Goal: Task Accomplishment & Management: Complete application form

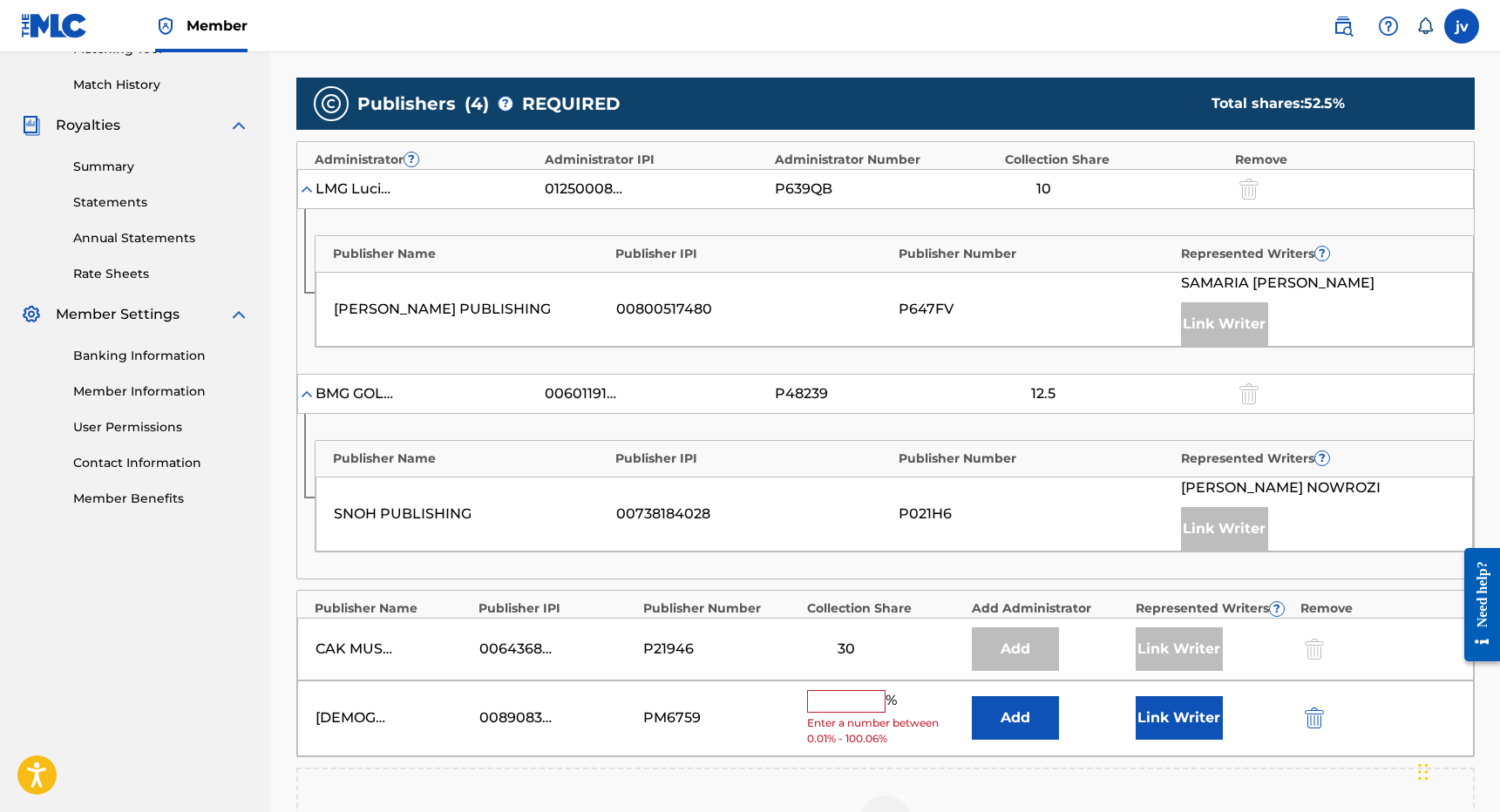
scroll to position [515, 0]
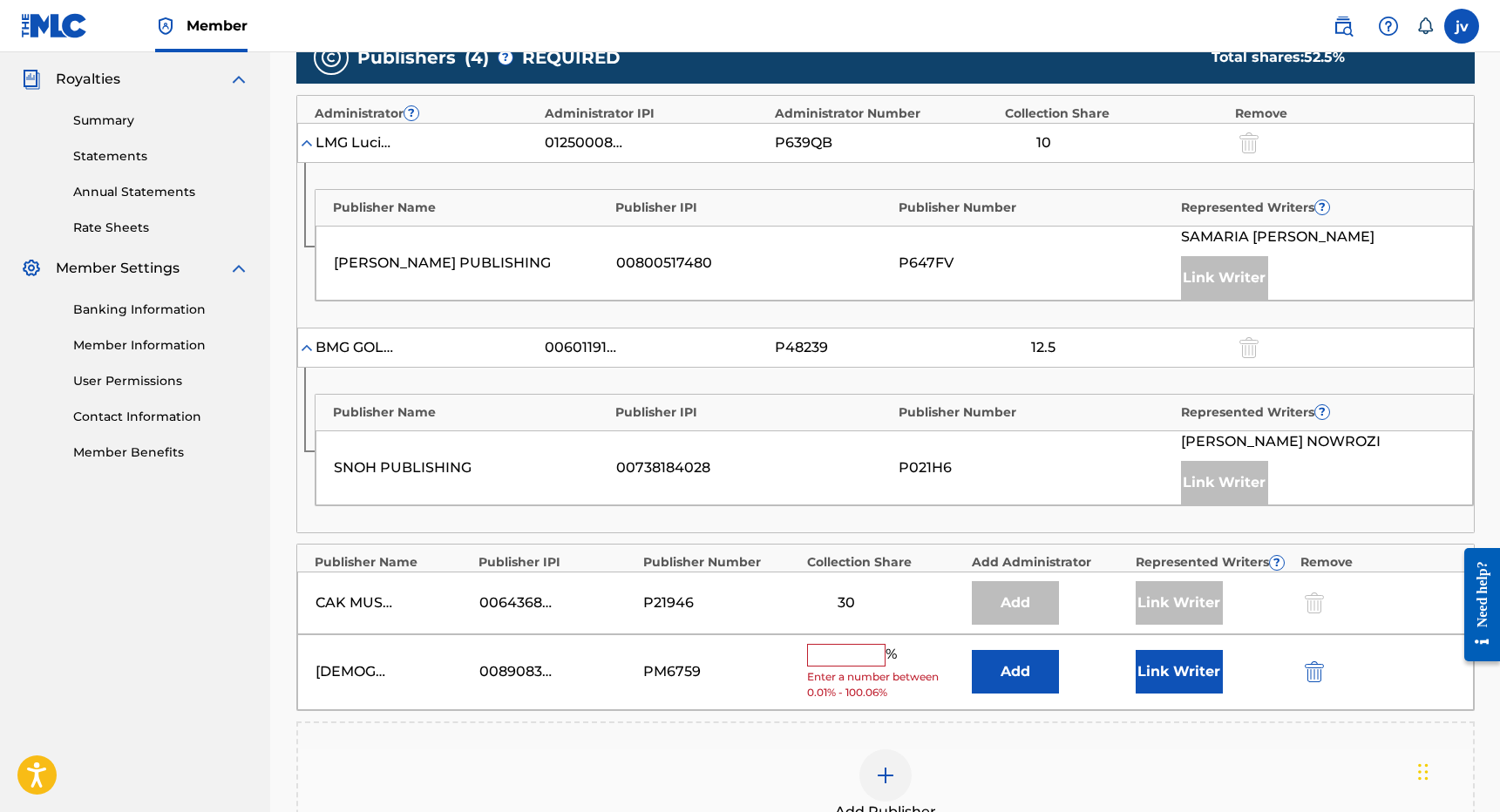
type input "9"
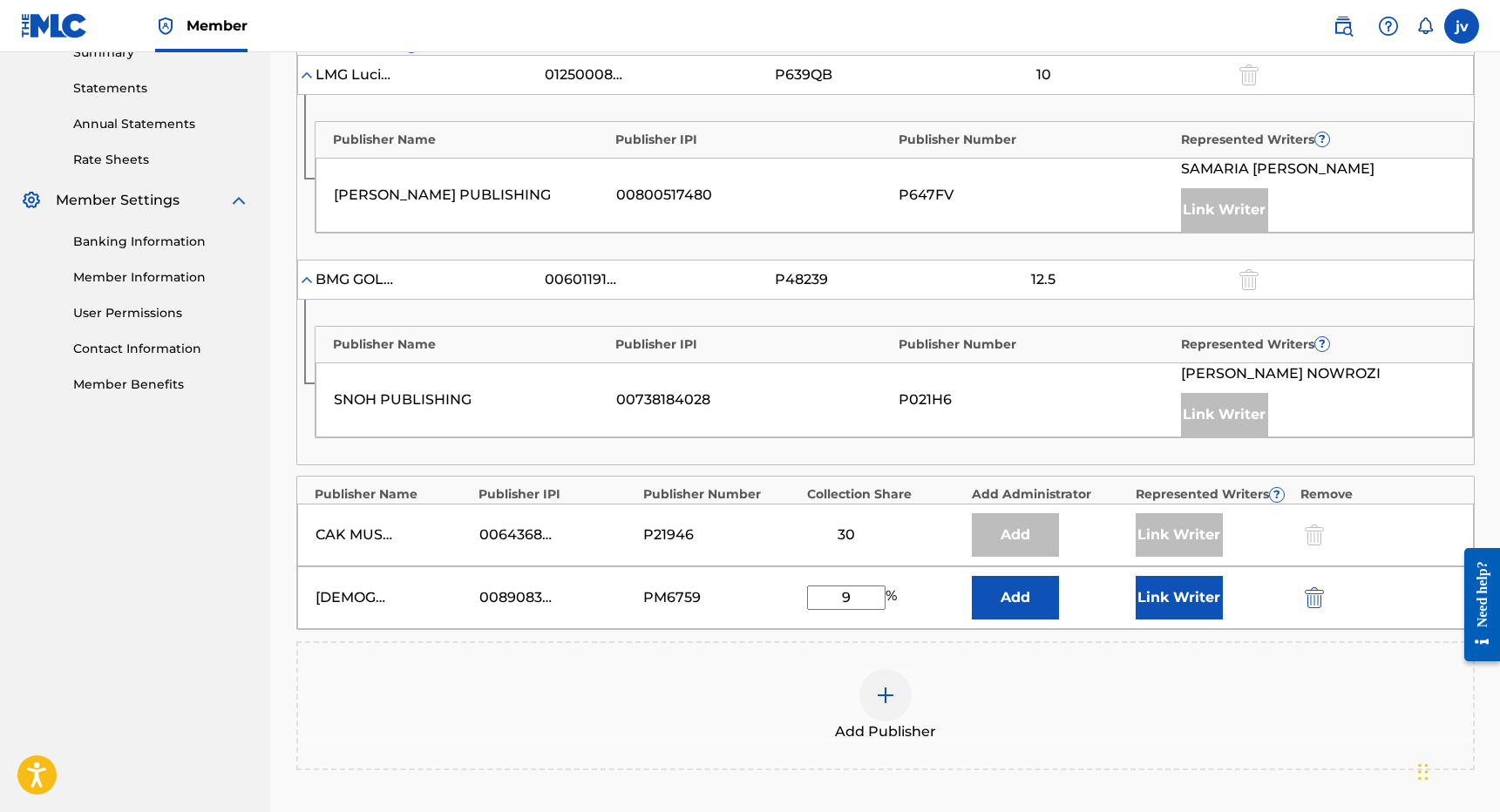
scroll to position [588, 0]
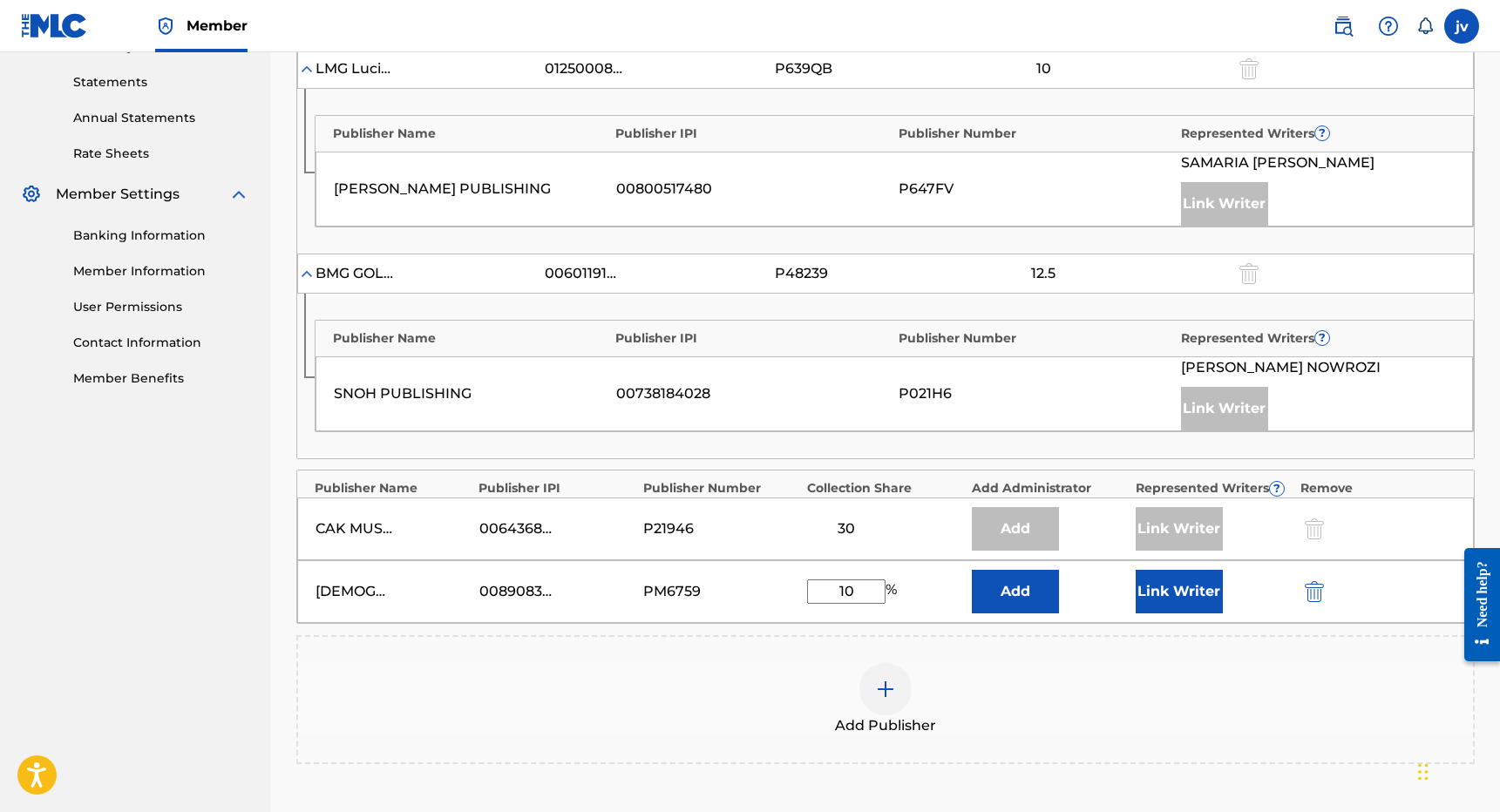
type input "10"
click at [1169, 597] on button "Link Writer" at bounding box center [1179, 592] width 88 height 43
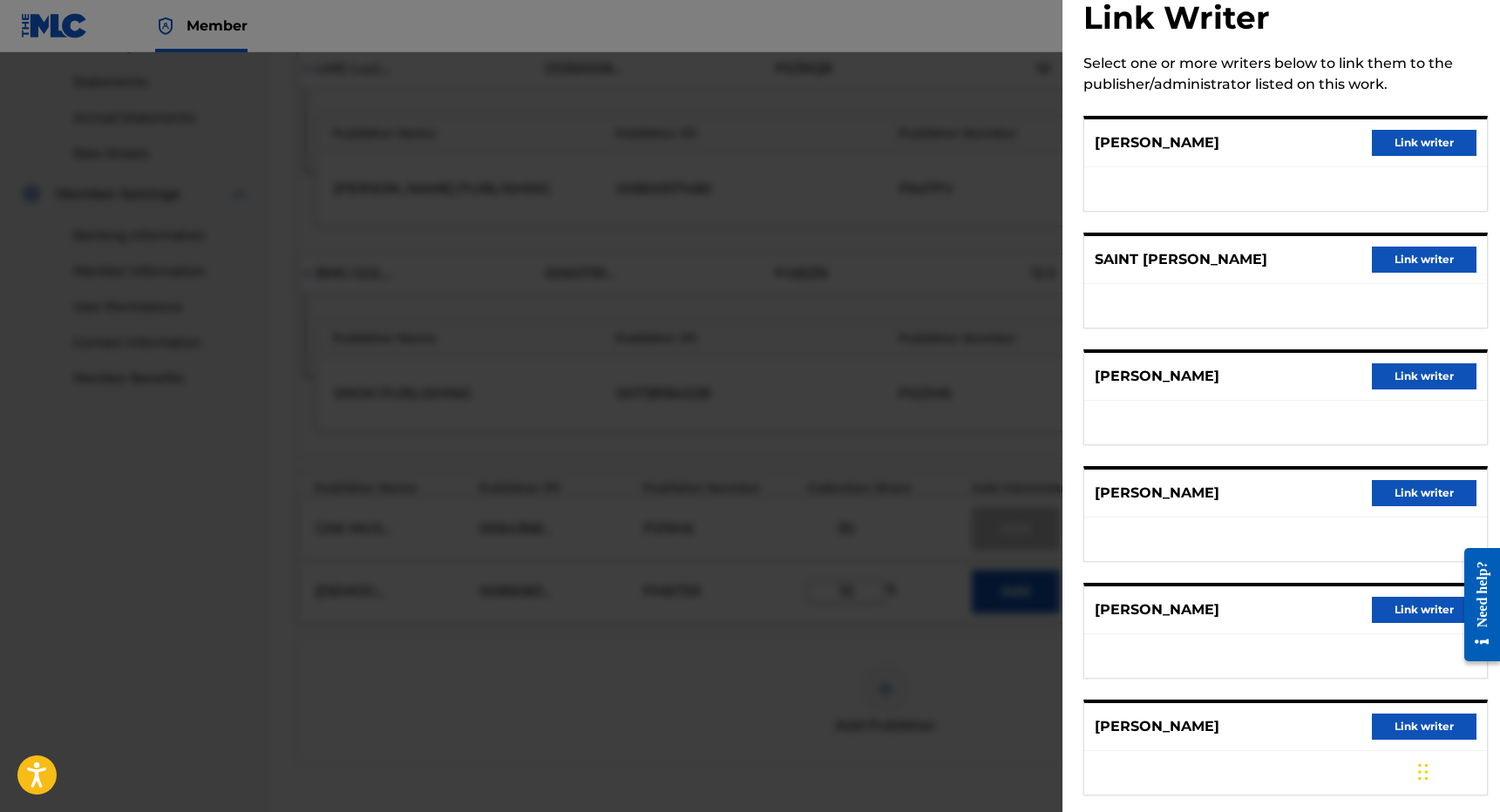
scroll to position [61, 0]
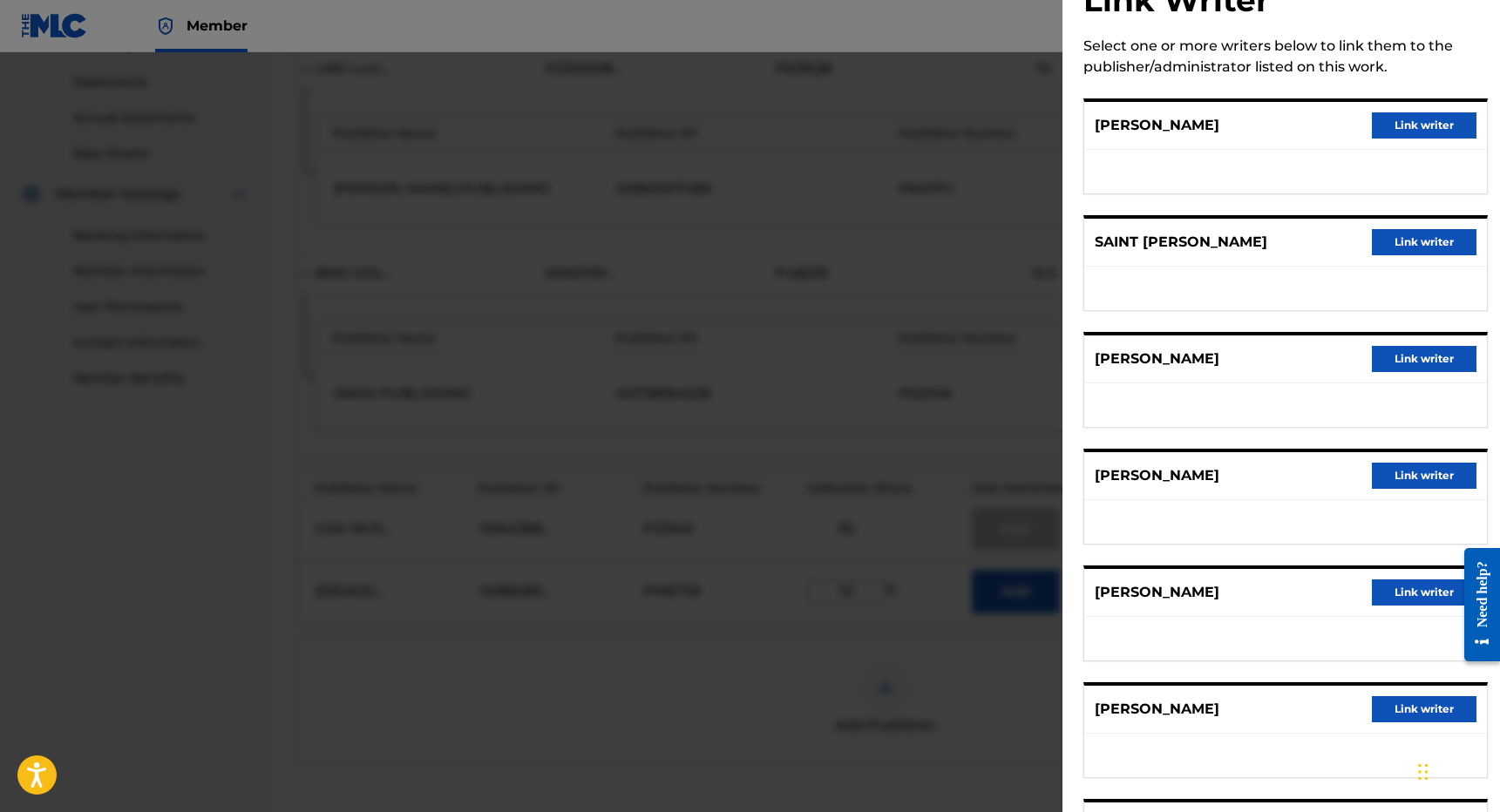
click at [1394, 597] on button "Link writer" at bounding box center [1424, 593] width 104 height 26
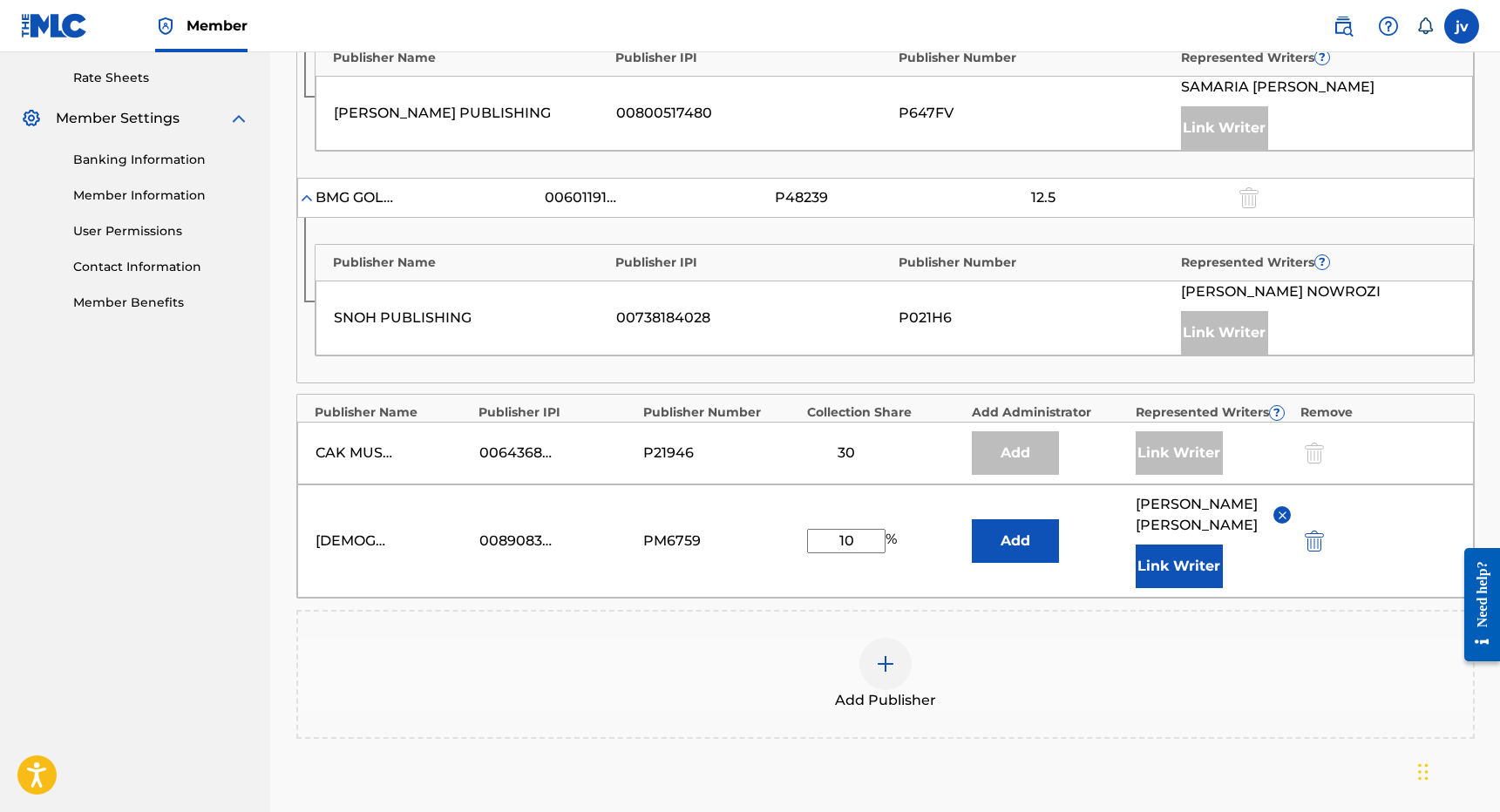
scroll to position [667, 0]
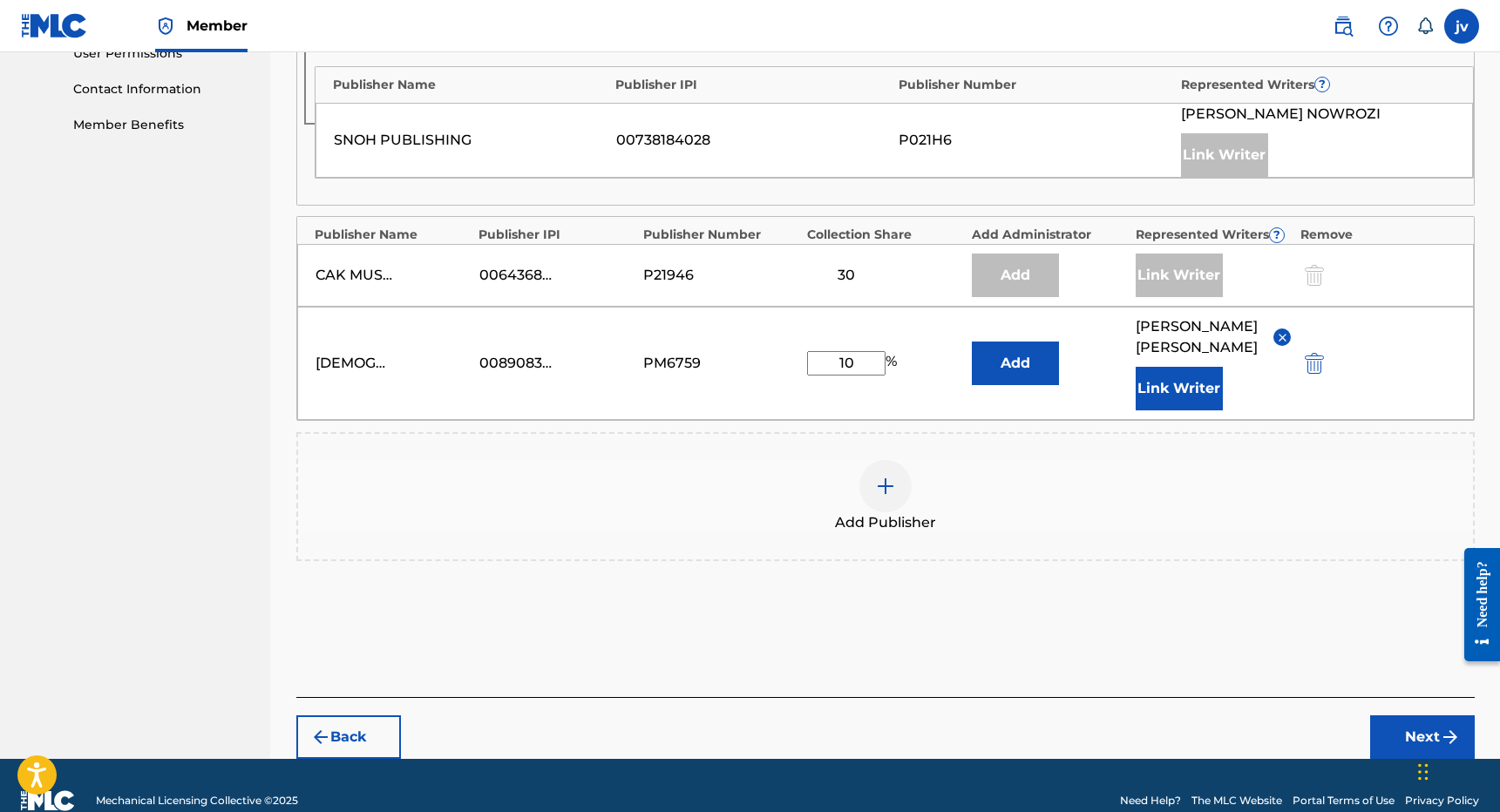
click at [1432, 716] on button "Next" at bounding box center [1422, 738] width 104 height 43
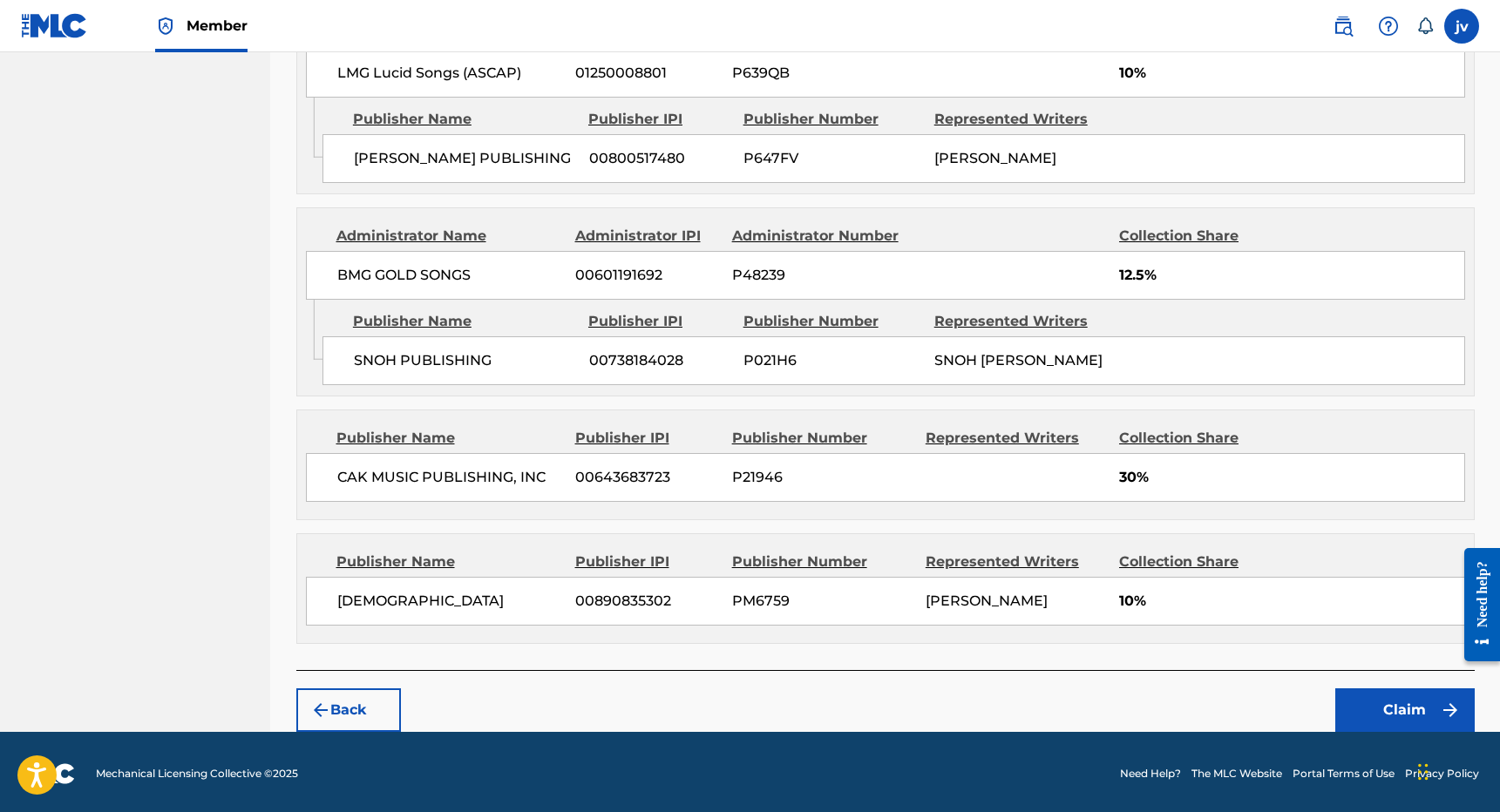
scroll to position [1011, 0]
click at [1408, 708] on button "Claim" at bounding box center [1405, 711] width 139 height 43
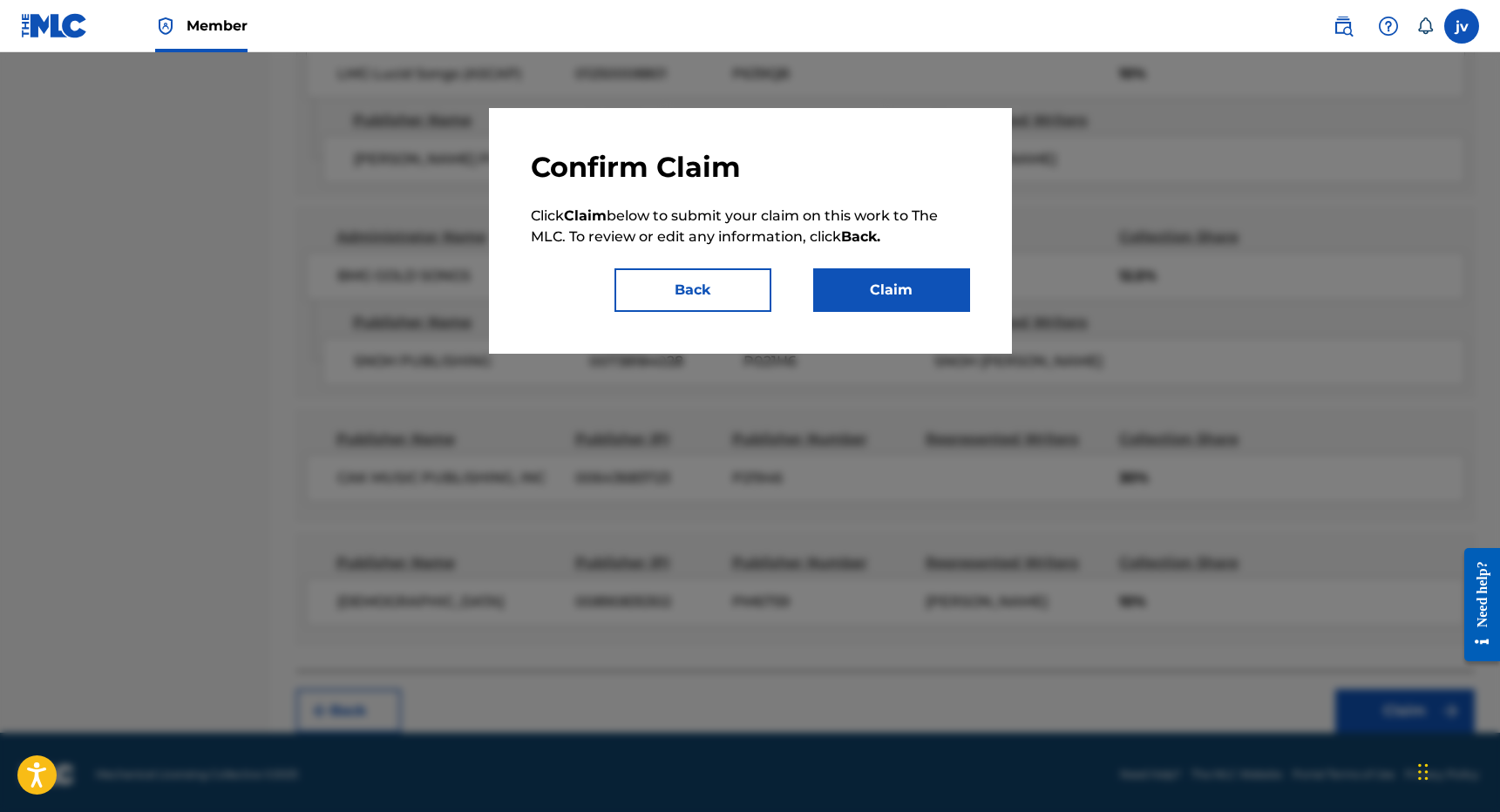
click at [934, 295] on button "Claim" at bounding box center [891, 290] width 157 height 43
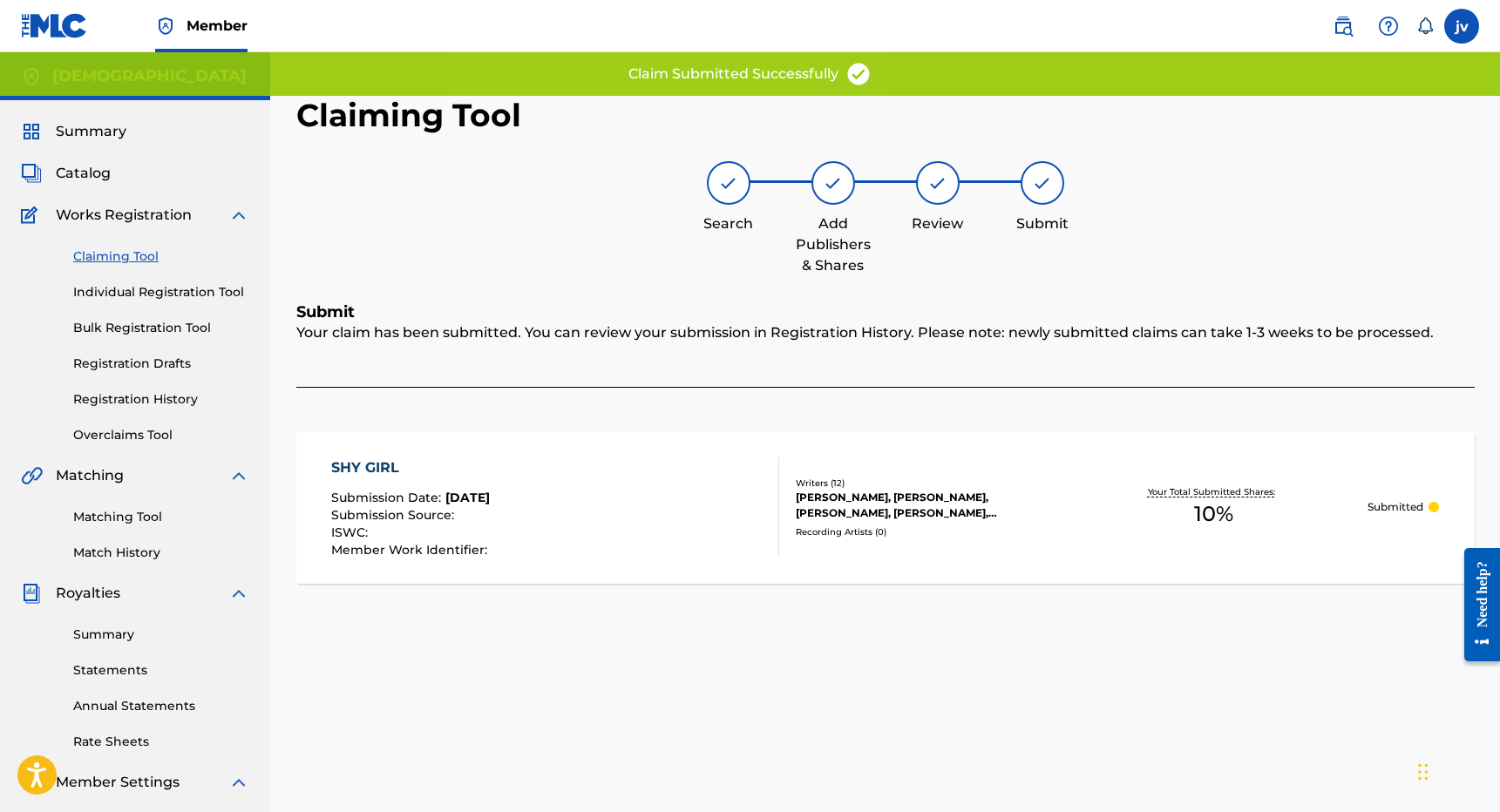
scroll to position [0, 0]
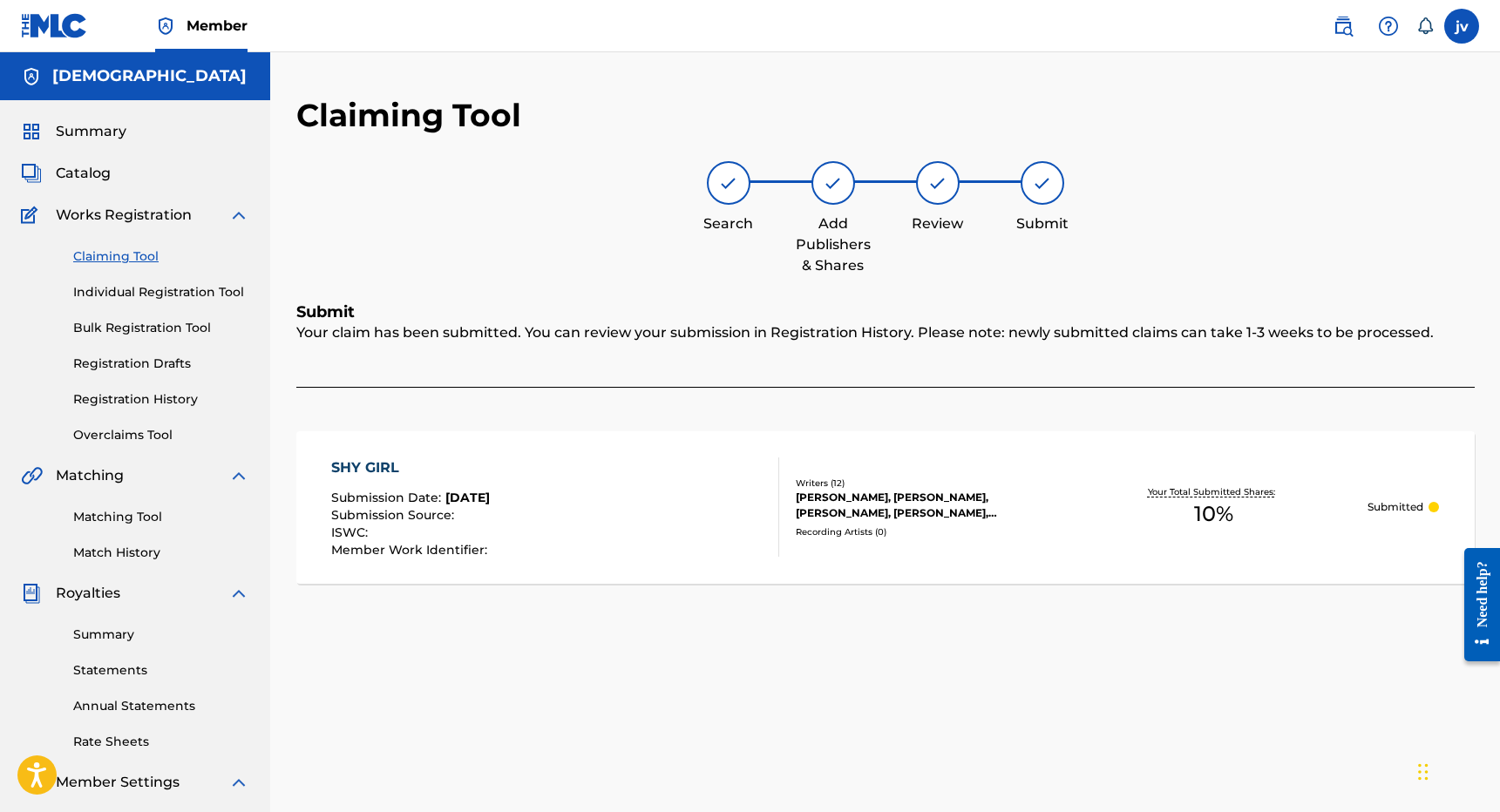
click at [122, 253] on link "Claiming Tool" at bounding box center [161, 256] width 176 height 18
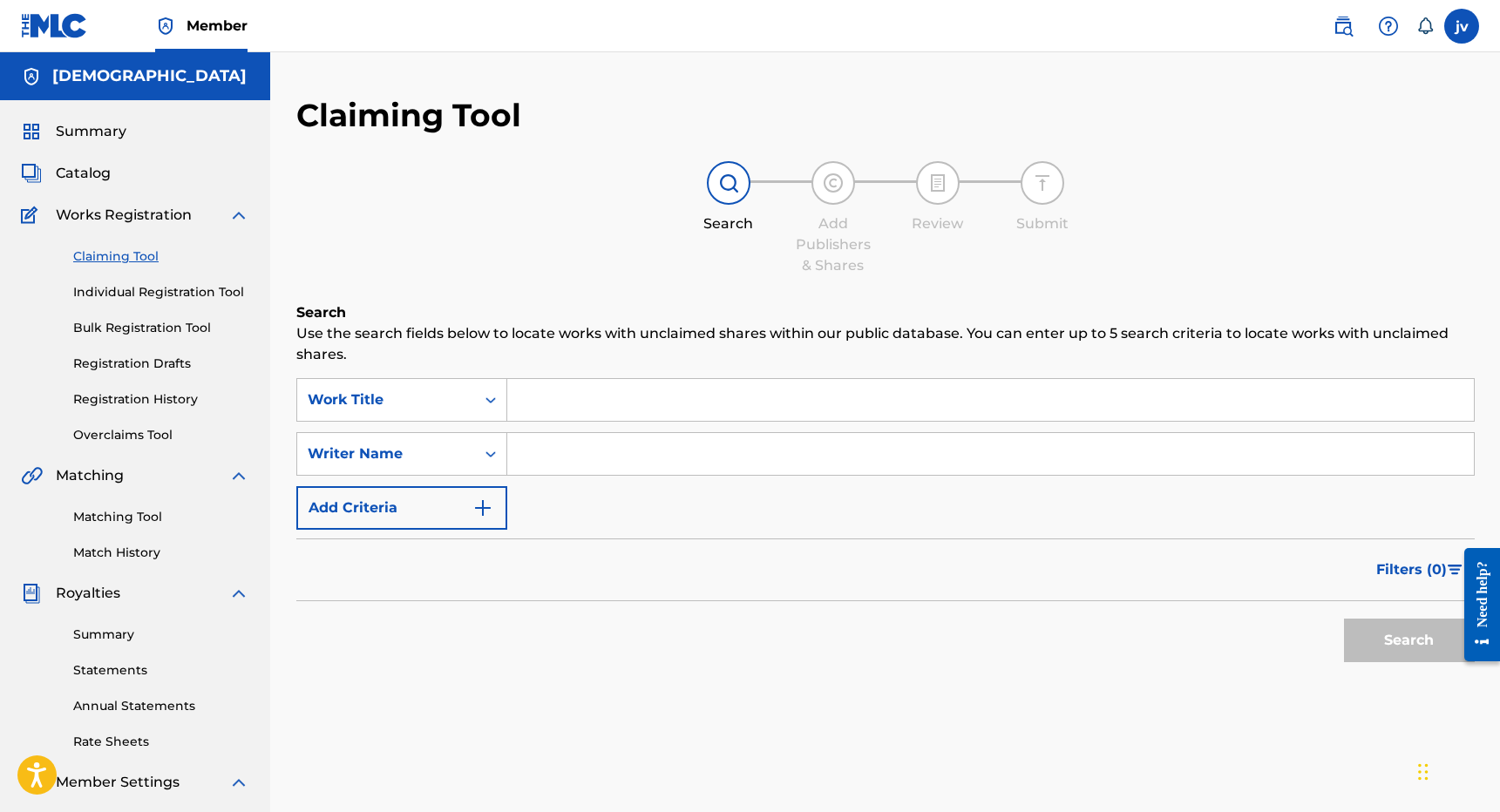
click at [632, 443] on input "Search Form" at bounding box center [990, 454] width 966 height 41
type input "[PERSON_NAME]"
click at [1409, 641] on button "Search" at bounding box center [1410, 641] width 131 height 43
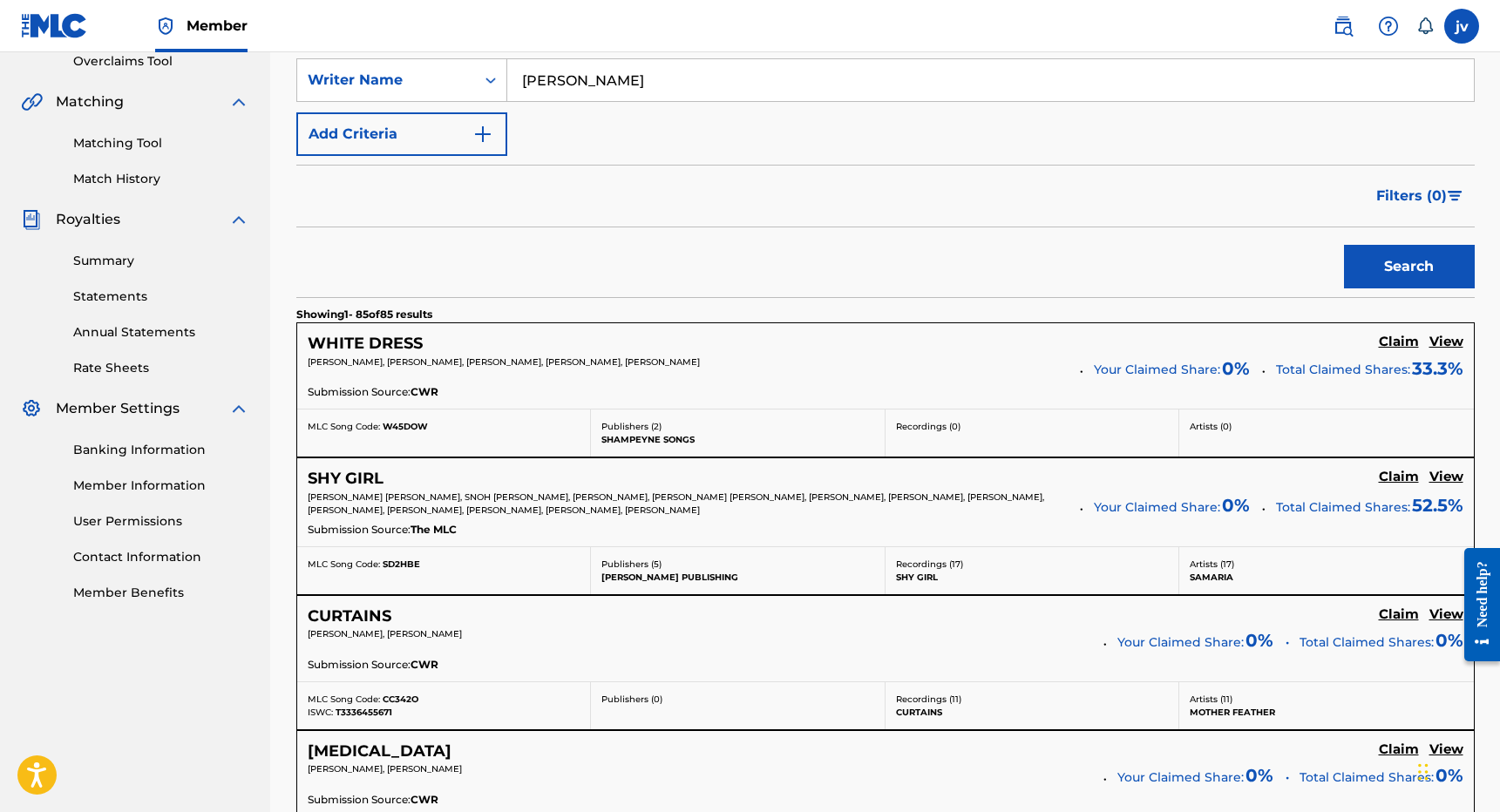
scroll to position [374, 0]
click at [1407, 479] on h5 "Claim" at bounding box center [1399, 476] width 40 height 17
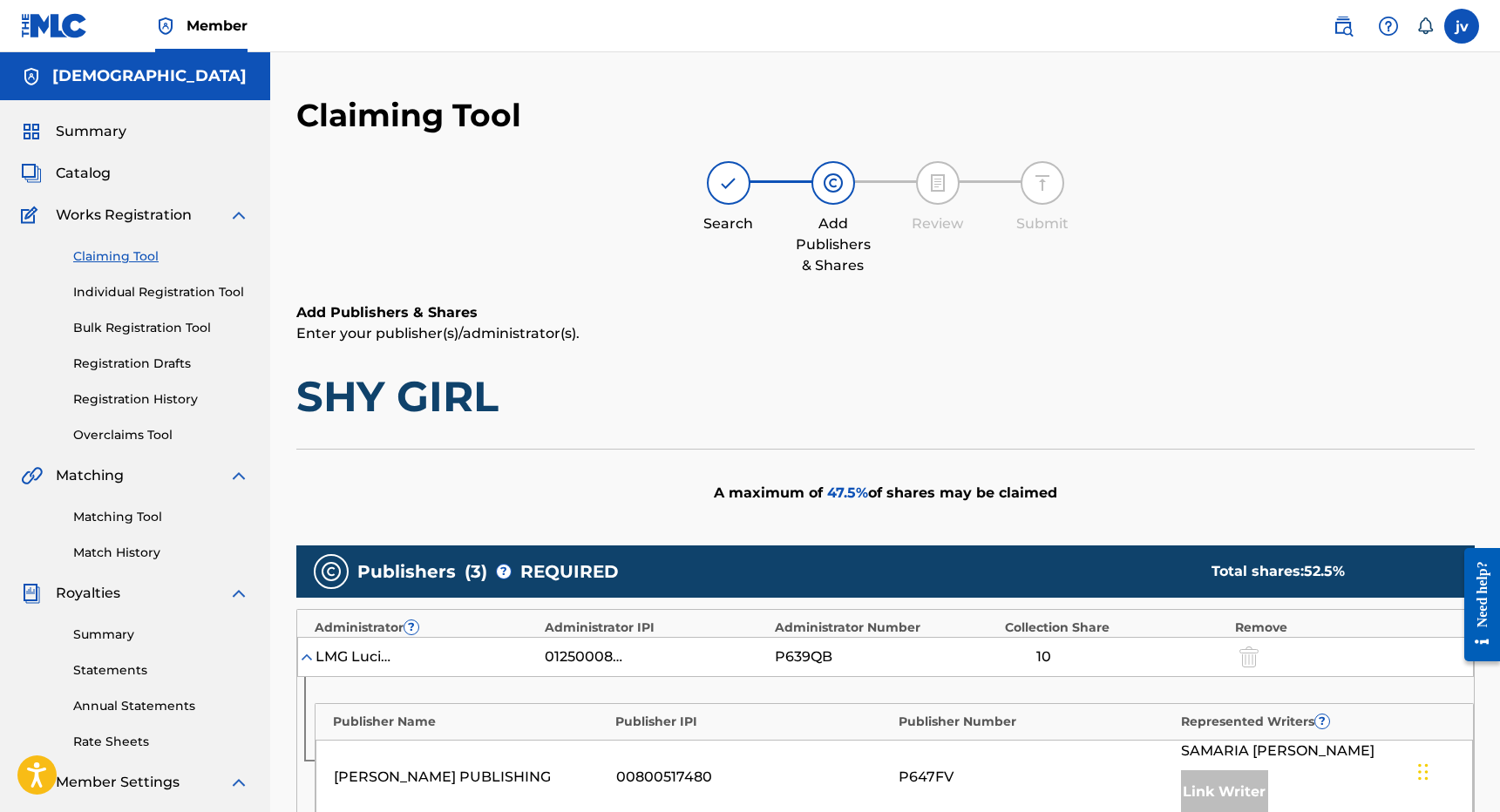
scroll to position [0, 0]
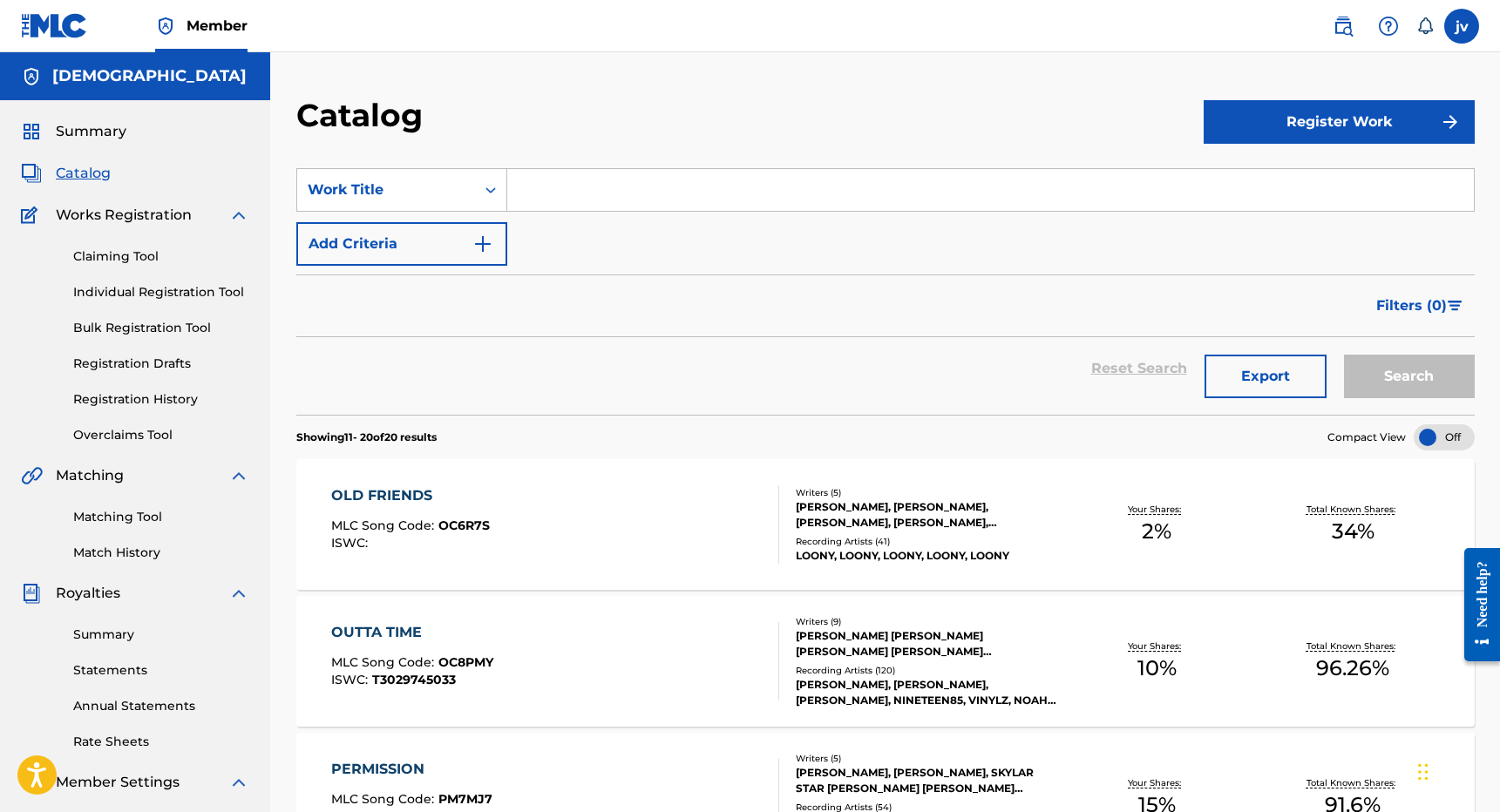
click at [149, 257] on link "Claiming Tool" at bounding box center [161, 256] width 176 height 18
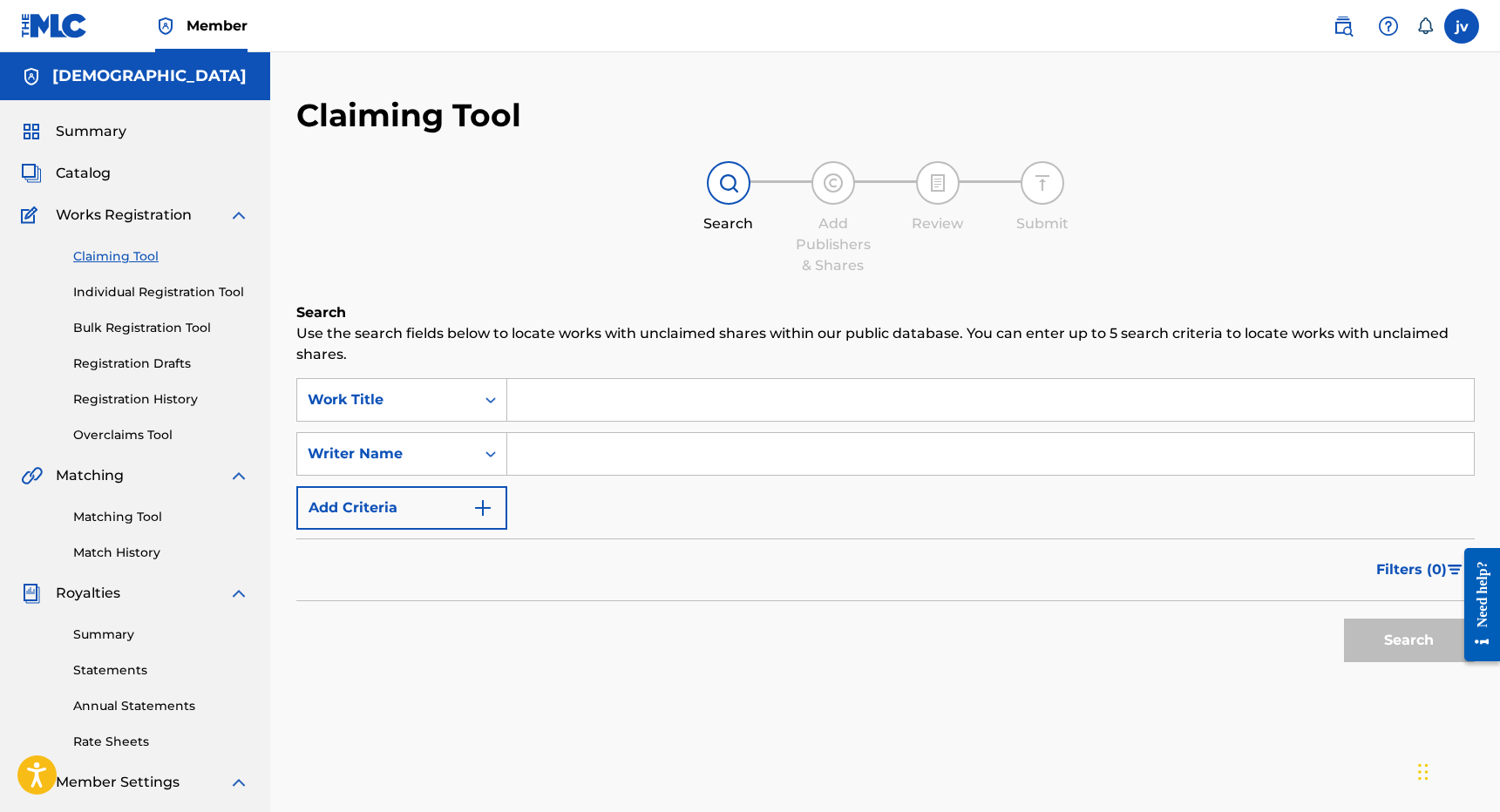
click at [712, 449] on input "Search Form" at bounding box center [990, 454] width 966 height 41
click at [1409, 641] on button "Search" at bounding box center [1410, 641] width 131 height 43
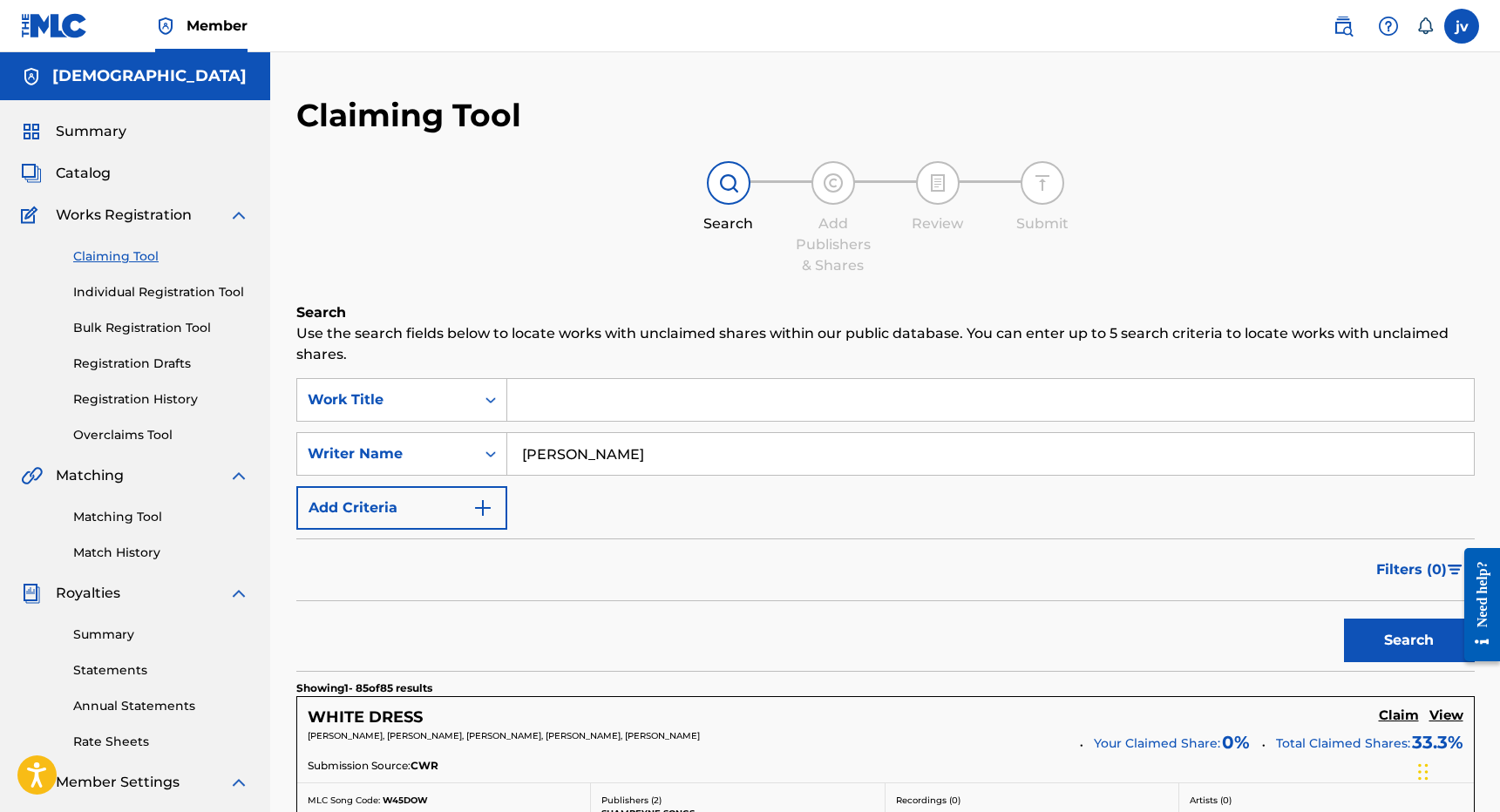
click at [544, 457] on input "[PERSON_NAME]" at bounding box center [990, 454] width 966 height 41
click at [1409, 641] on button "Search" at bounding box center [1410, 641] width 131 height 43
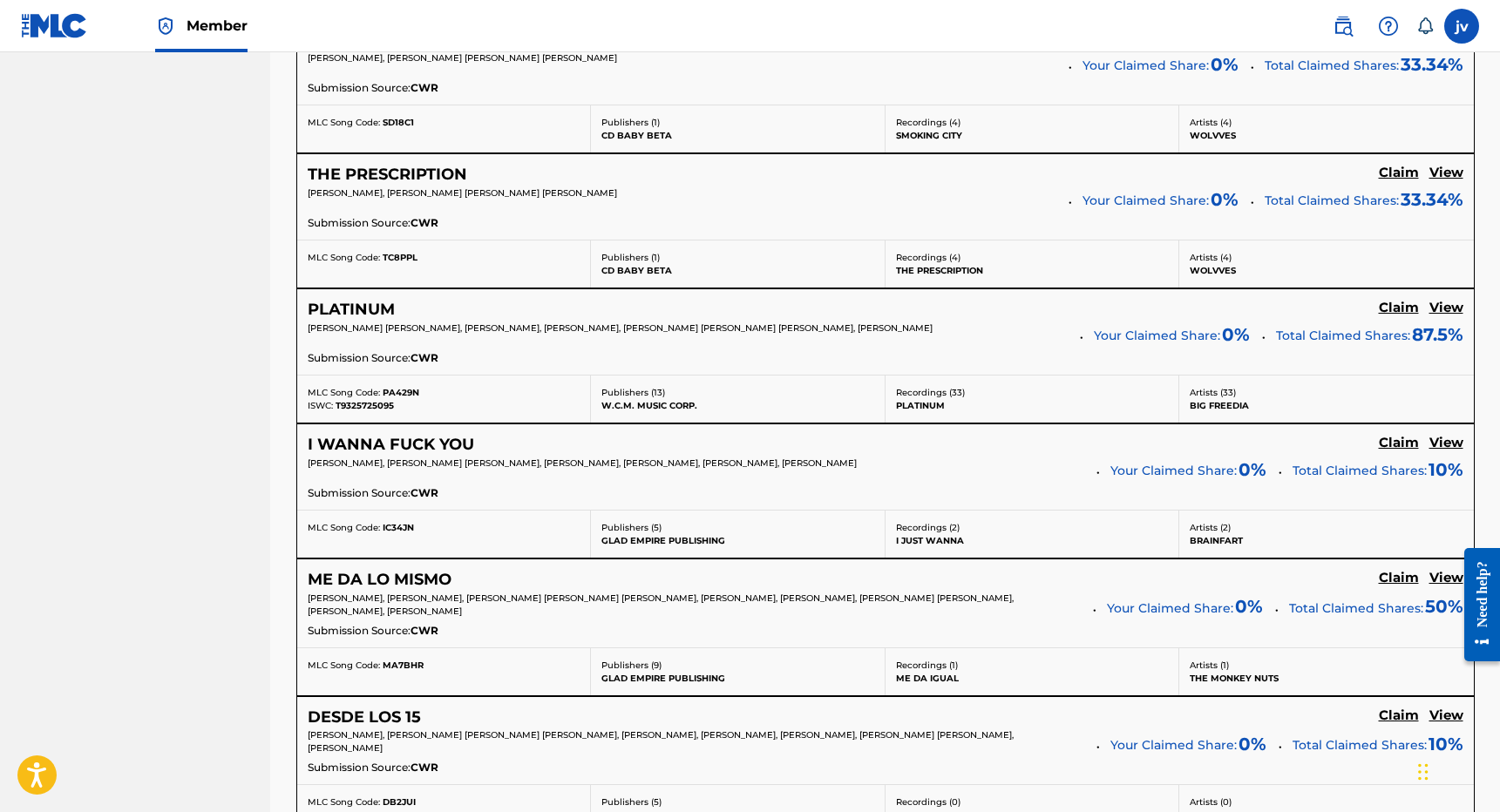
scroll to position [4201, 0]
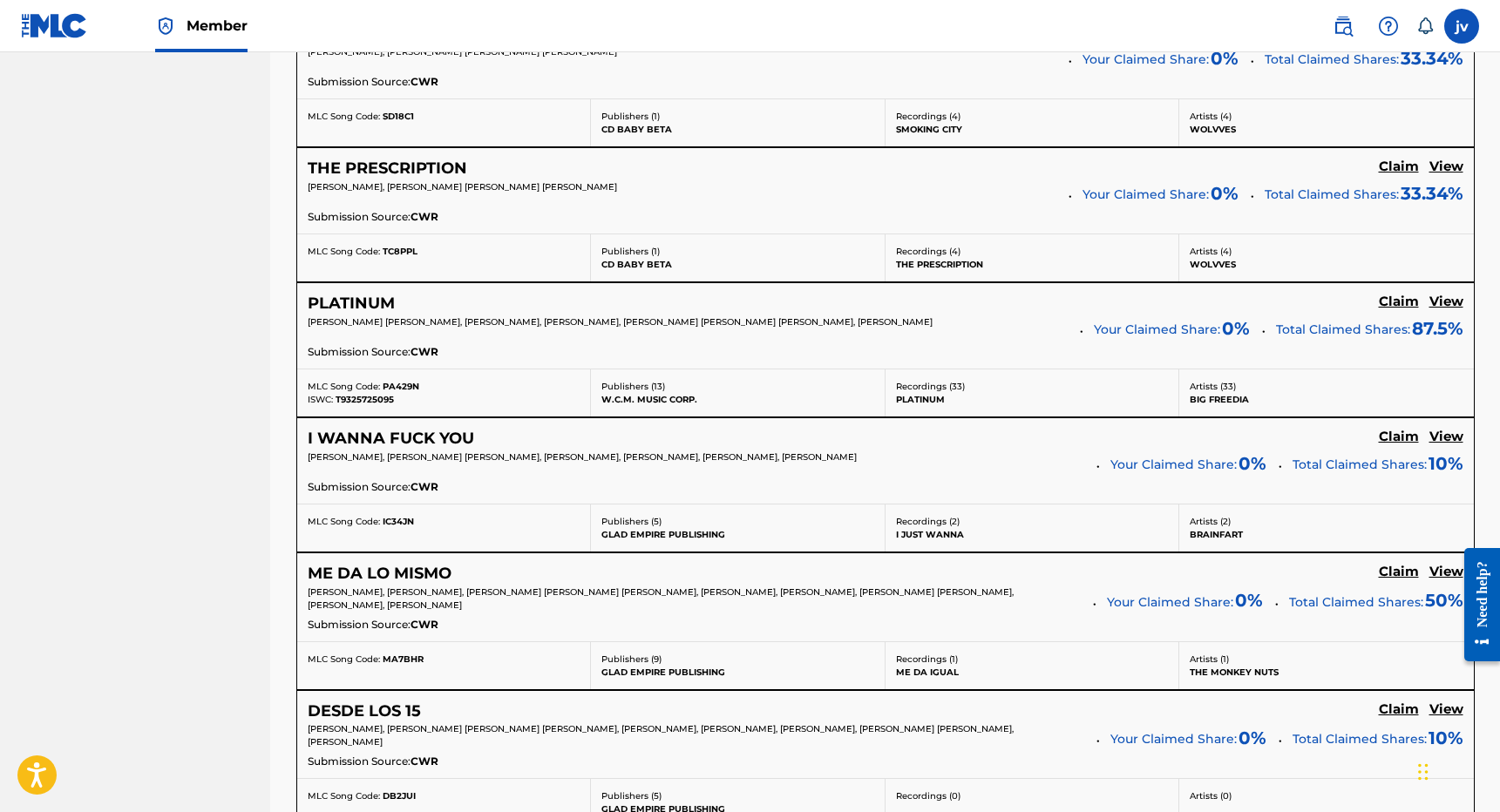
type input "[PERSON_NAME]"
click at [1399, 294] on h5 "Claim" at bounding box center [1399, 302] width 40 height 17
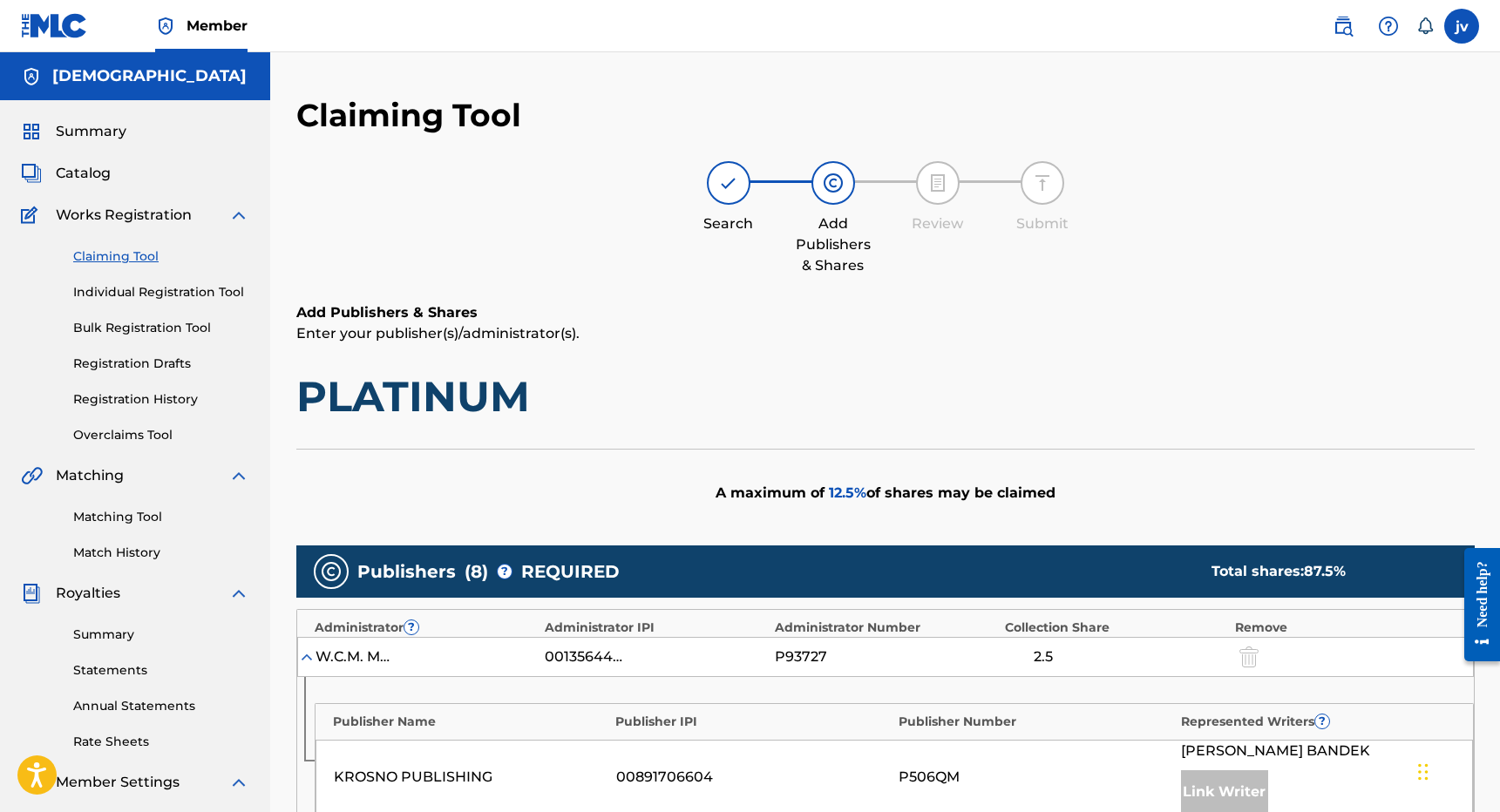
scroll to position [0, 0]
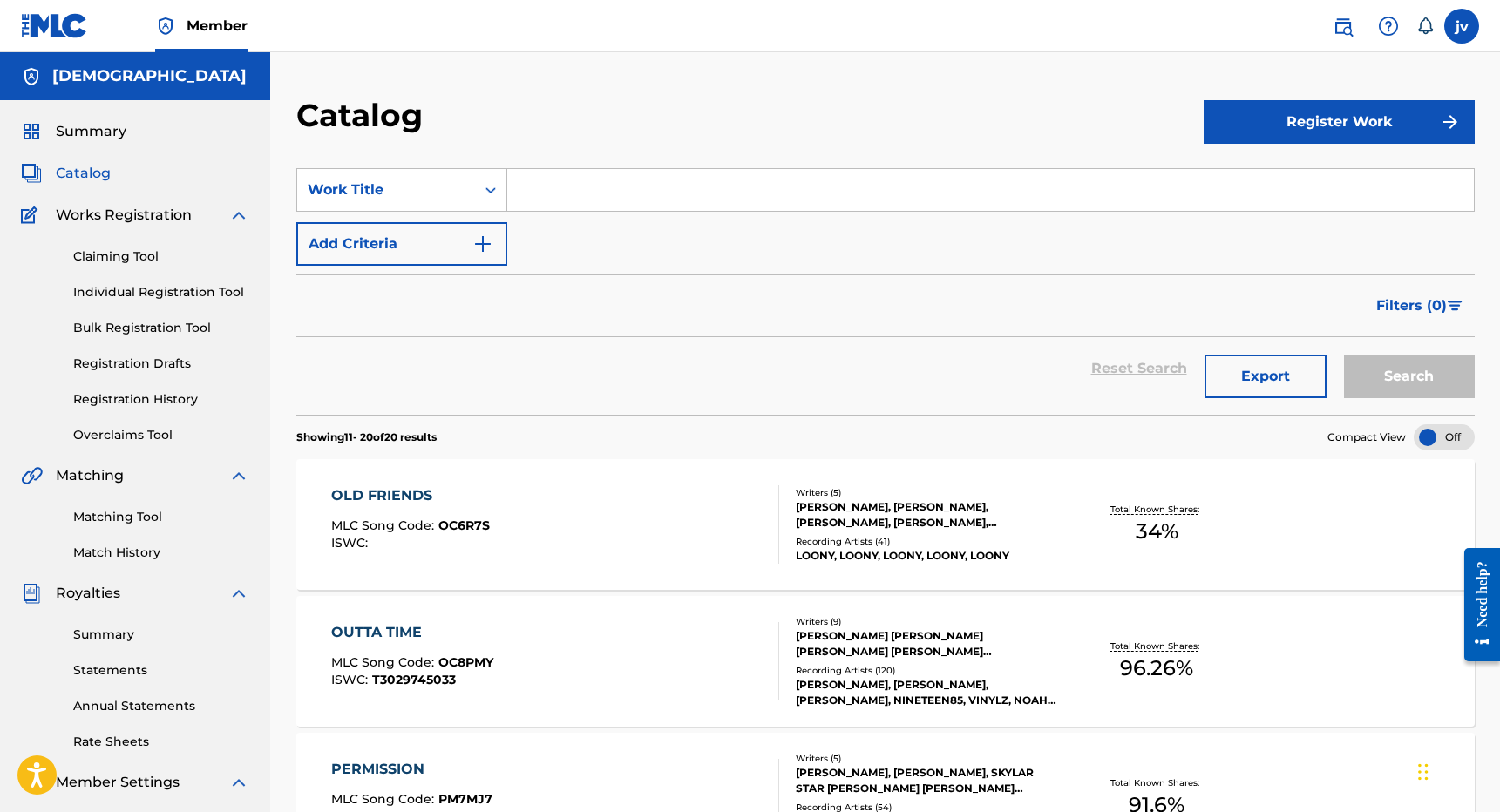
click at [123, 261] on link "Claiming Tool" at bounding box center [161, 256] width 176 height 18
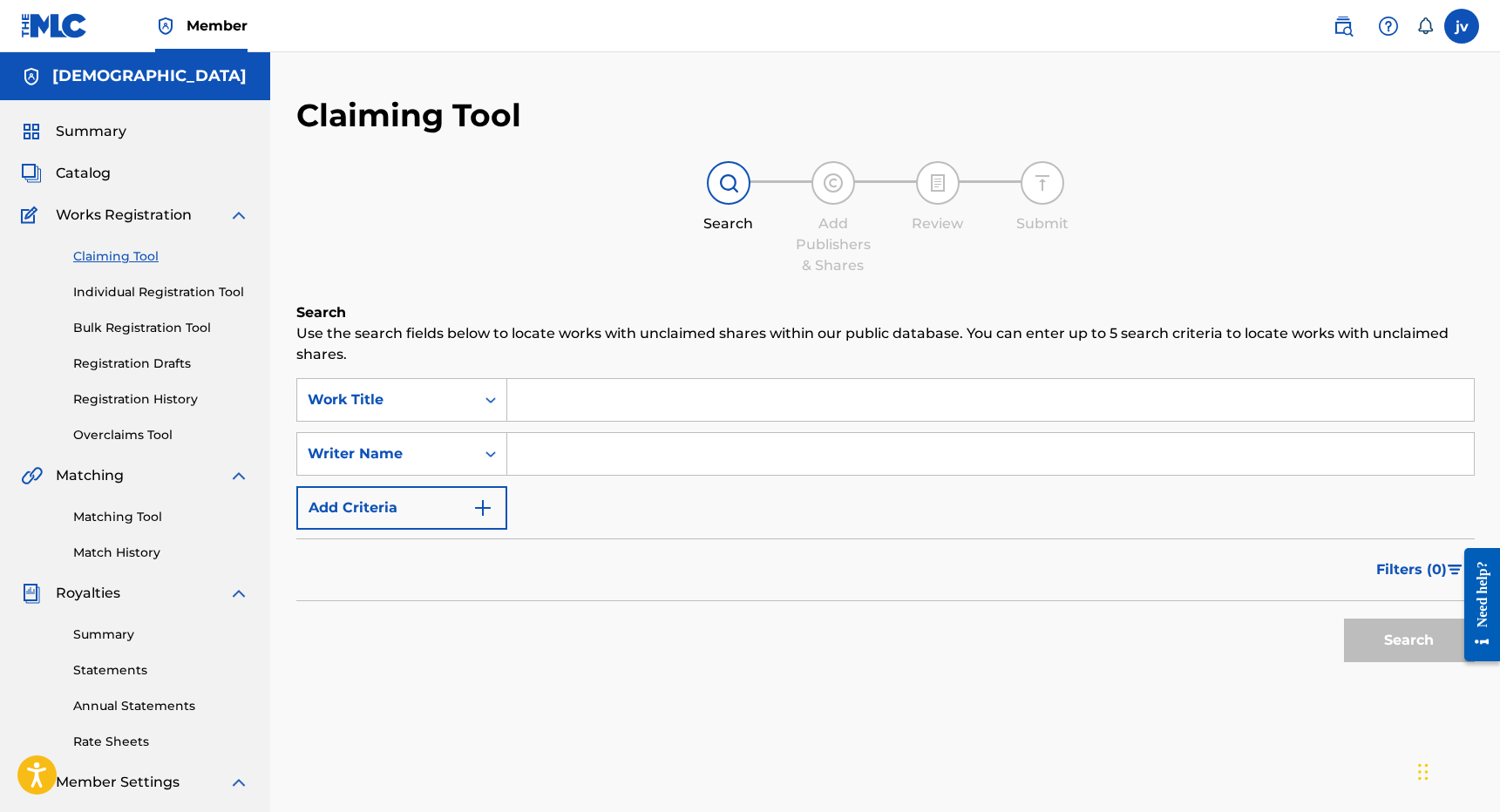
click at [628, 456] on input "Search Form" at bounding box center [990, 454] width 966 height 41
type input "[PERSON_NAME]"
click at [1409, 641] on button "Search" at bounding box center [1410, 641] width 131 height 43
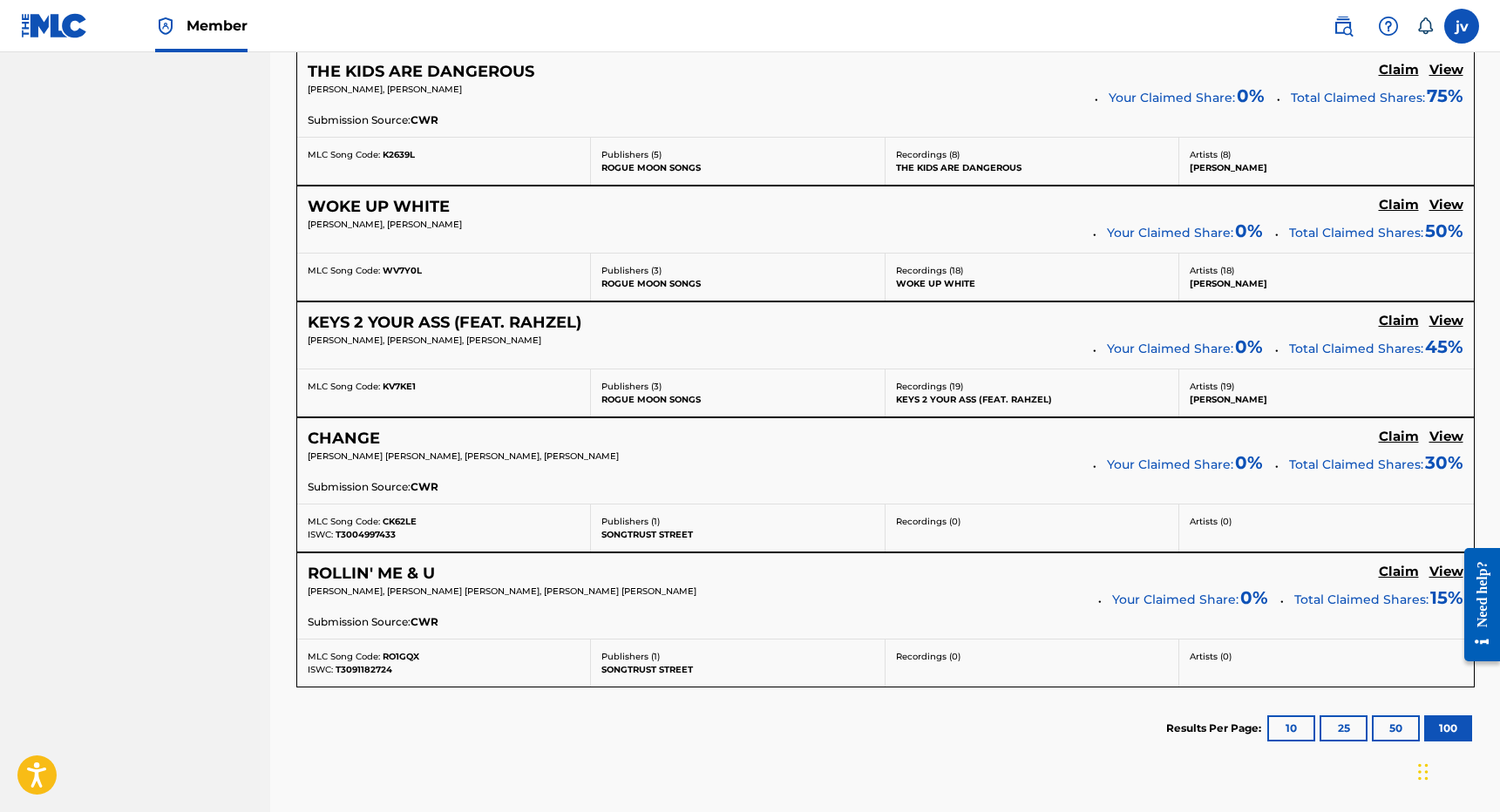
scroll to position [7716, 0]
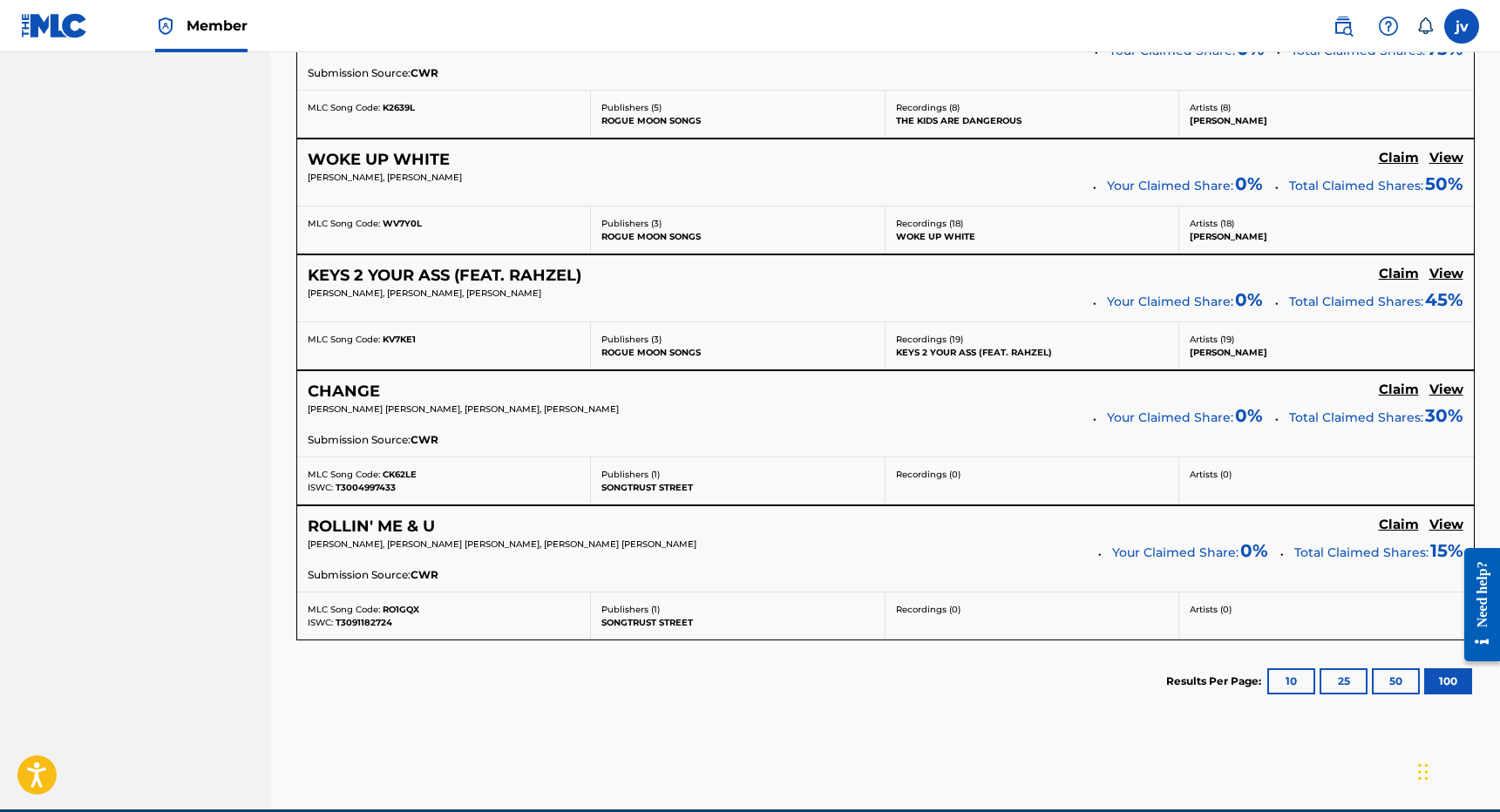
click at [1388, 517] on h5 "Claim" at bounding box center [1399, 525] width 40 height 17
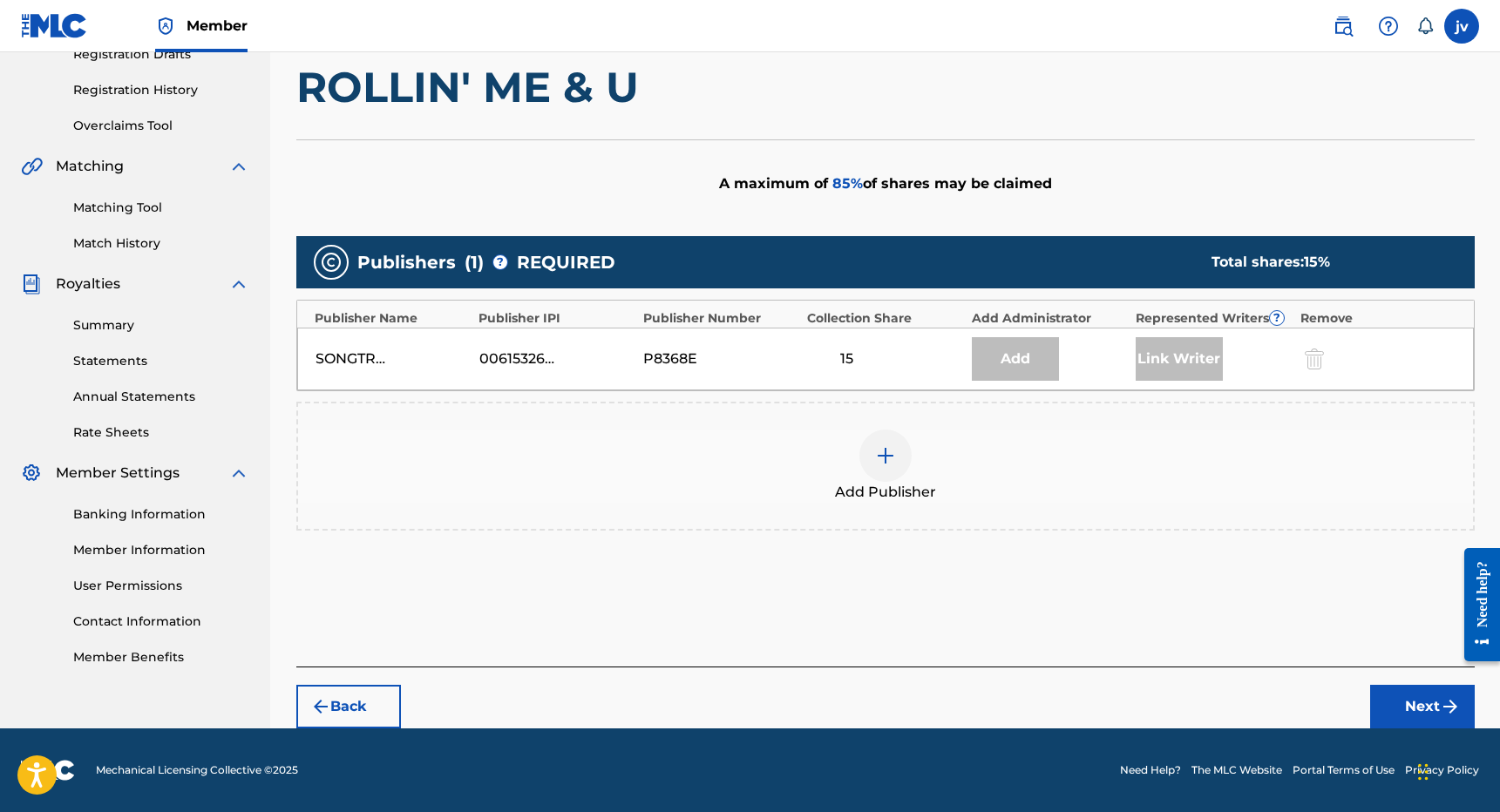
click at [898, 458] on div at bounding box center [886, 456] width 53 height 53
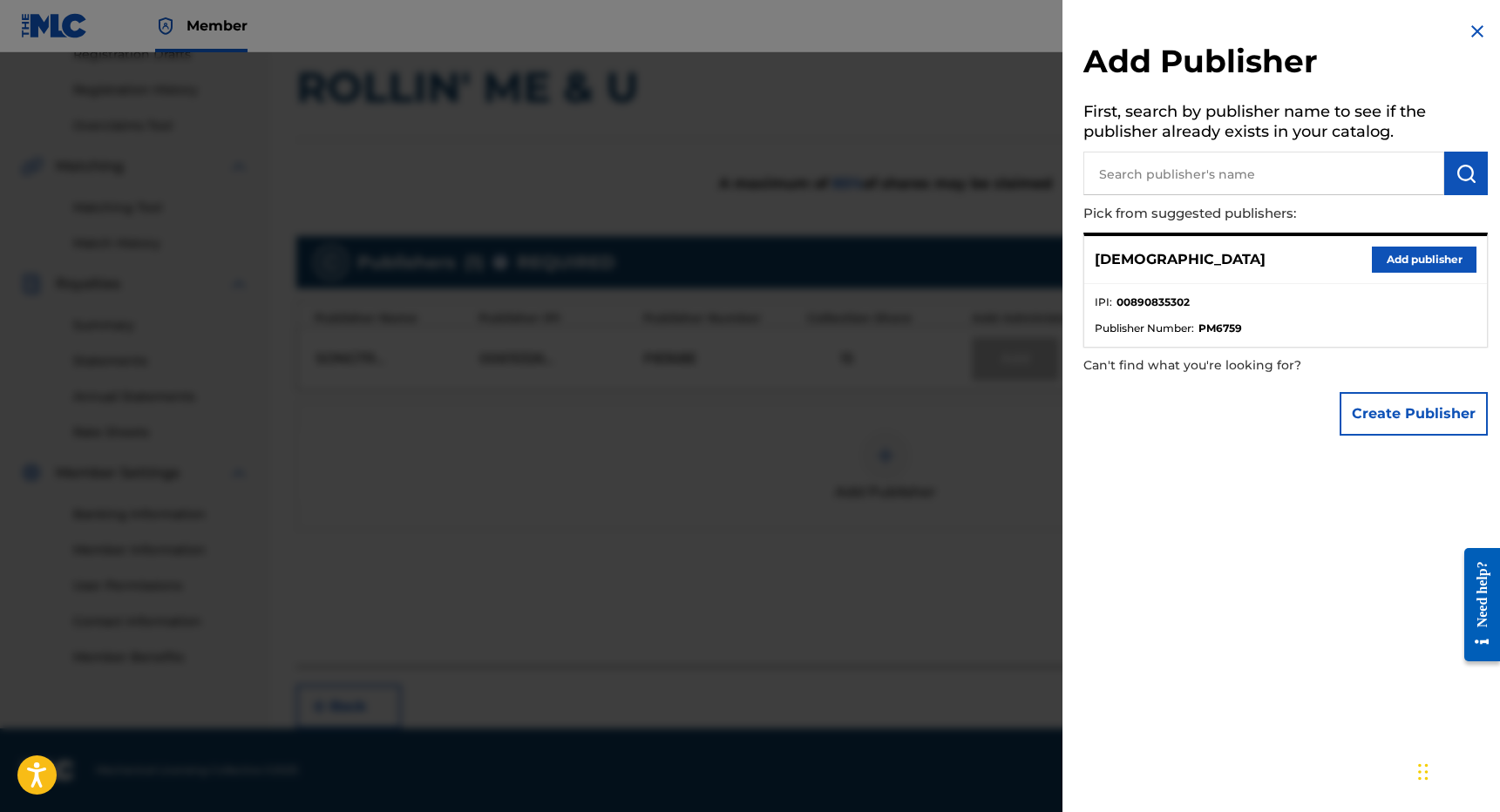
click at [1411, 257] on button "Add publisher" at bounding box center [1424, 260] width 104 height 26
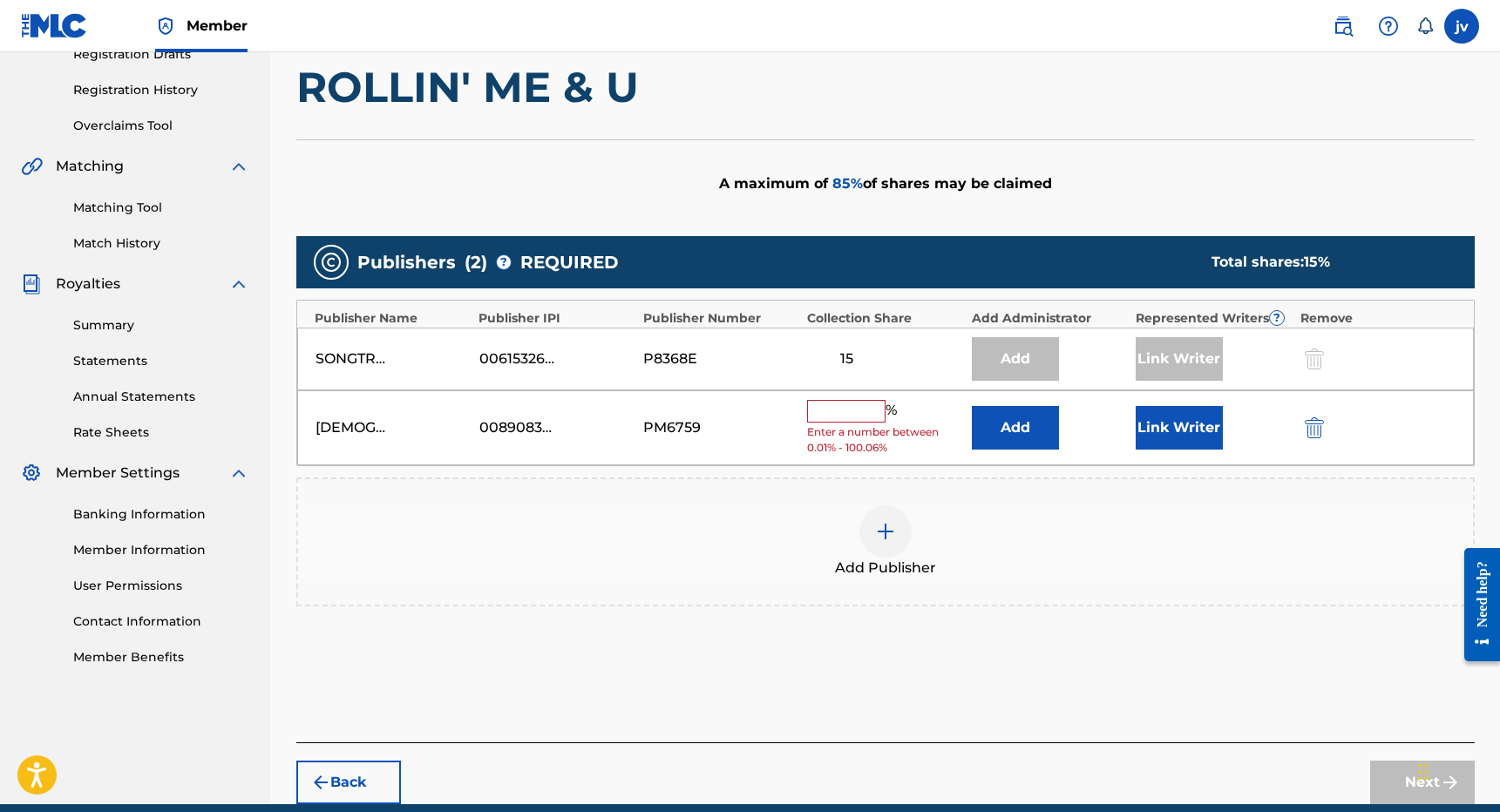
click at [844, 412] on input "text" at bounding box center [846, 411] width 78 height 23
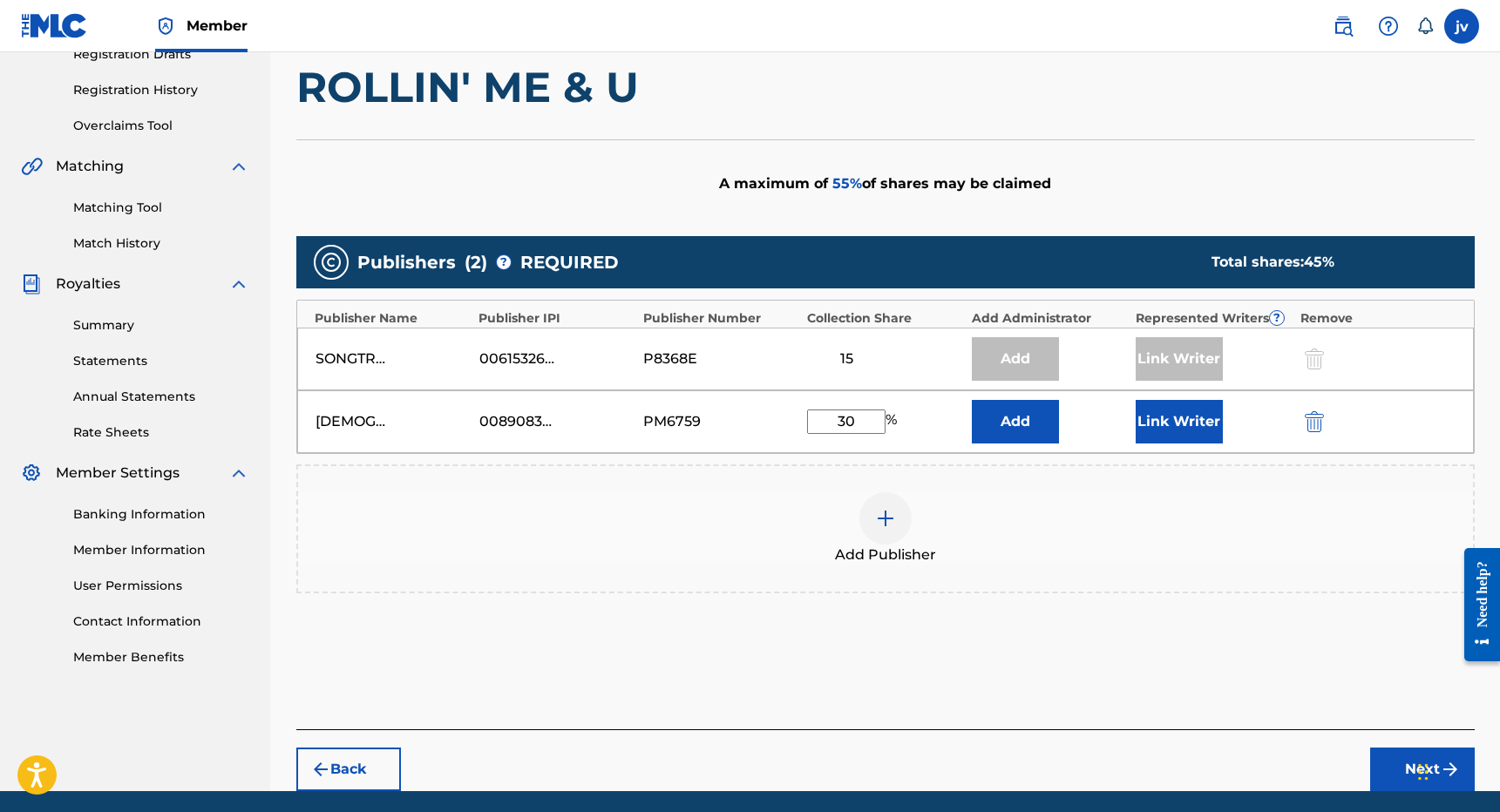
type input "30"
click at [1163, 443] on button "Link Writer" at bounding box center [1179, 422] width 88 height 43
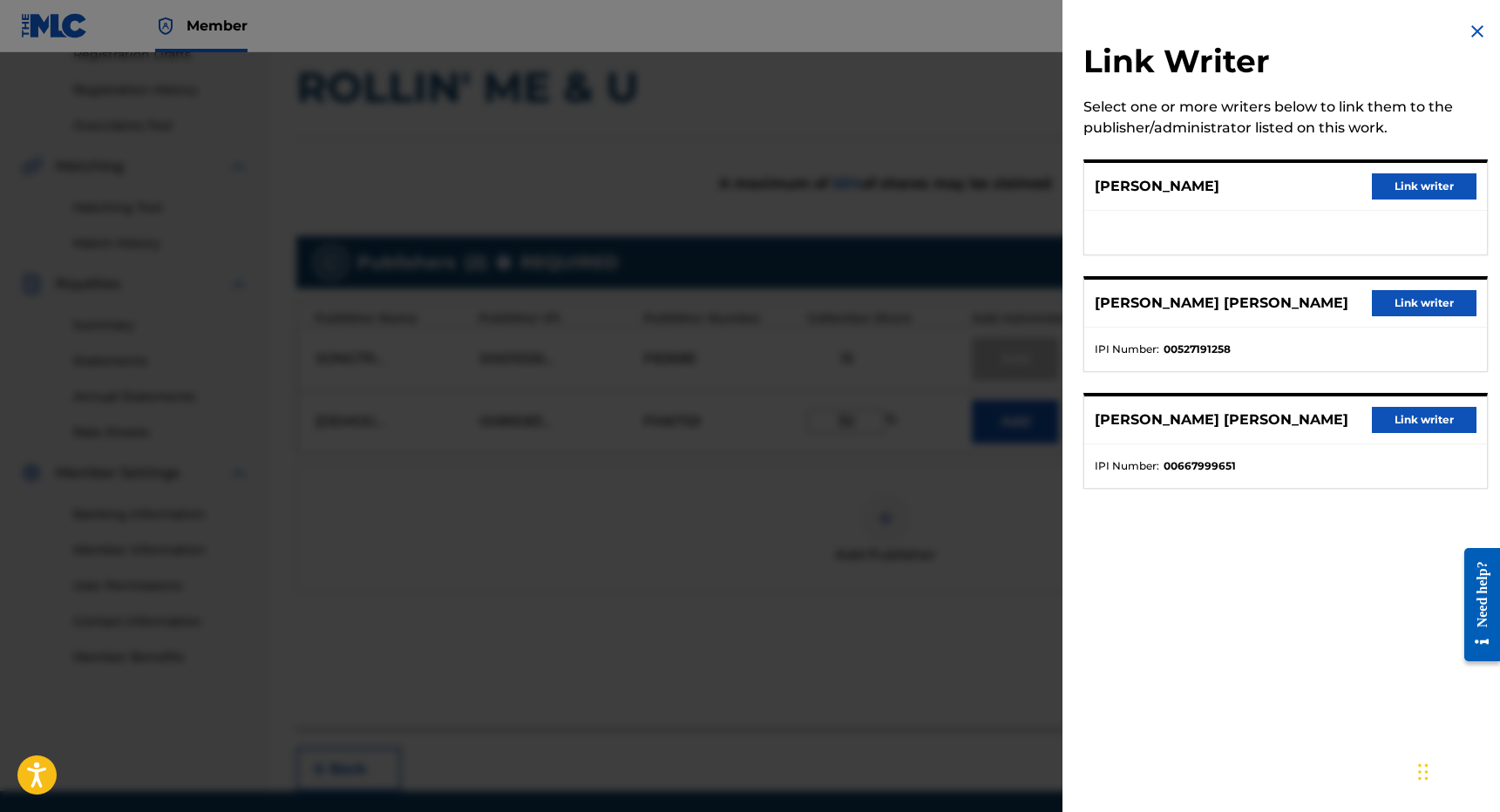
click at [1409, 426] on button "Link writer" at bounding box center [1424, 421] width 104 height 26
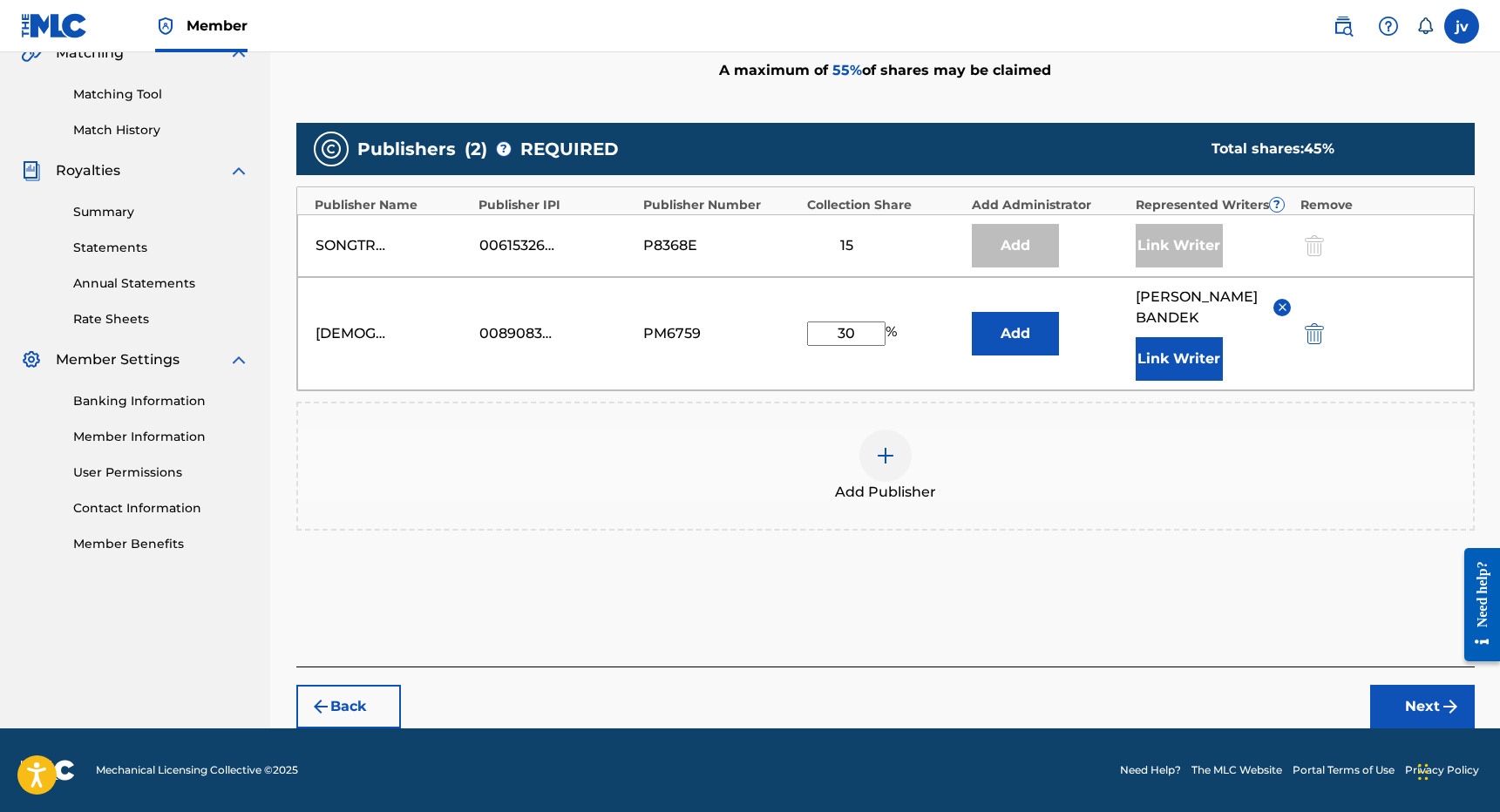
click at [1392, 700] on button "Next" at bounding box center [1422, 707] width 104 height 43
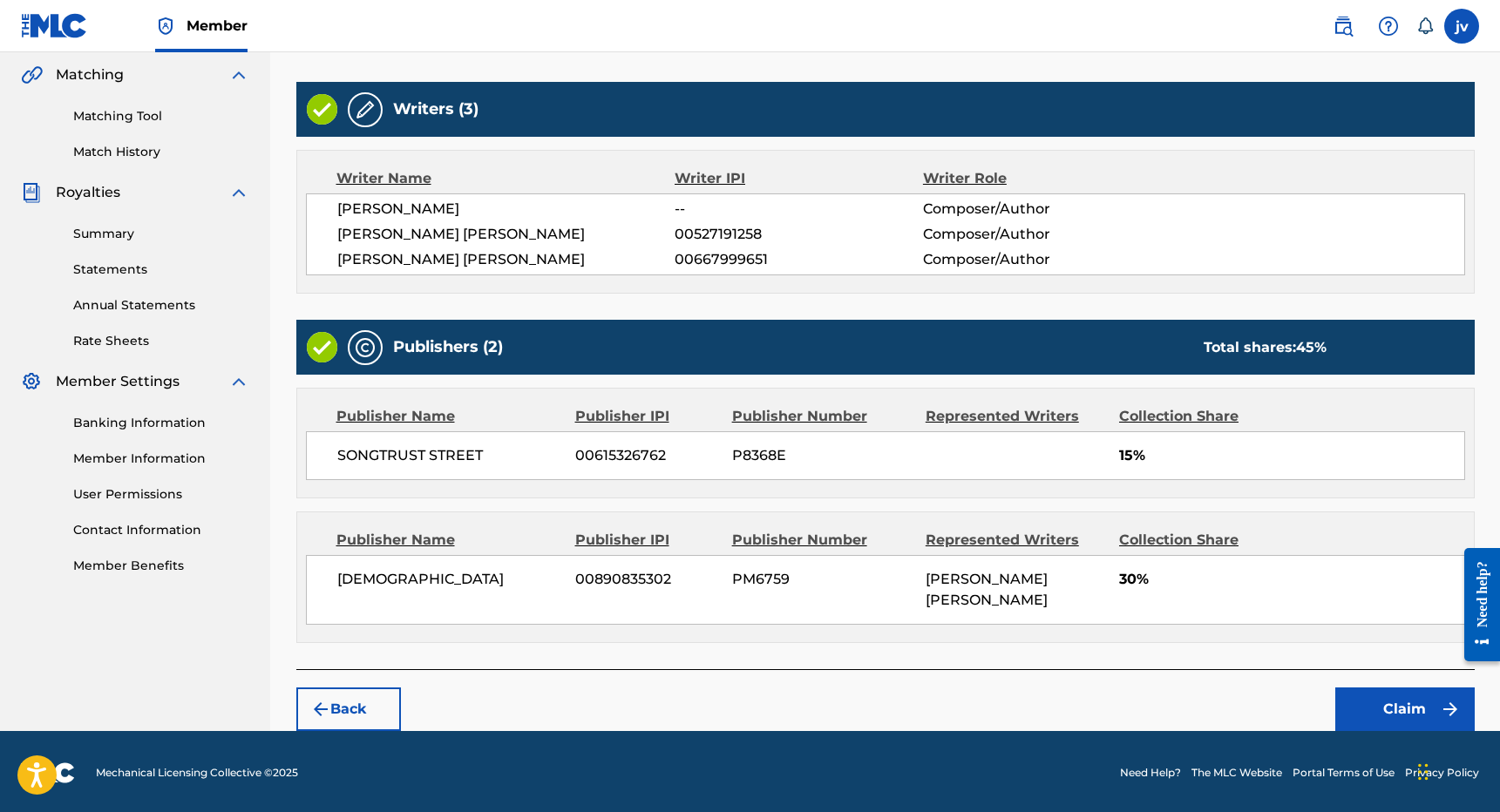
click at [1383, 701] on button "Claim" at bounding box center [1405, 709] width 139 height 43
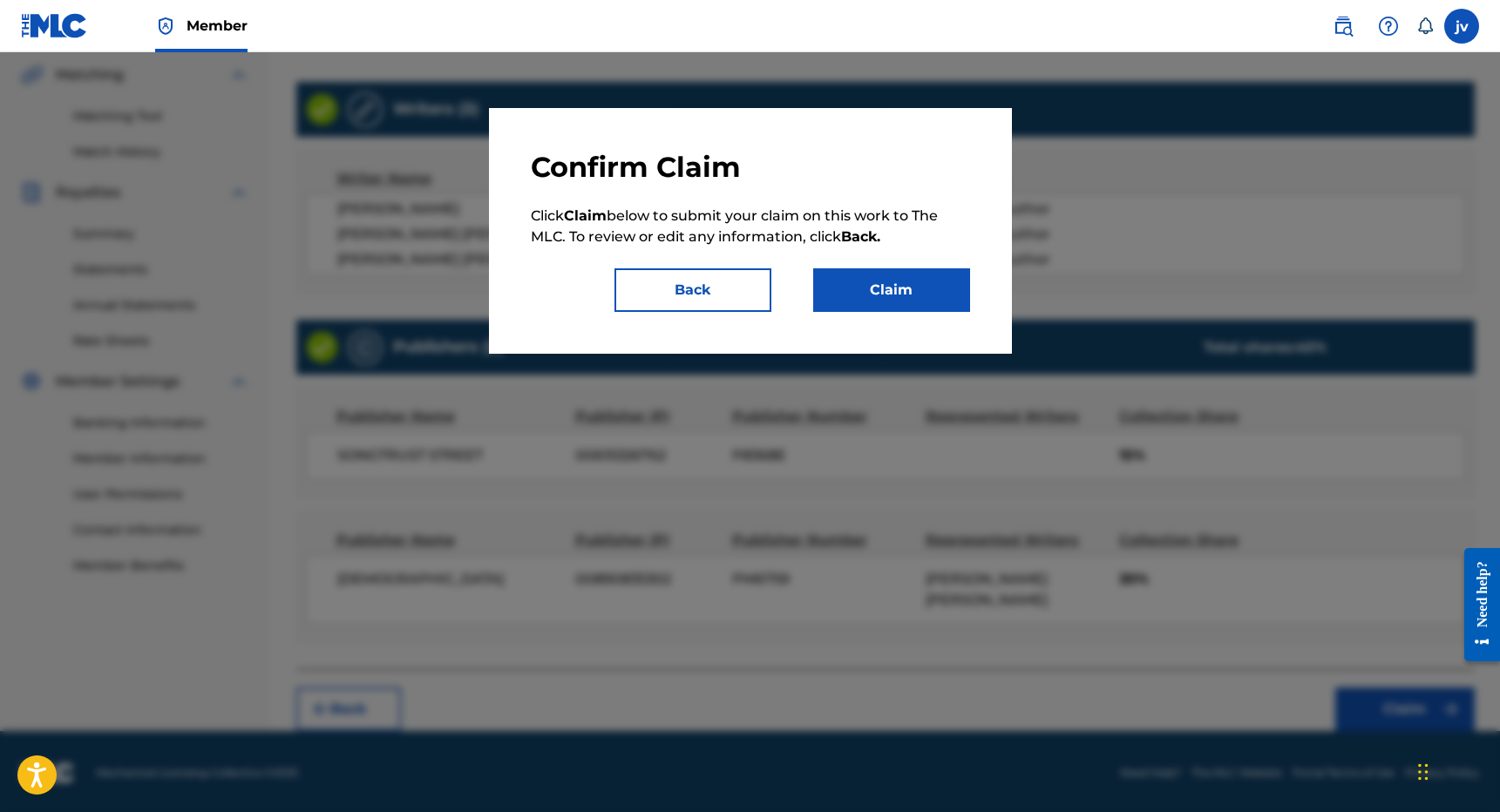
click at [932, 281] on button "Claim" at bounding box center [891, 290] width 157 height 43
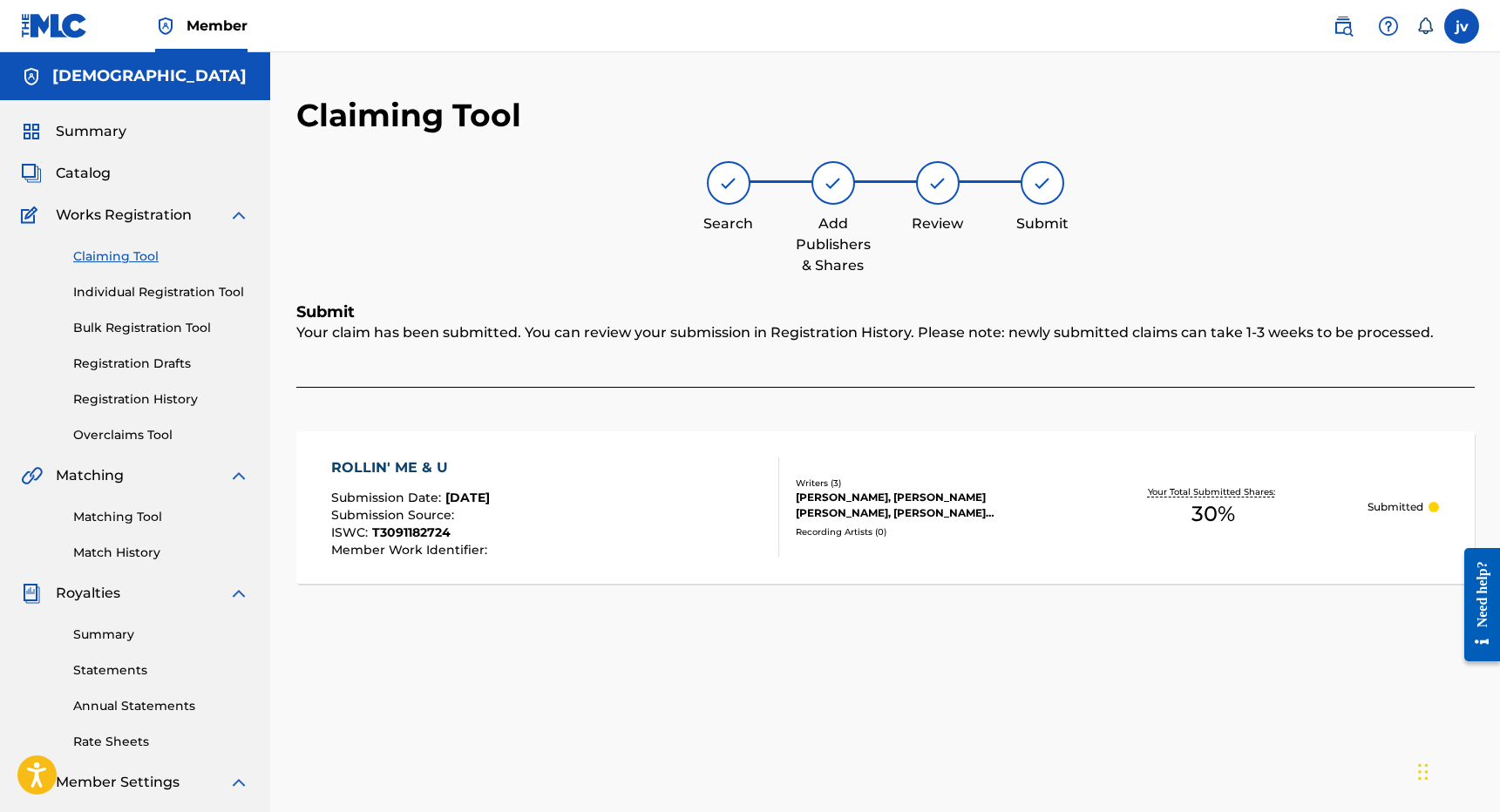
scroll to position [0, 0]
click at [130, 256] on link "Claiming Tool" at bounding box center [161, 256] width 176 height 18
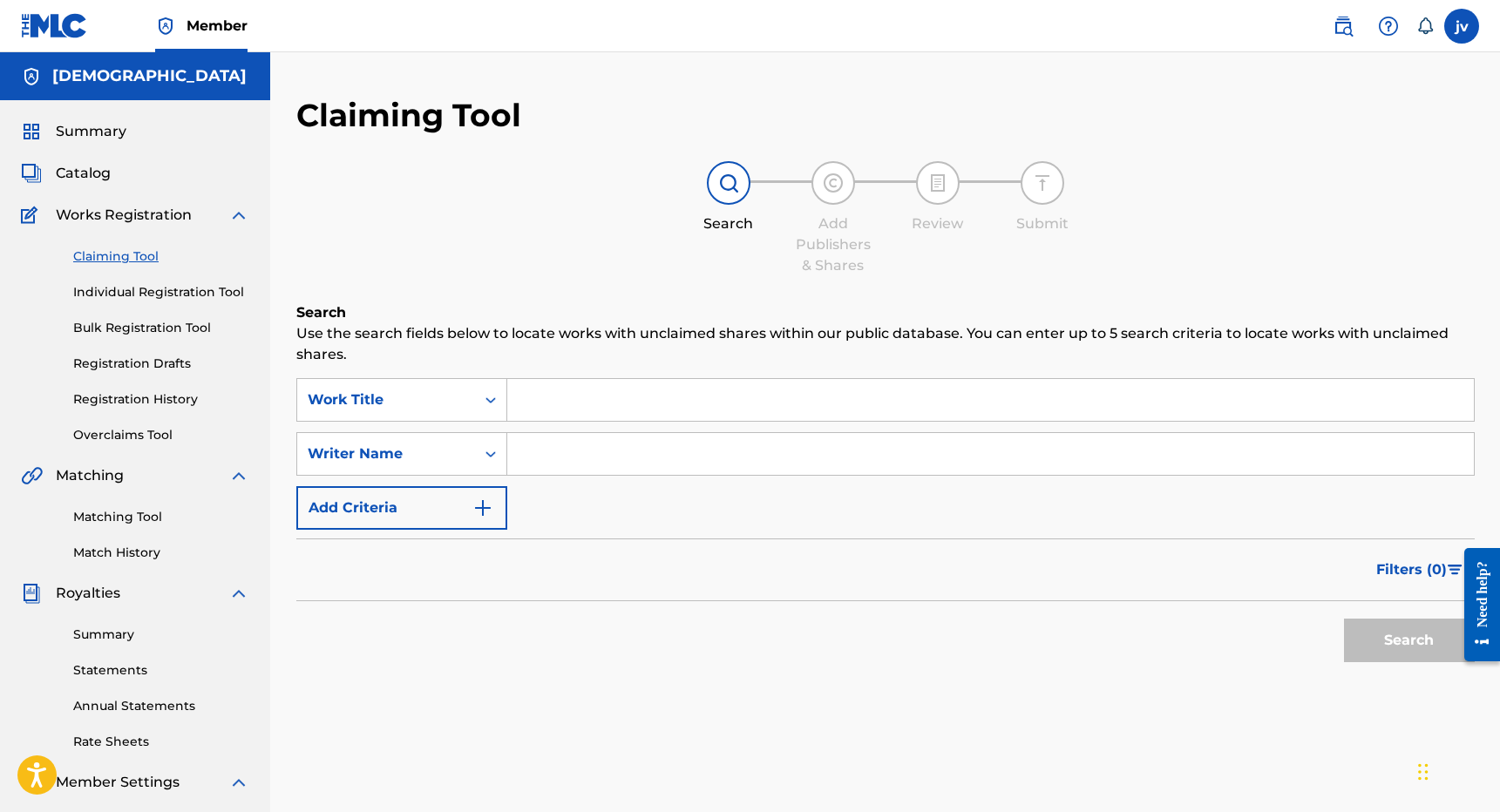
click at [599, 454] on input "Search Form" at bounding box center [990, 454] width 966 height 41
type input "[PERSON_NAME]"
click at [1409, 641] on button "Search" at bounding box center [1410, 641] width 131 height 43
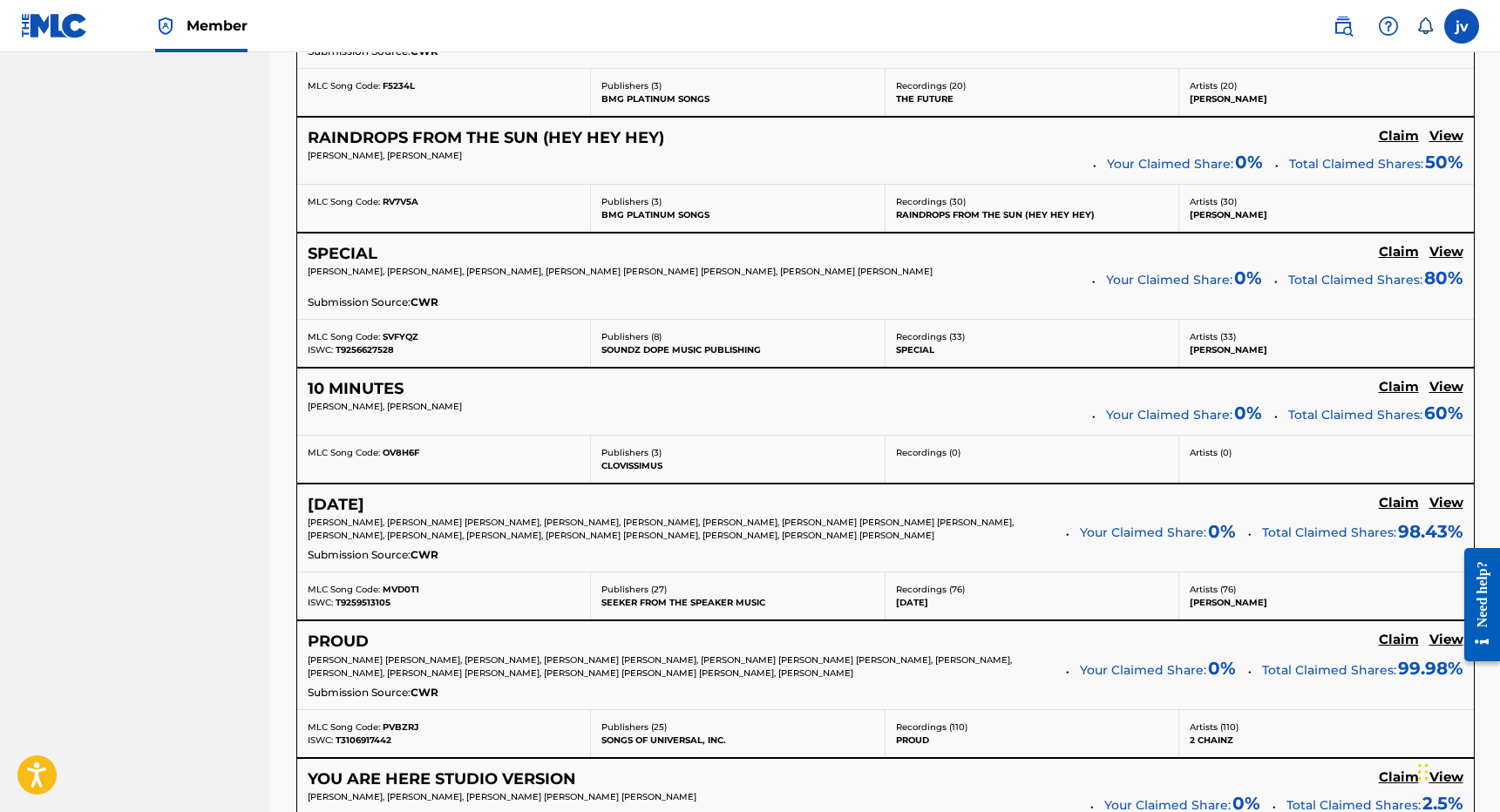
scroll to position [6712, 0]
click at [1391, 243] on h5 "Claim" at bounding box center [1399, 251] width 40 height 17
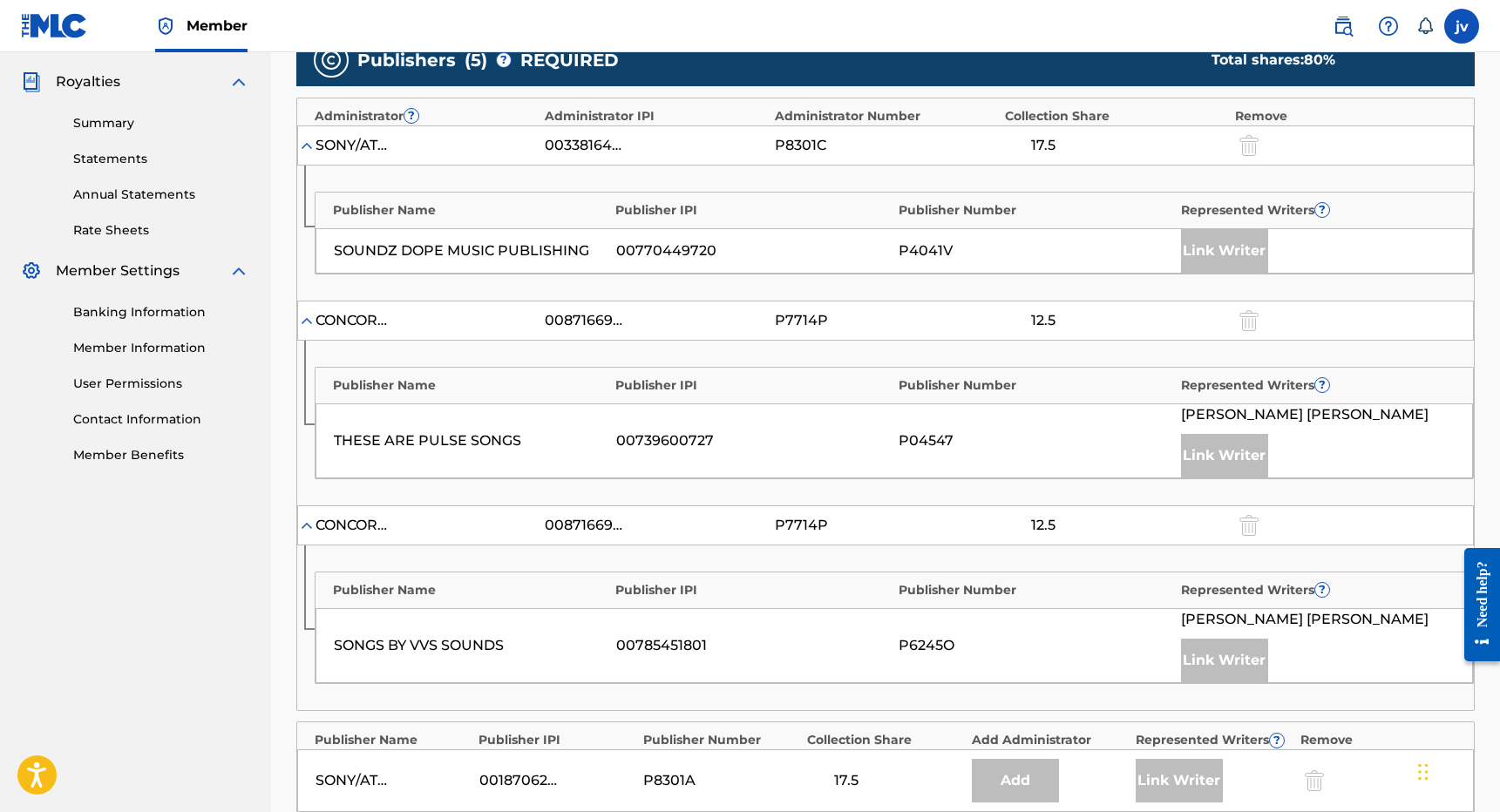
scroll to position [948, 0]
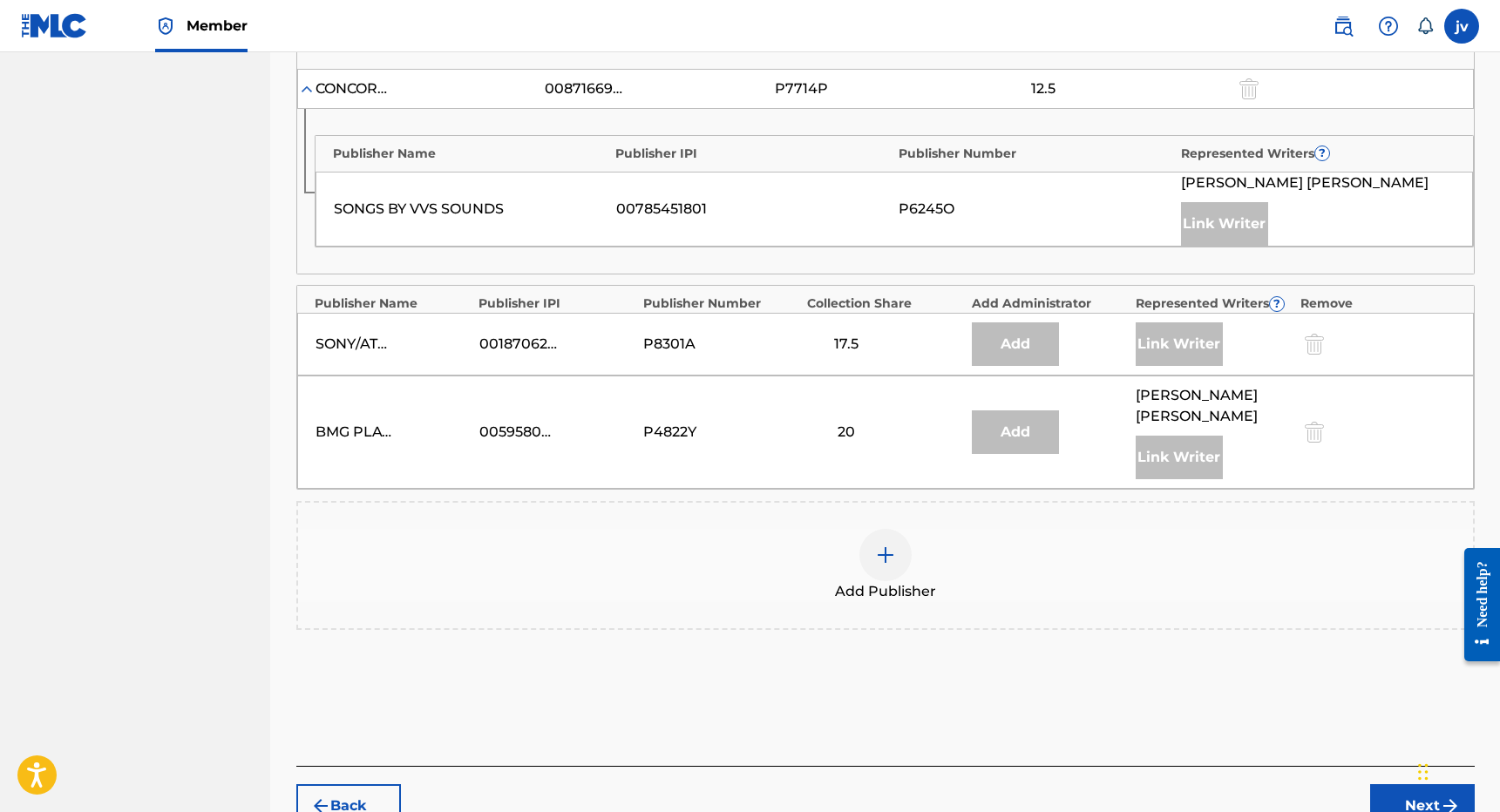
click at [890, 554] on img at bounding box center [886, 555] width 21 height 21
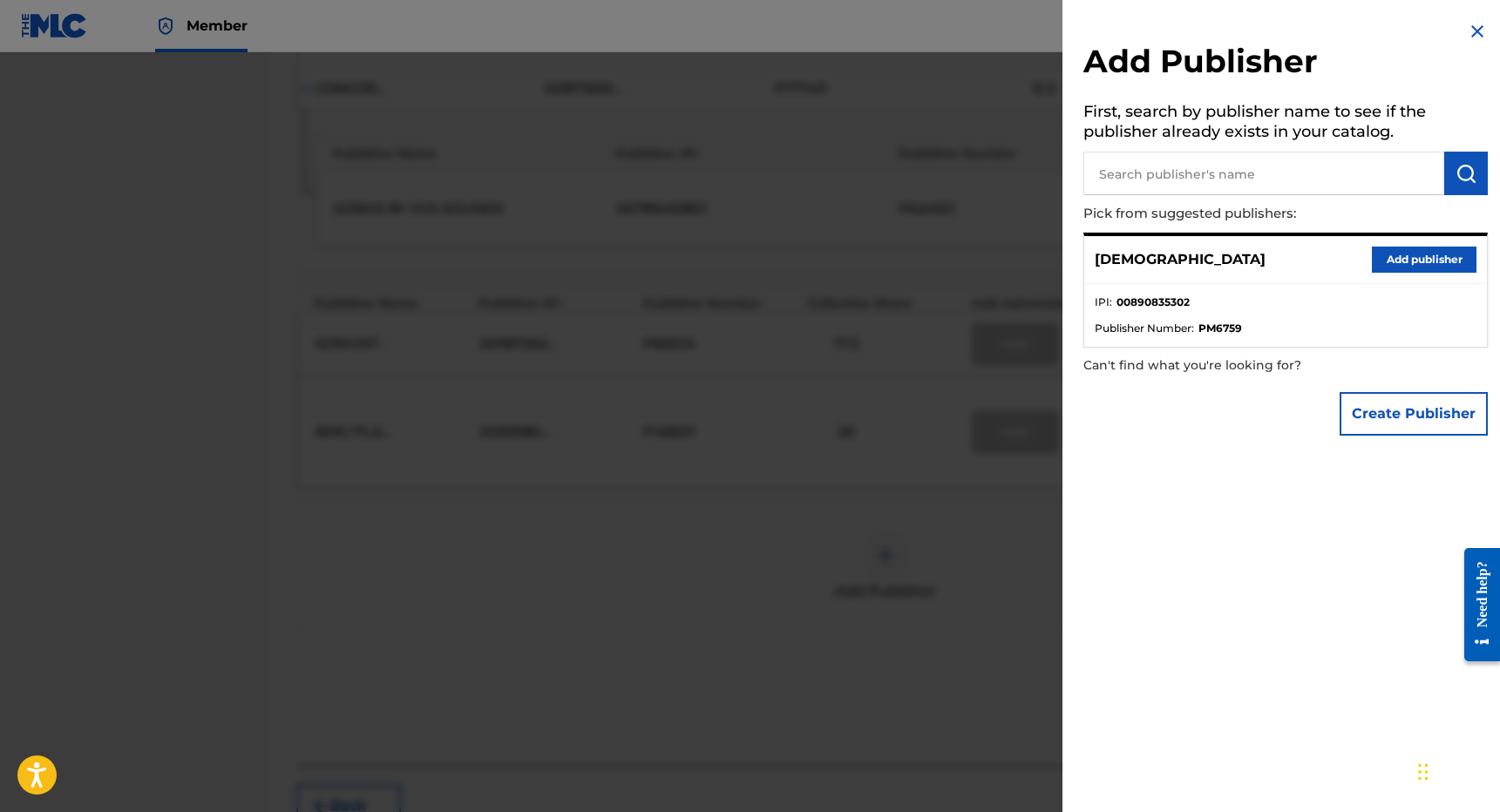
click at [1403, 263] on button "Add publisher" at bounding box center [1424, 260] width 104 height 26
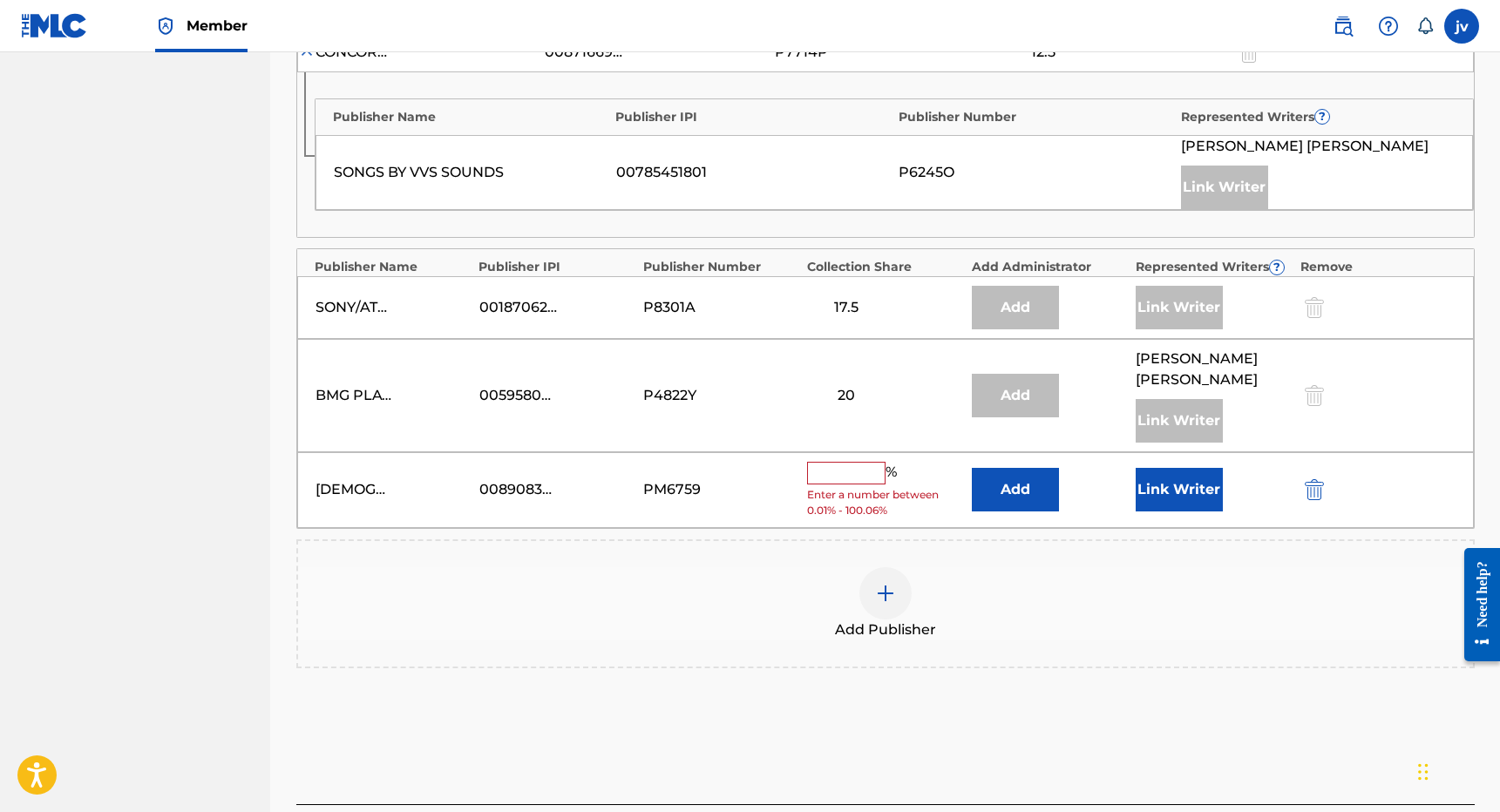
scroll to position [991, 0]
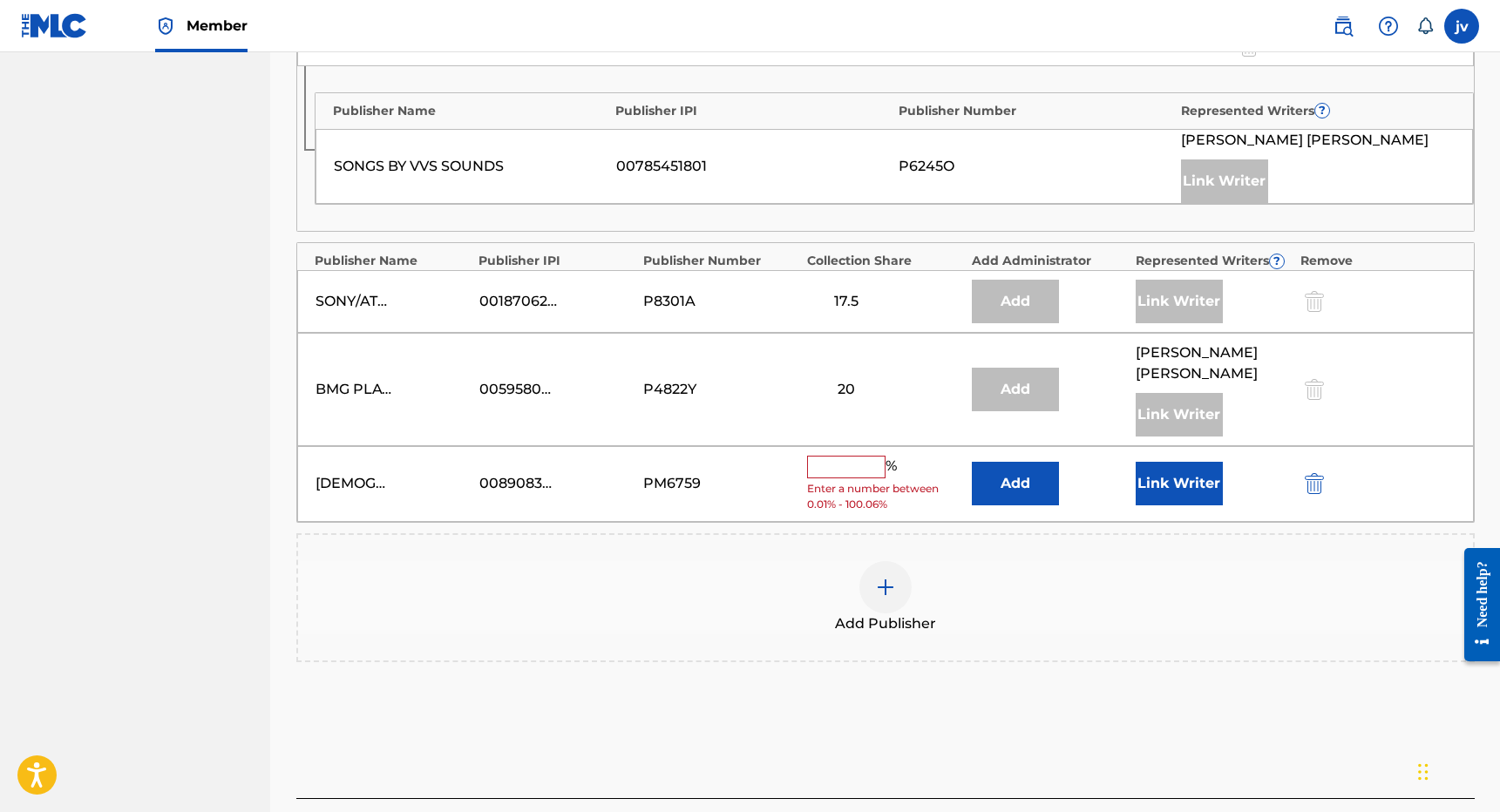
click at [1185, 480] on button "Link Writer" at bounding box center [1179, 484] width 88 height 43
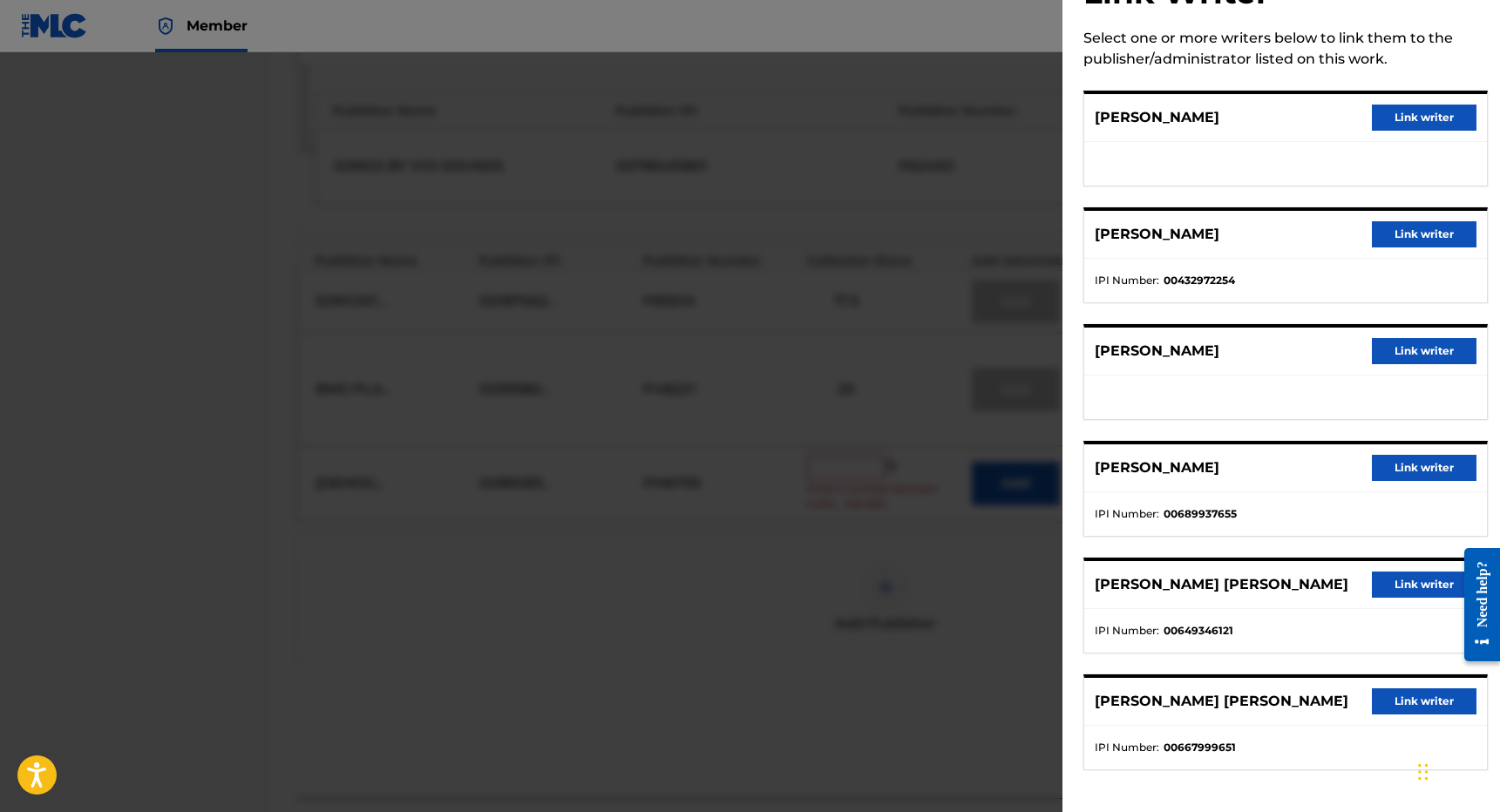
scroll to position [69, 0]
click at [1388, 701] on button "Link writer" at bounding box center [1424, 702] width 104 height 26
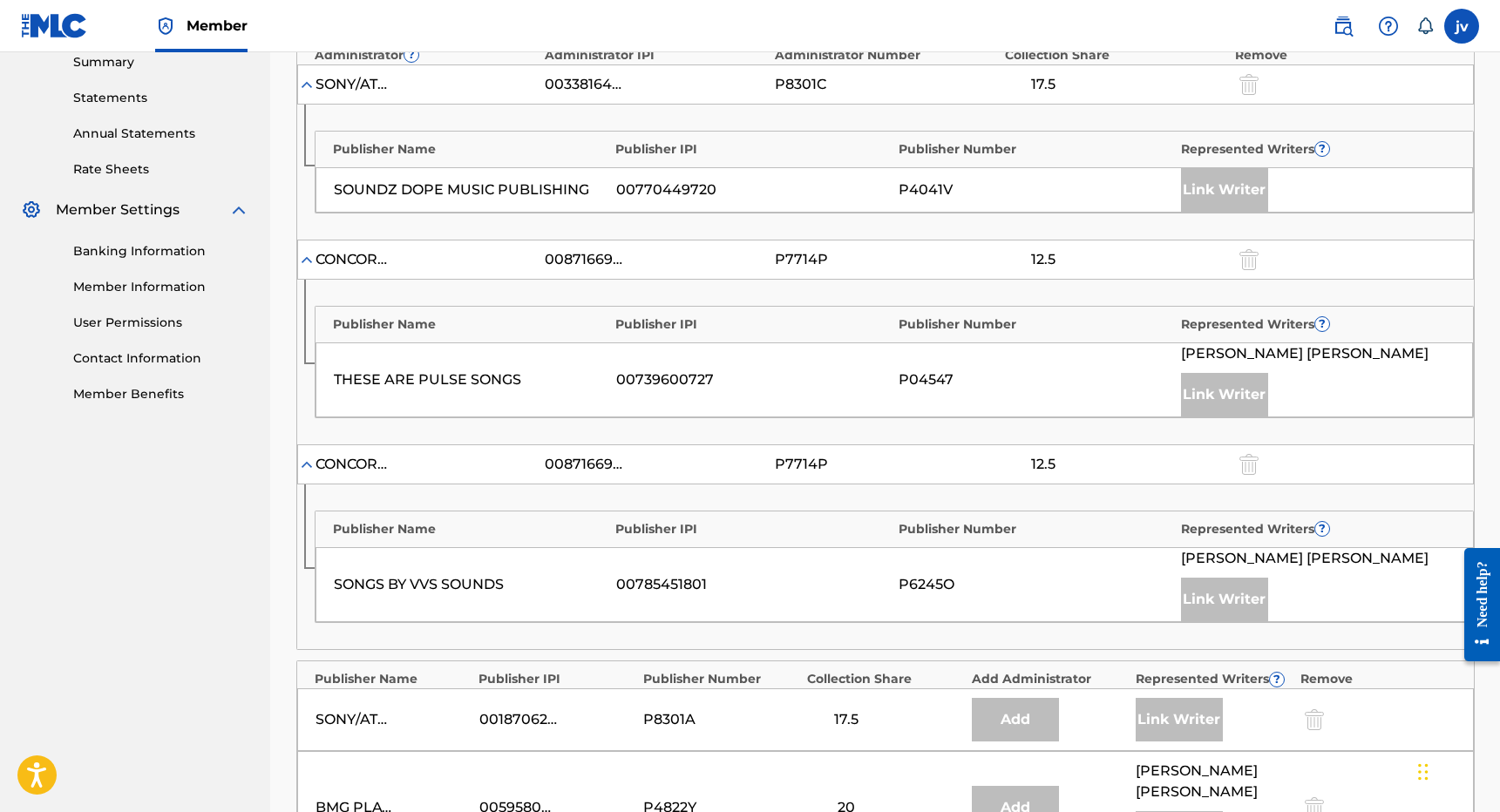
scroll to position [900, 0]
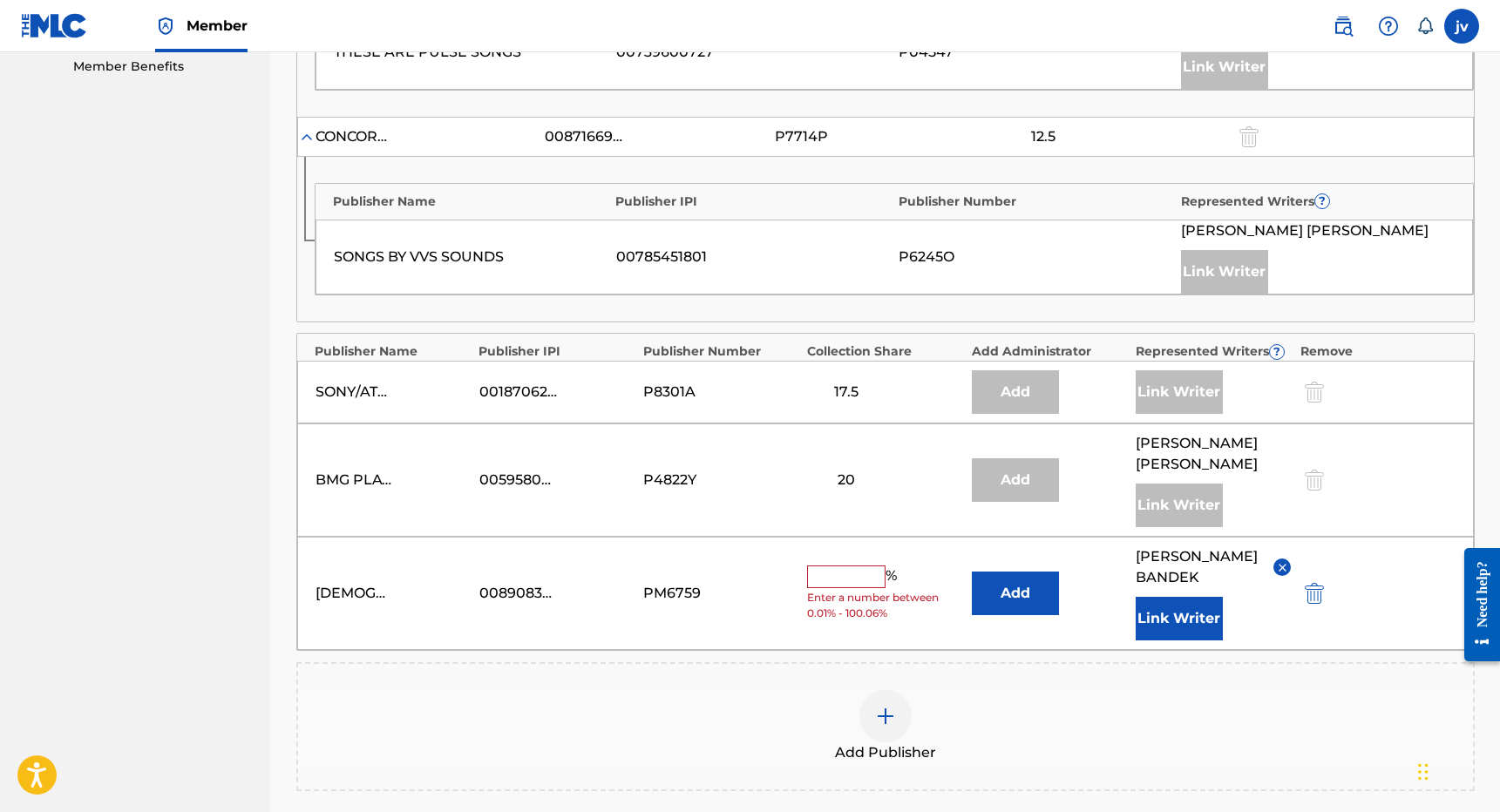
click at [857, 579] on input "text" at bounding box center [846, 577] width 78 height 23
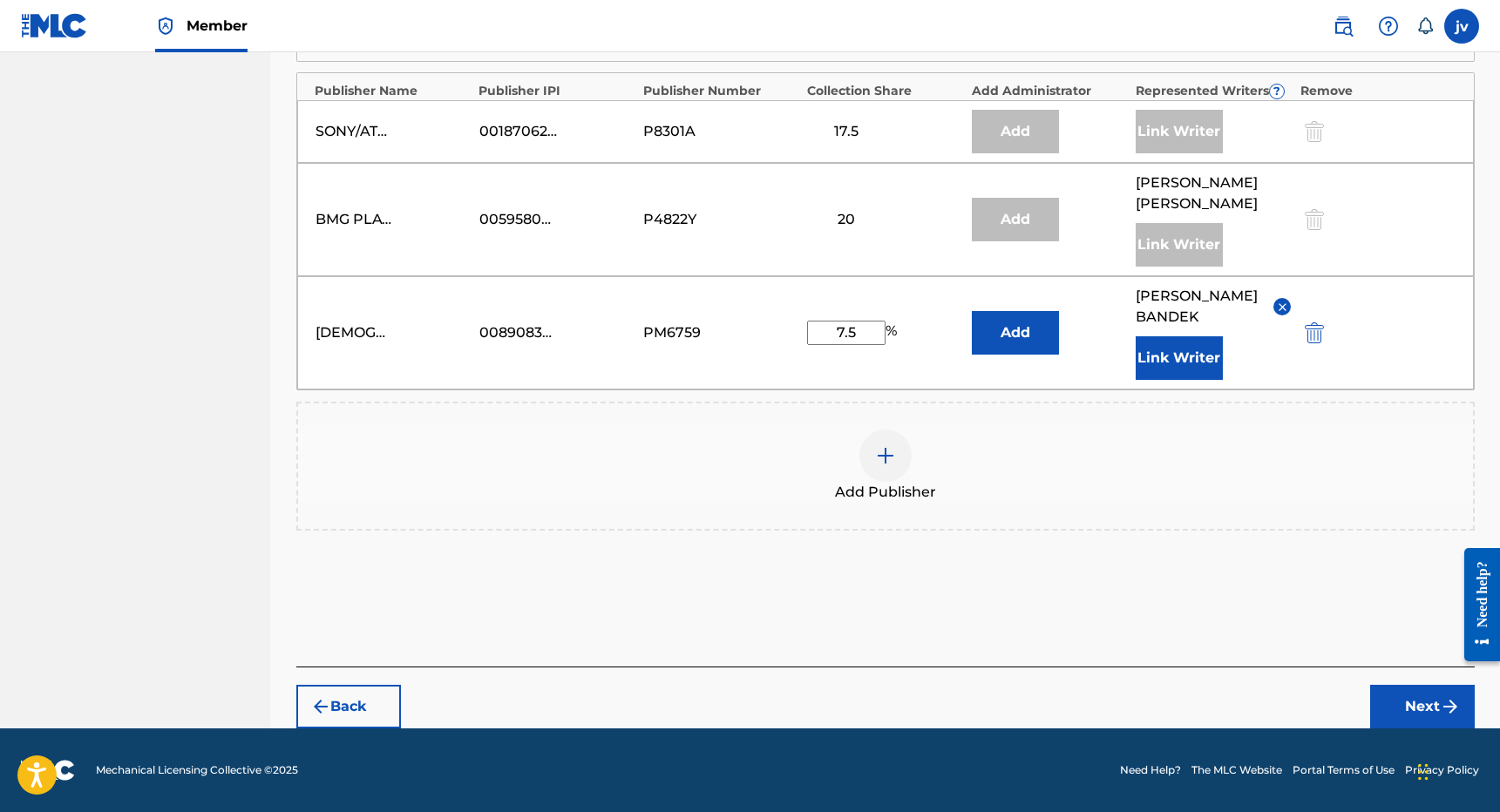
type input "7.5"
click at [1390, 719] on button "Next" at bounding box center [1422, 707] width 104 height 43
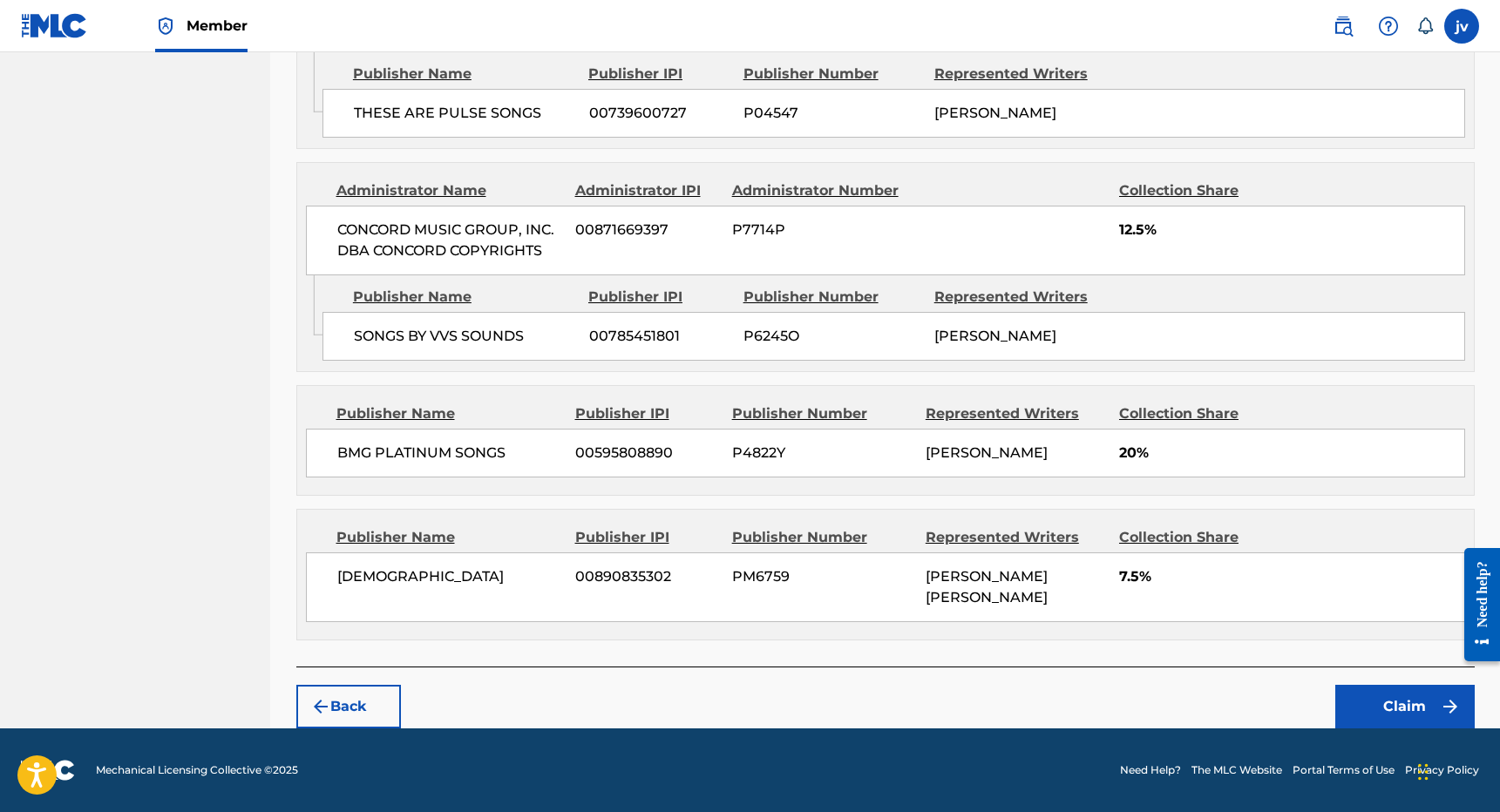
scroll to position [1314, 0]
click at [1379, 702] on button "Claim" at bounding box center [1405, 707] width 139 height 43
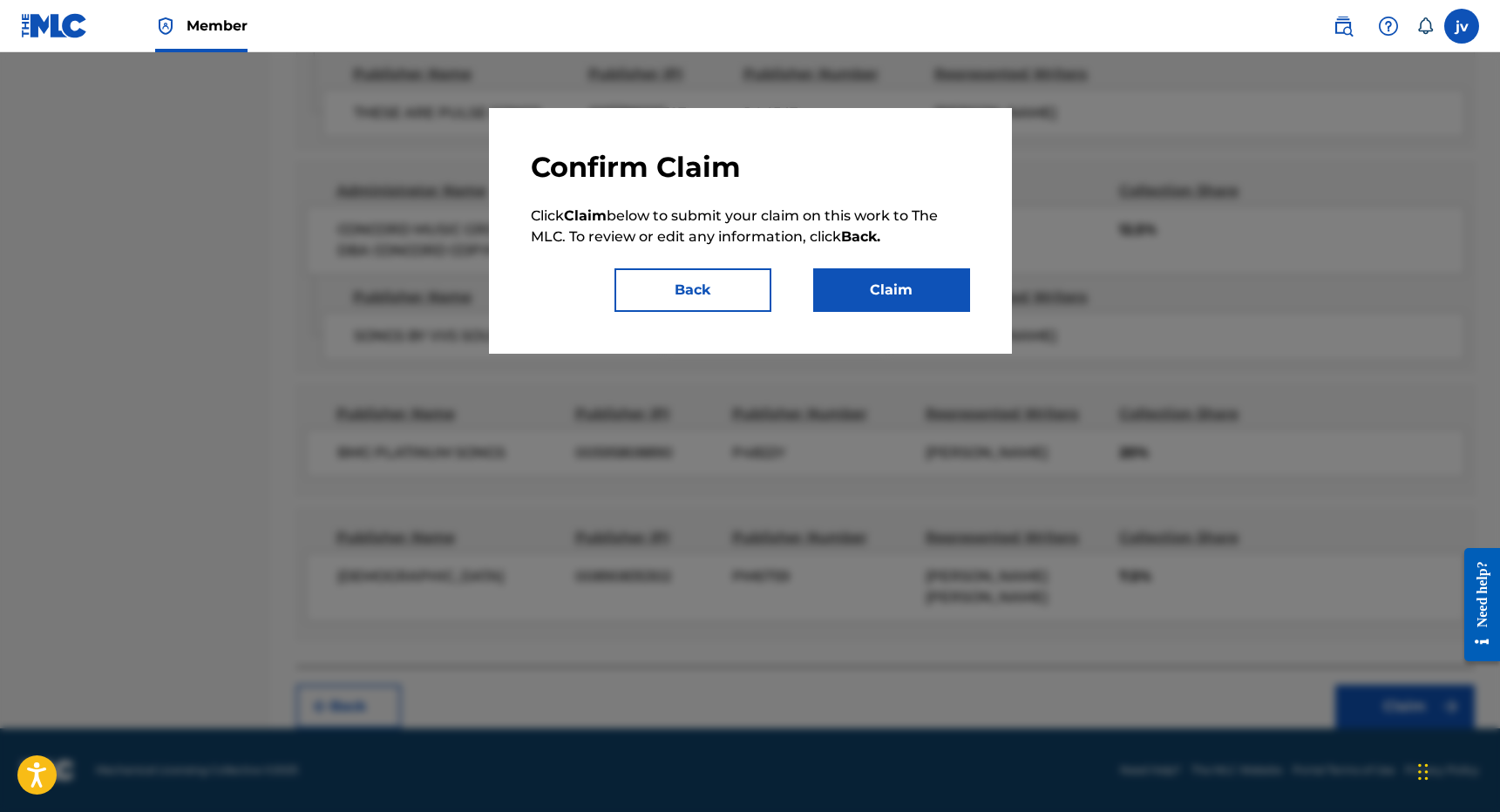
click at [940, 299] on button "Claim" at bounding box center [891, 290] width 157 height 43
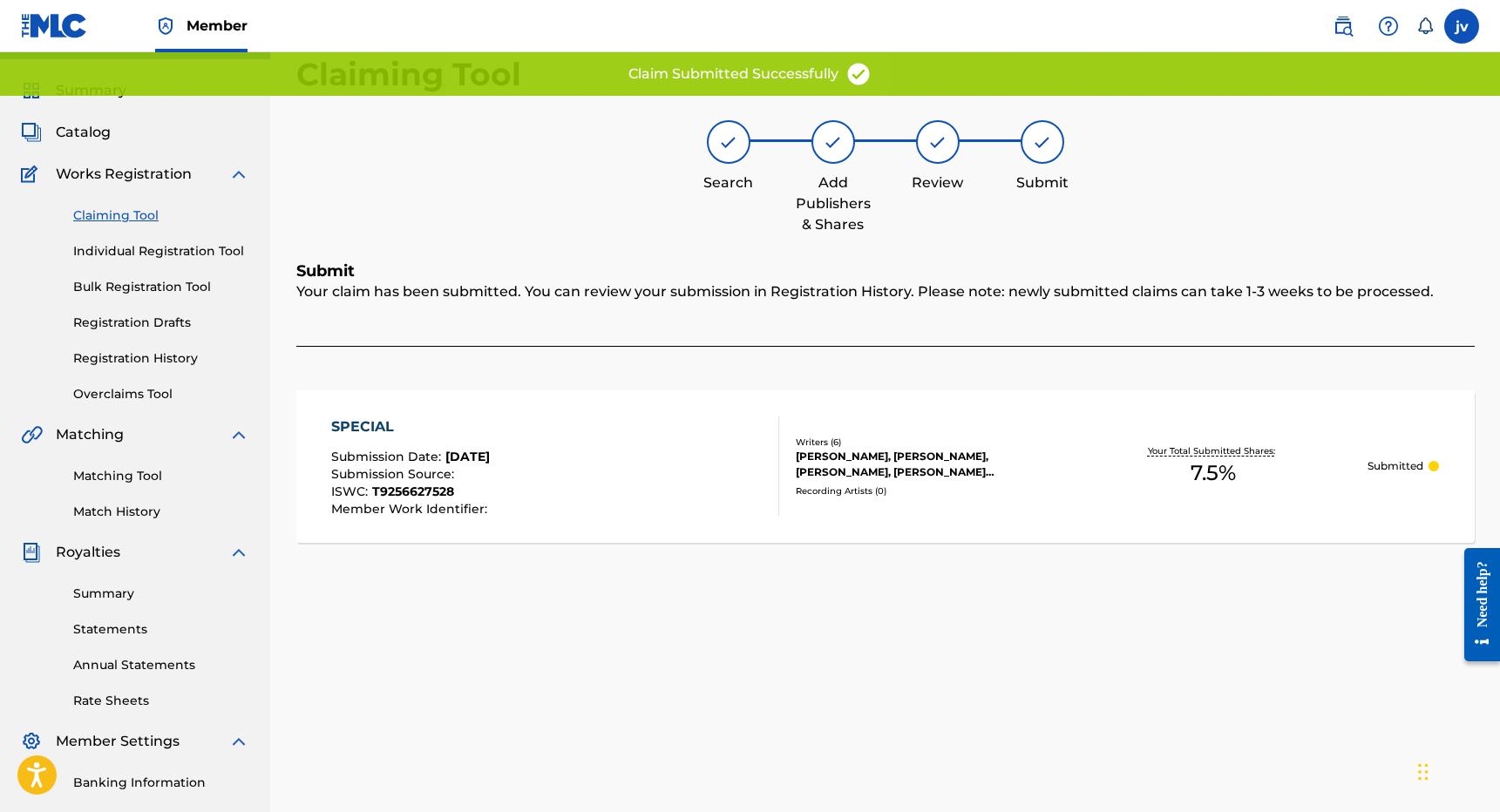
scroll to position [33, 0]
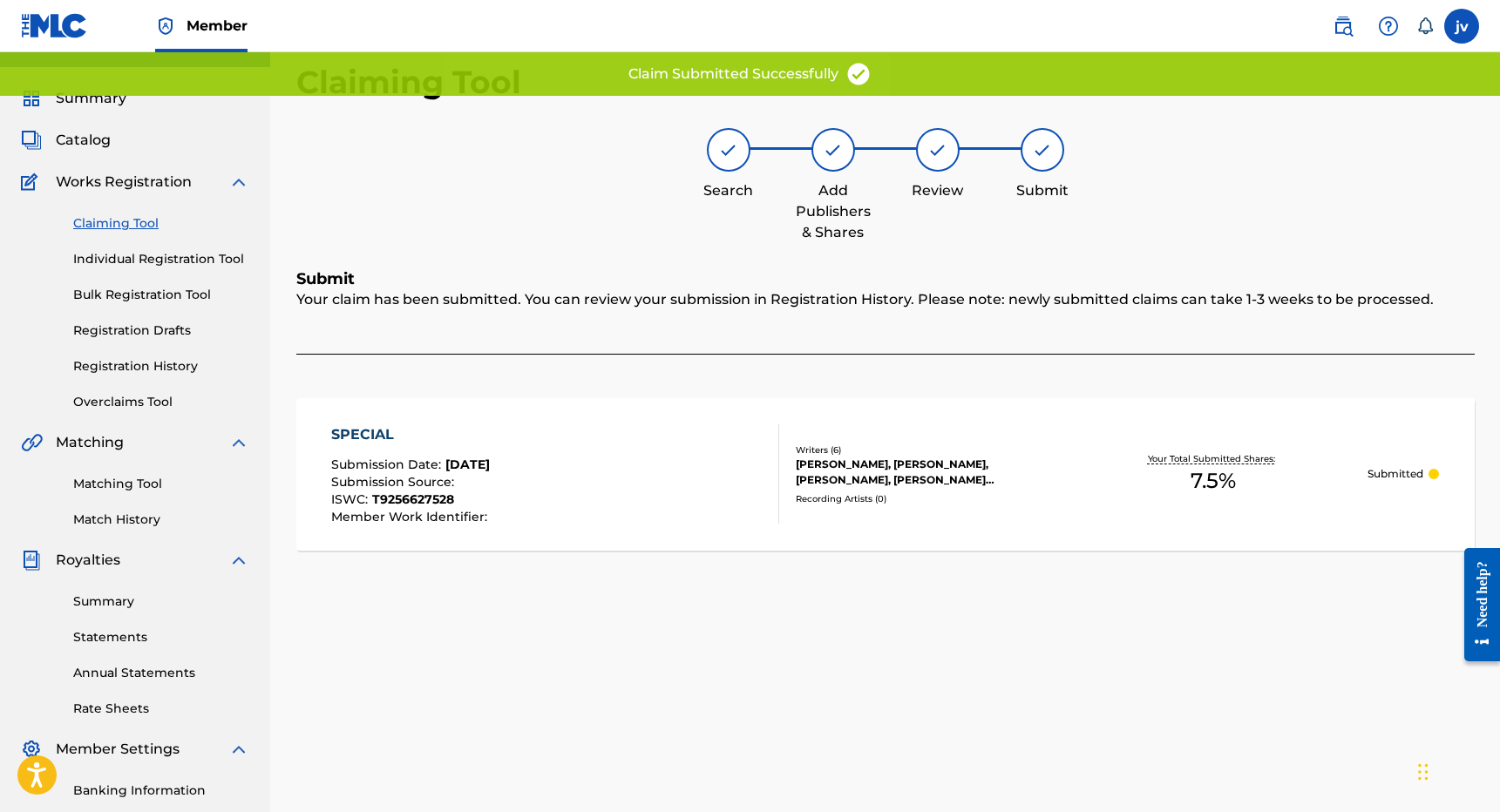
click at [136, 227] on link "Claiming Tool" at bounding box center [161, 223] width 176 height 18
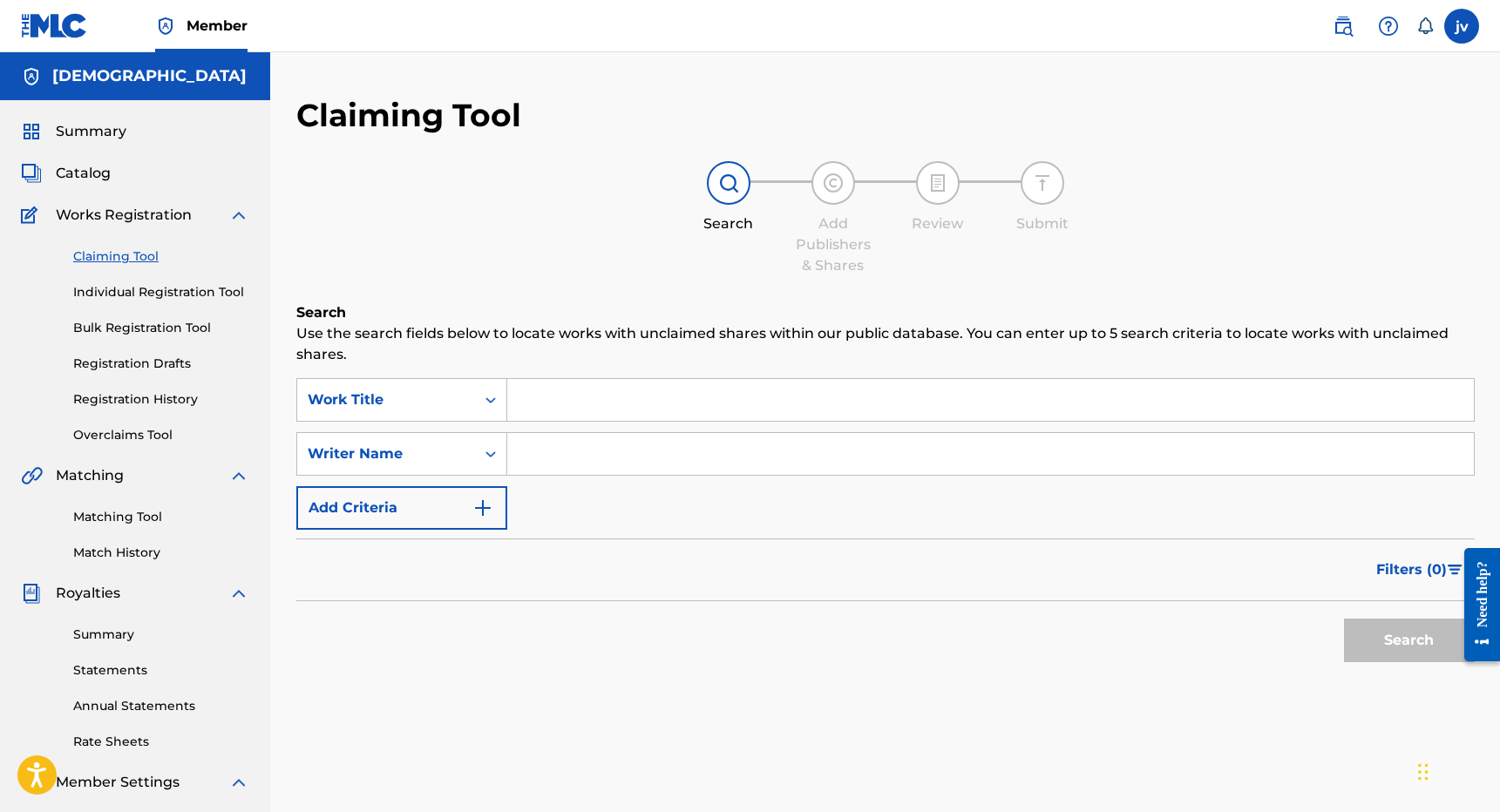
click at [579, 456] on input "Search Form" at bounding box center [990, 454] width 966 height 41
type input "[PERSON_NAME]"
click at [1409, 641] on button "Search" at bounding box center [1410, 641] width 131 height 43
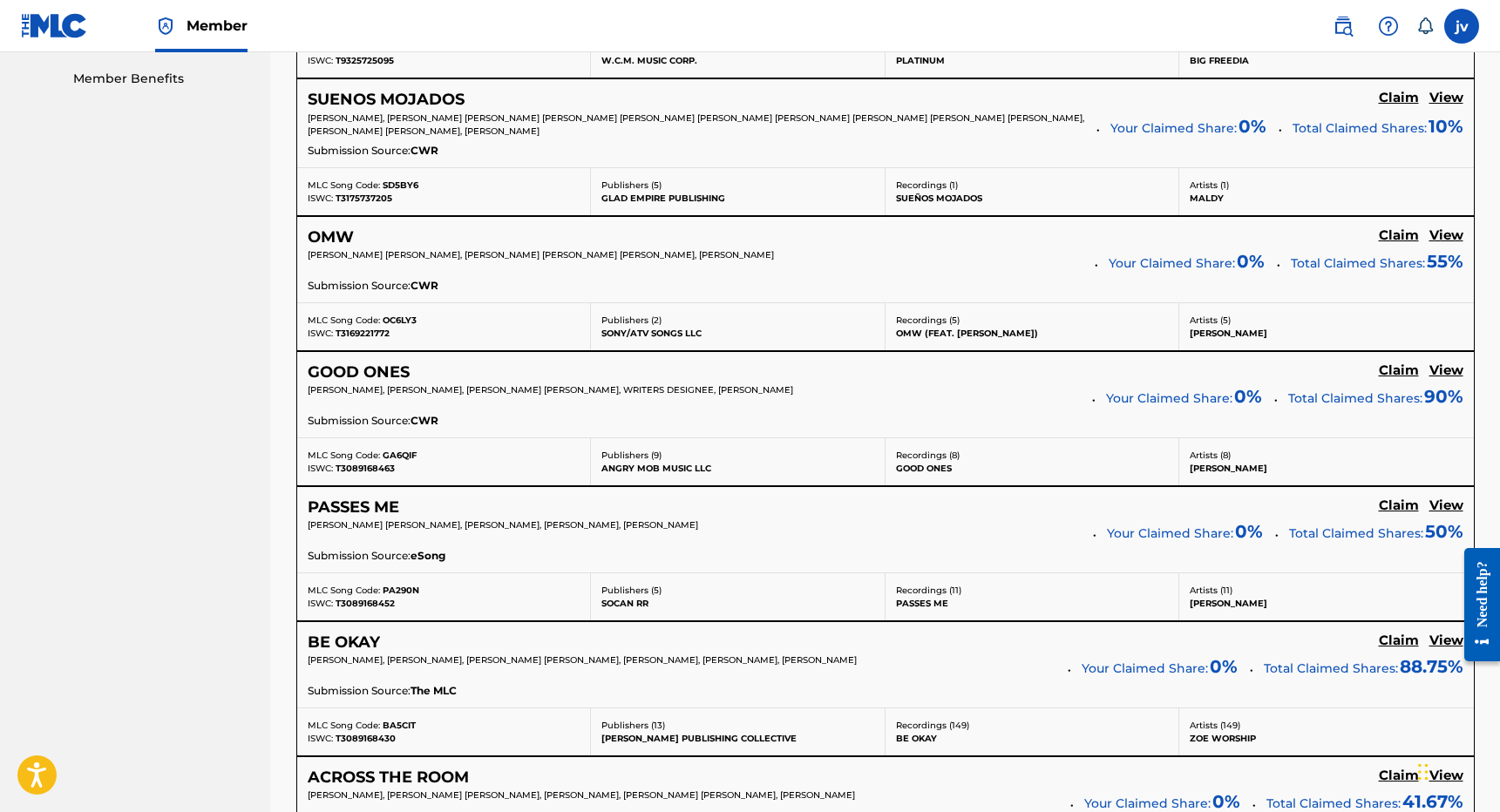
scroll to position [898, 0]
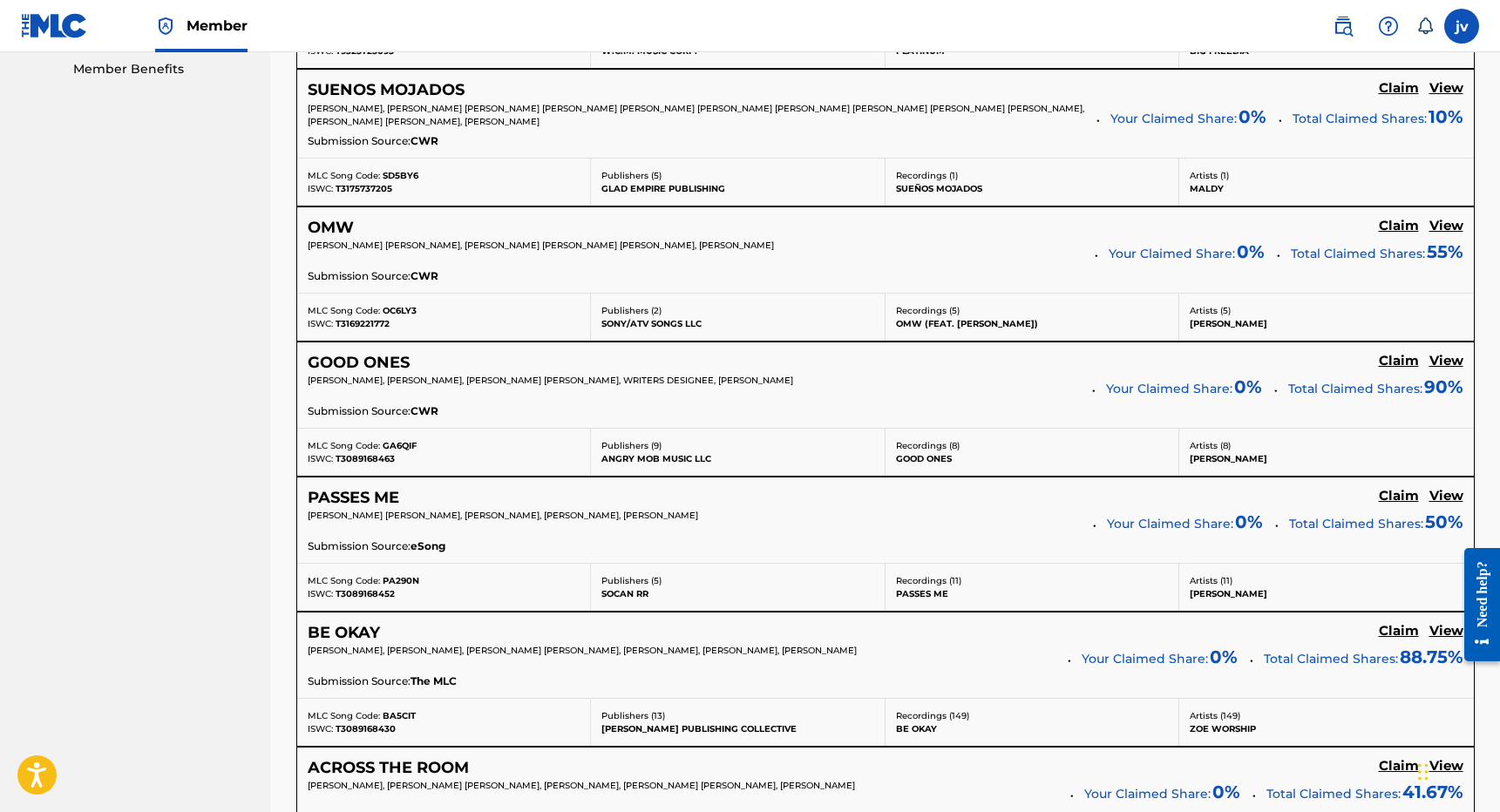
click at [1393, 354] on h5 "Claim" at bounding box center [1399, 361] width 40 height 17
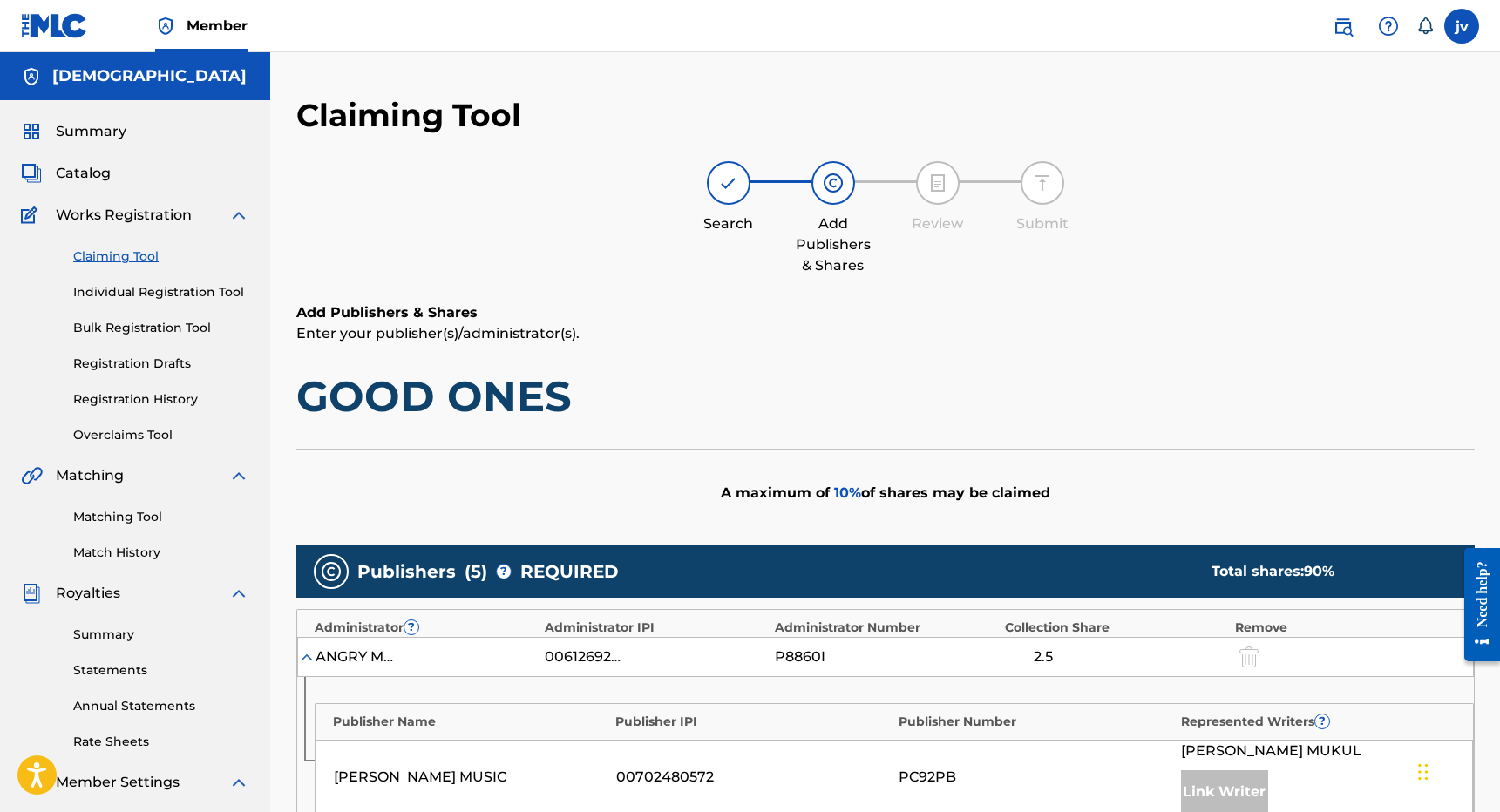
scroll to position [0, 0]
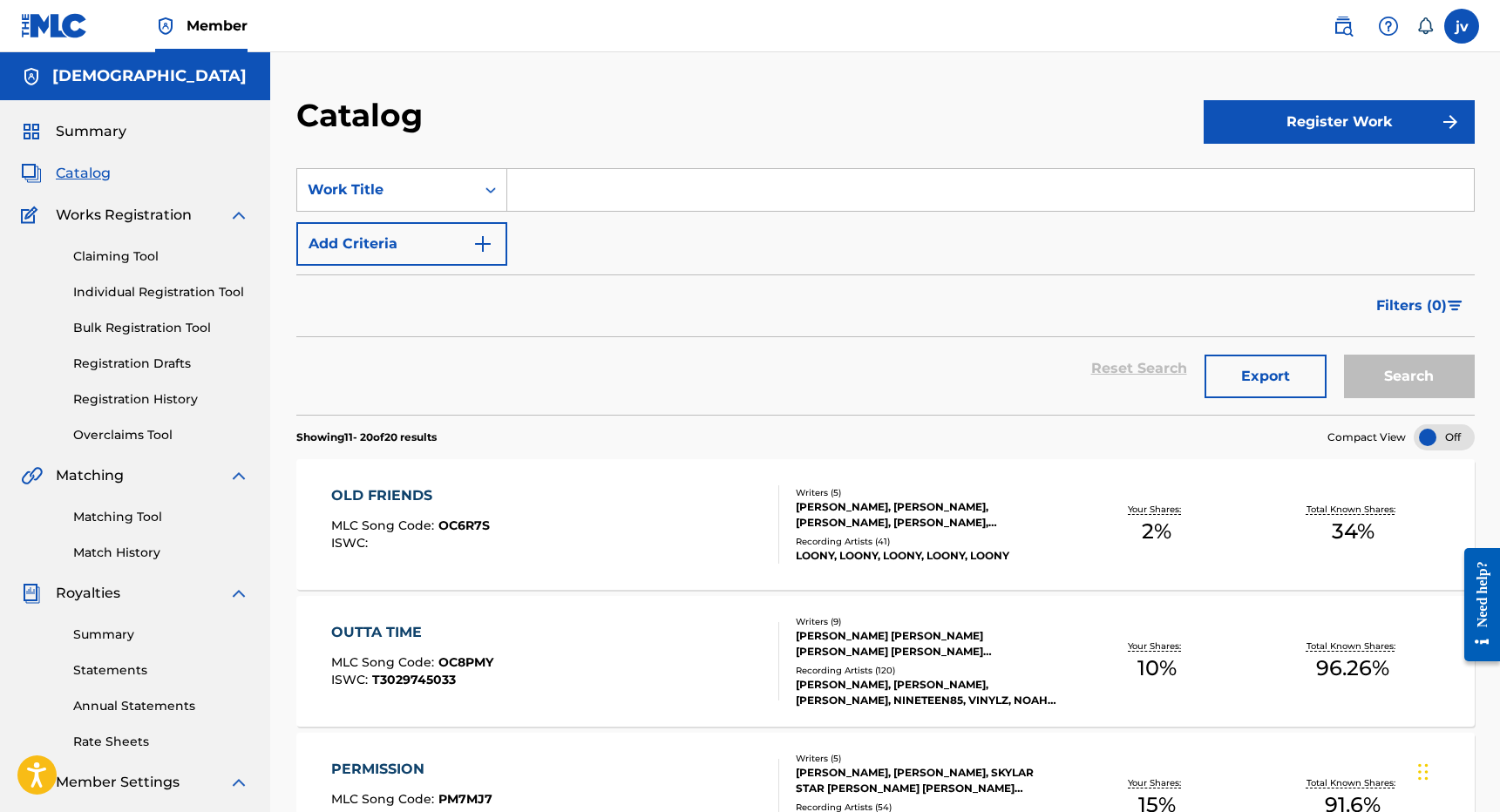
click at [138, 254] on link "Claiming Tool" at bounding box center [161, 256] width 176 height 18
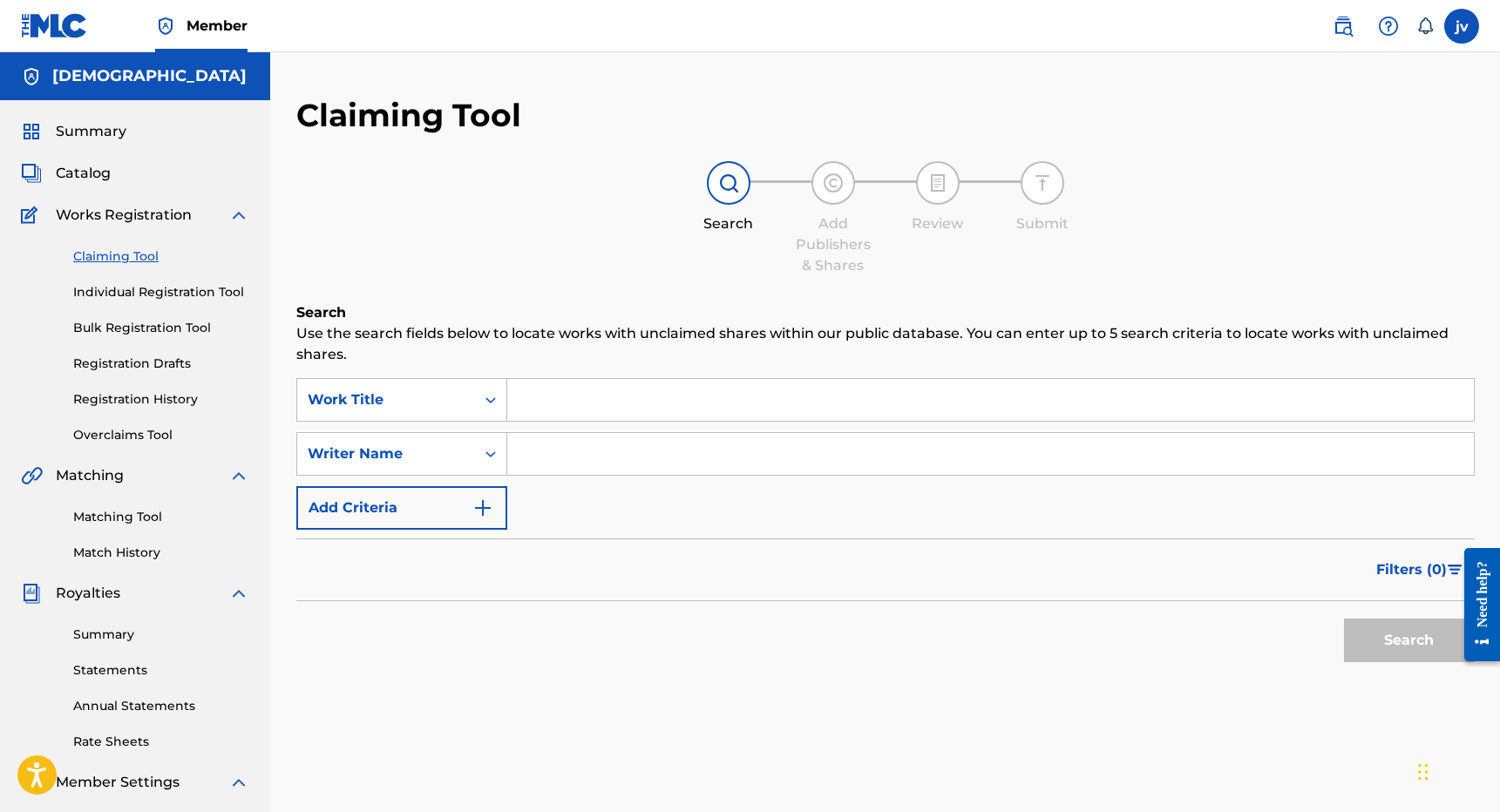
click at [694, 452] on input "Search Form" at bounding box center [990, 454] width 966 height 41
type input "[PERSON_NAME]"
click at [1409, 641] on button "Search" at bounding box center [1410, 641] width 131 height 43
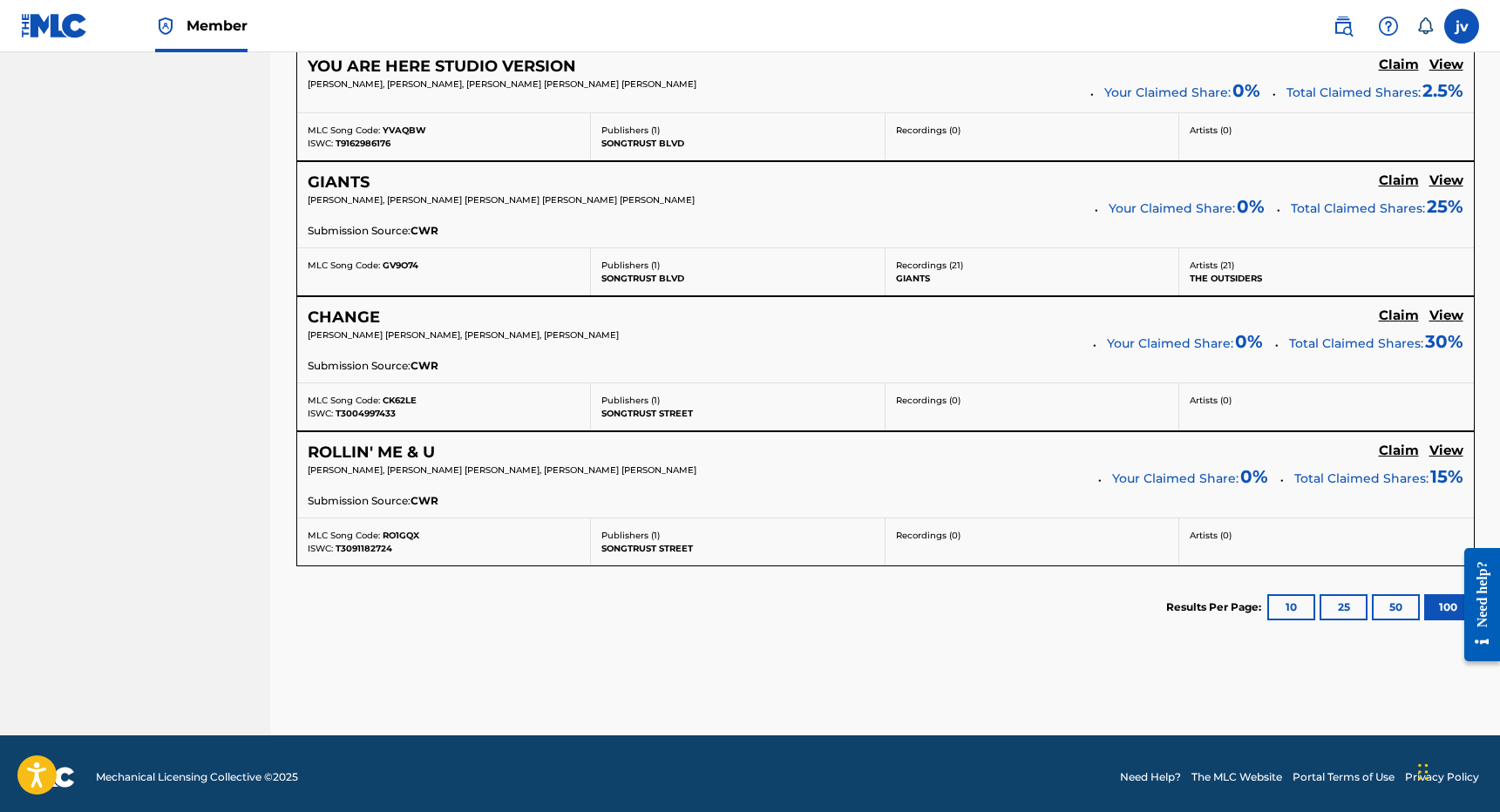
scroll to position [2510, 0]
click at [1396, 444] on h5 "Claim" at bounding box center [1399, 453] width 40 height 17
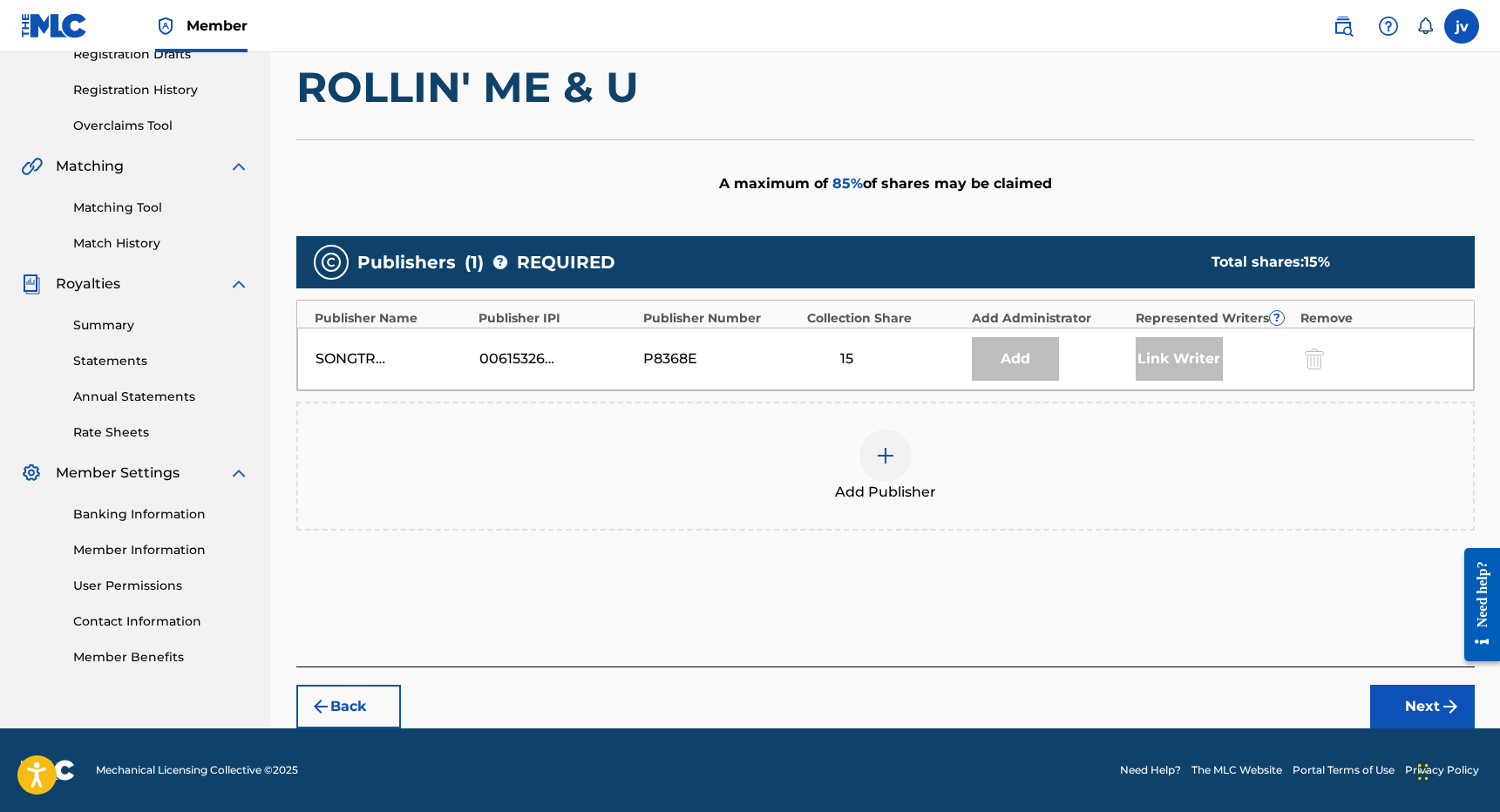
click at [888, 447] on img at bounding box center [886, 455] width 21 height 21
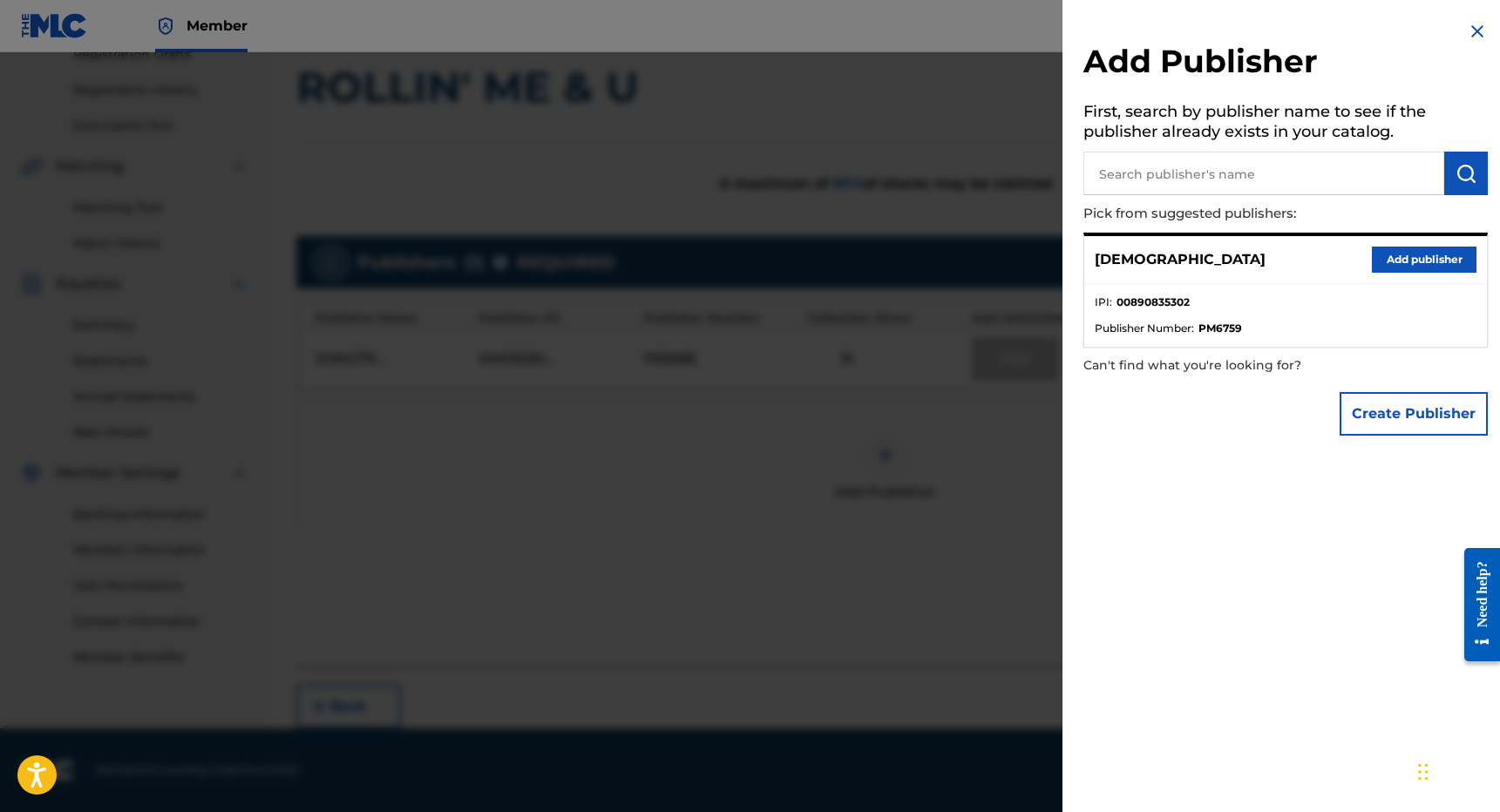
click at [1408, 261] on button "Add publisher" at bounding box center [1424, 260] width 104 height 26
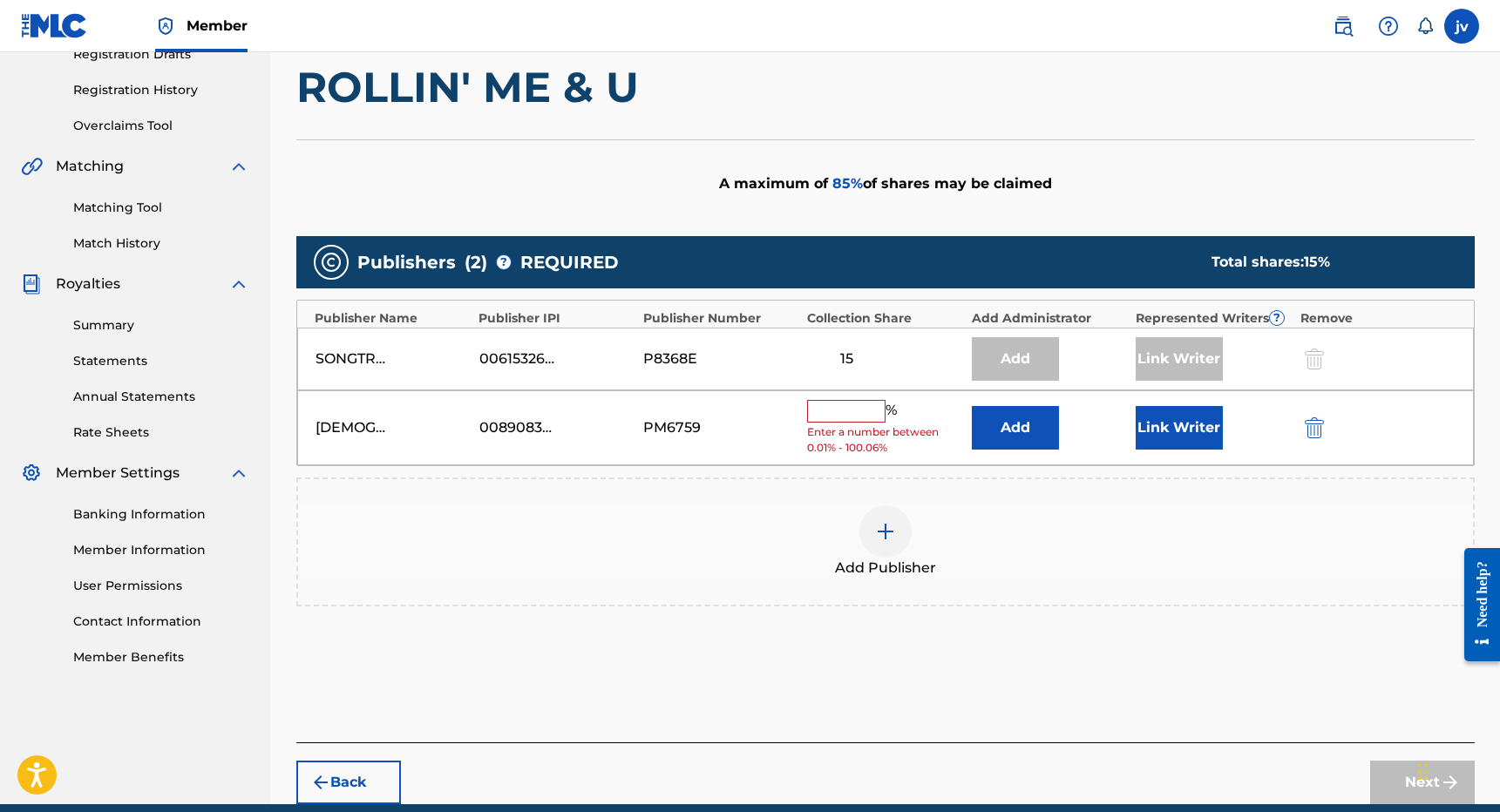
click at [853, 410] on input "text" at bounding box center [846, 411] width 78 height 23
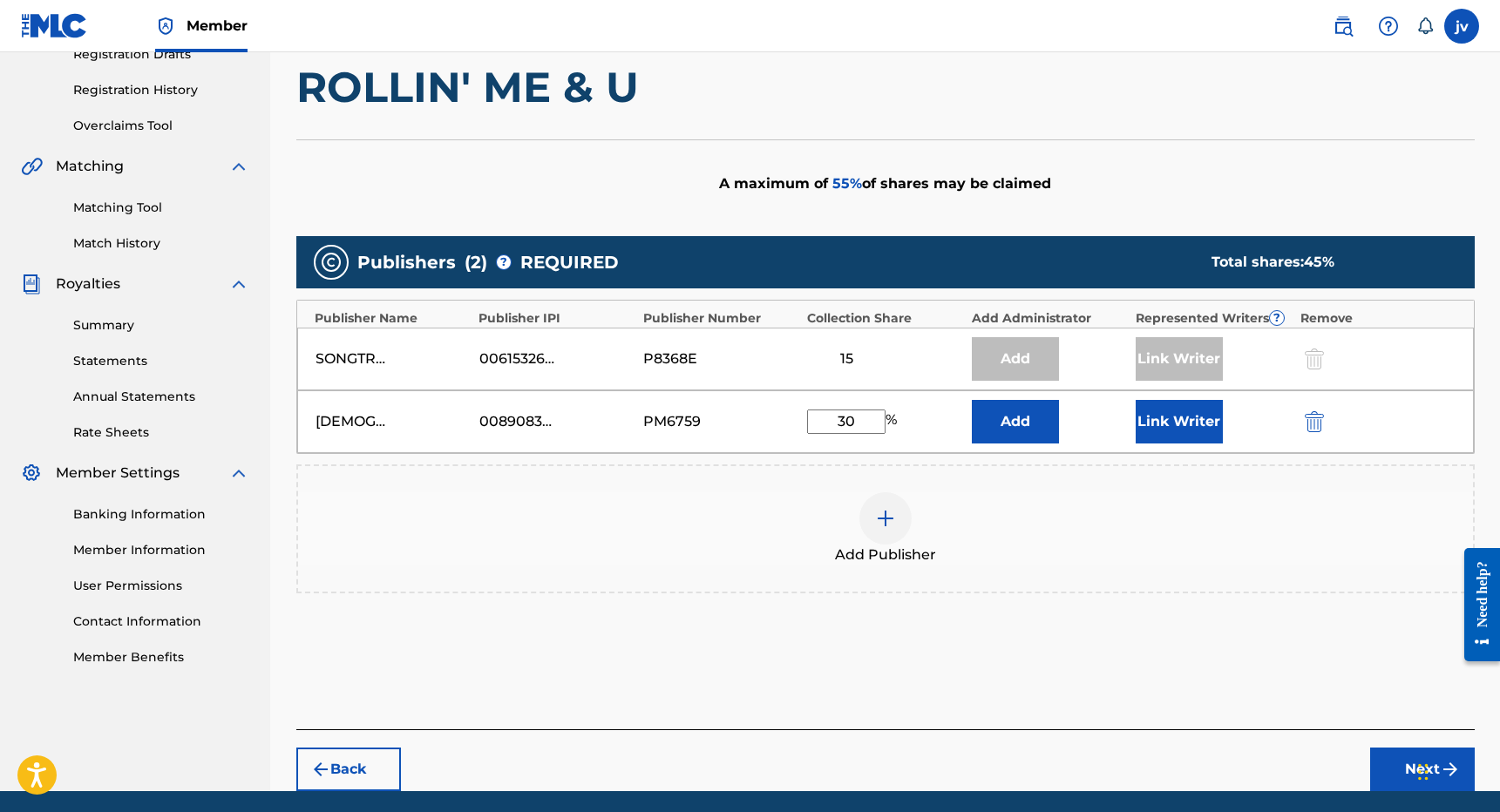
type input "30"
click at [1196, 423] on button "Link Writer" at bounding box center [1179, 422] width 88 height 43
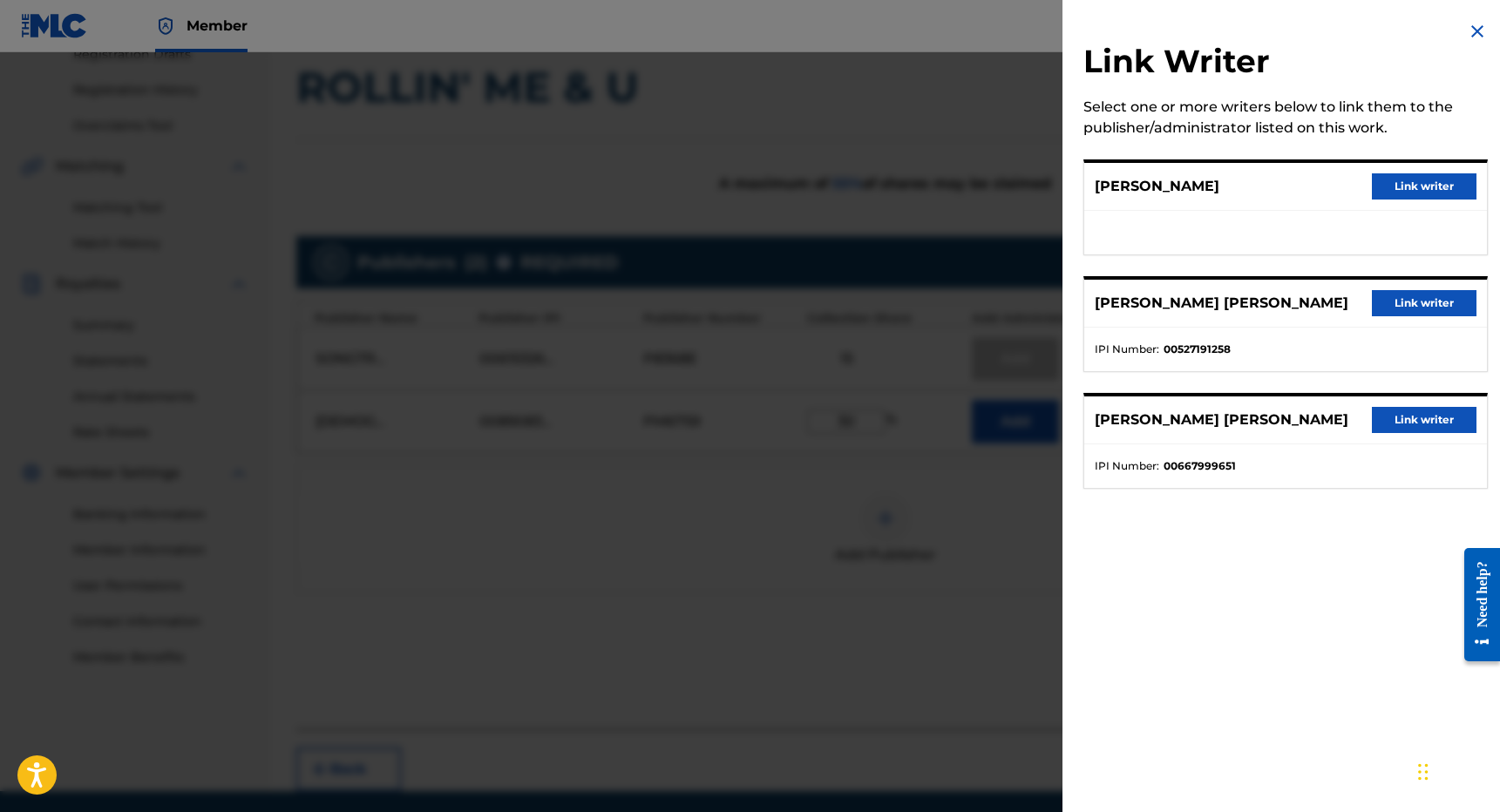
click at [1408, 420] on button "Link writer" at bounding box center [1424, 421] width 104 height 26
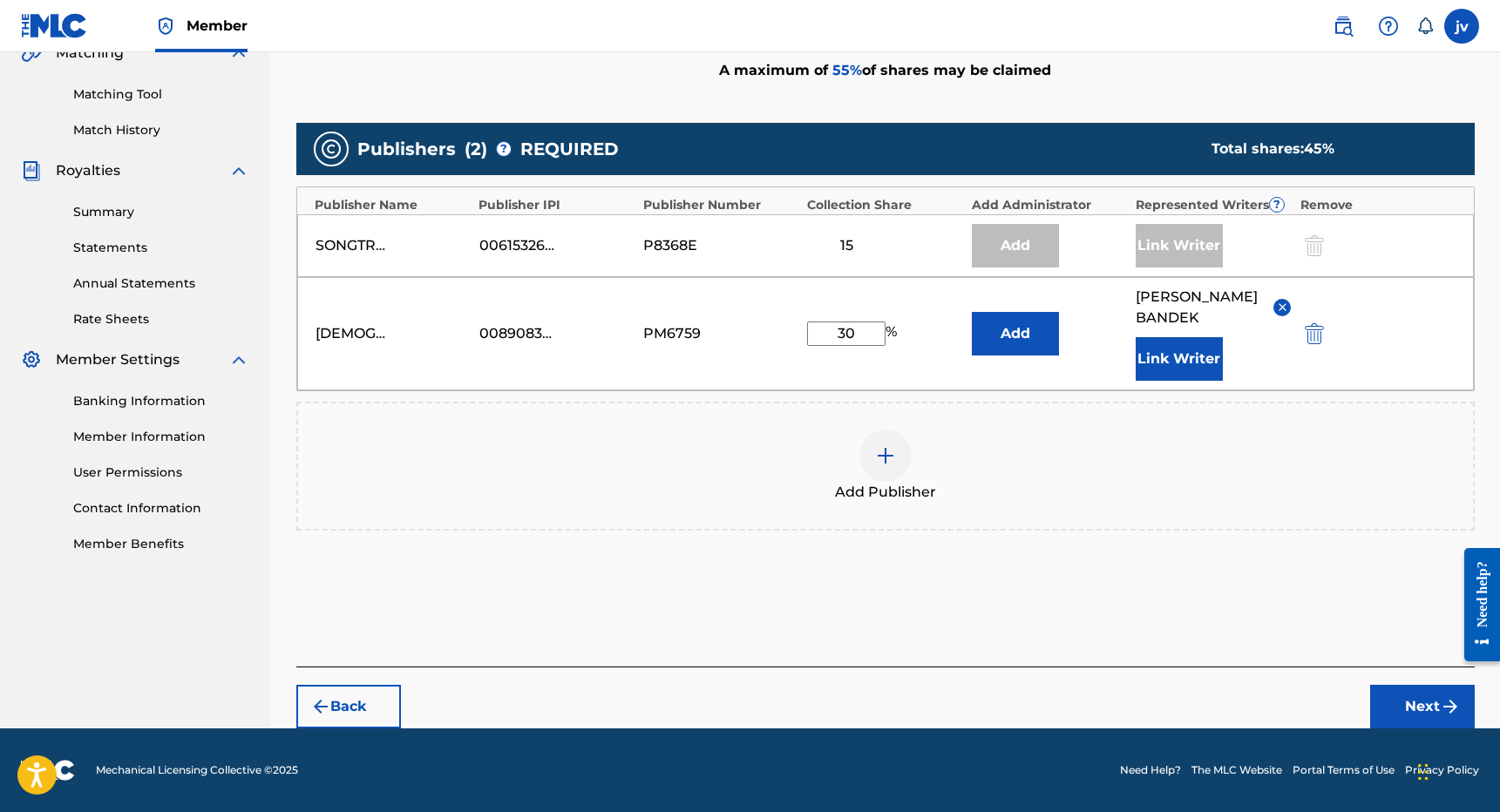
click at [1402, 698] on button "Next" at bounding box center [1422, 707] width 104 height 43
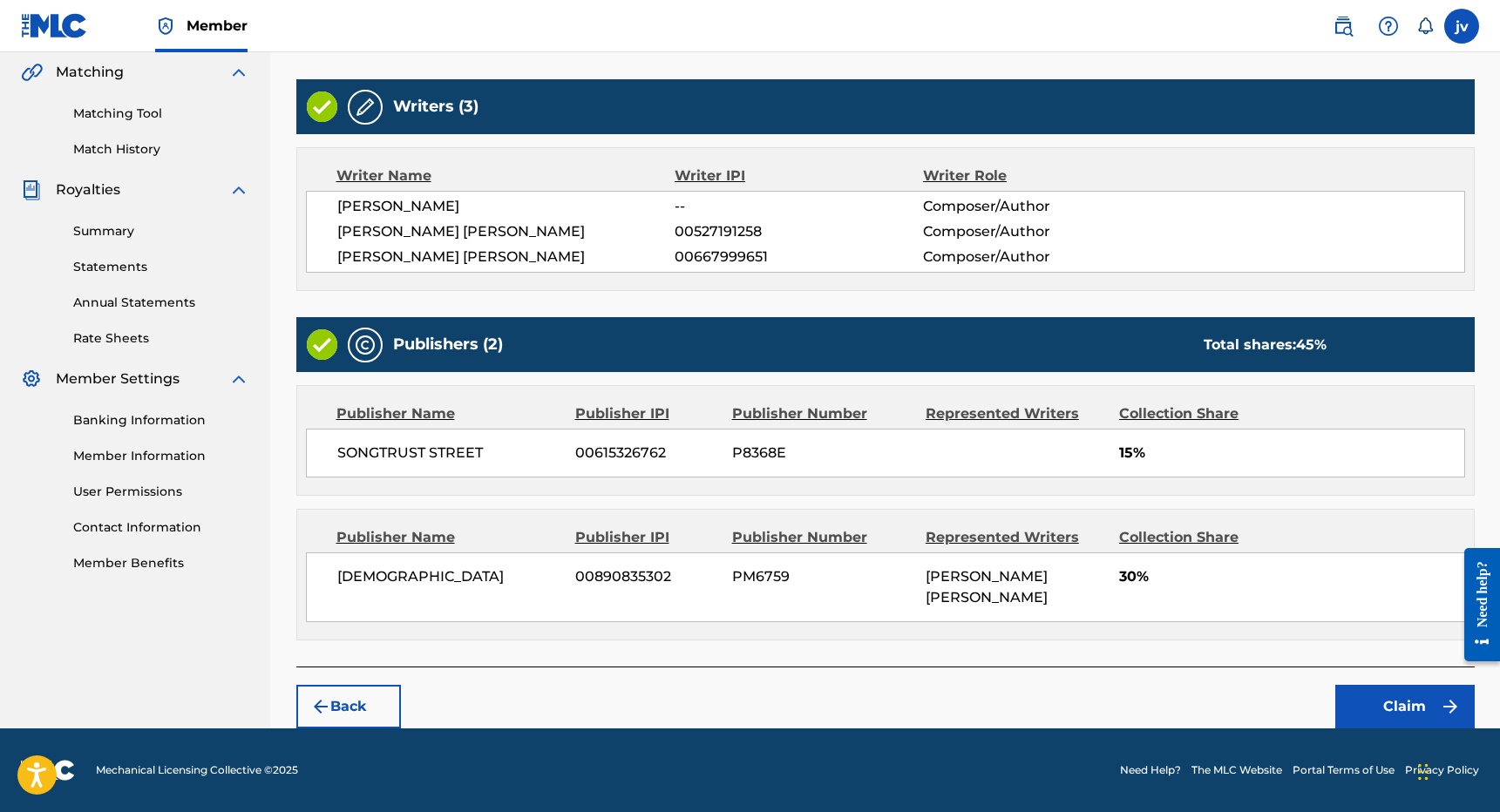
scroll to position [401, 0]
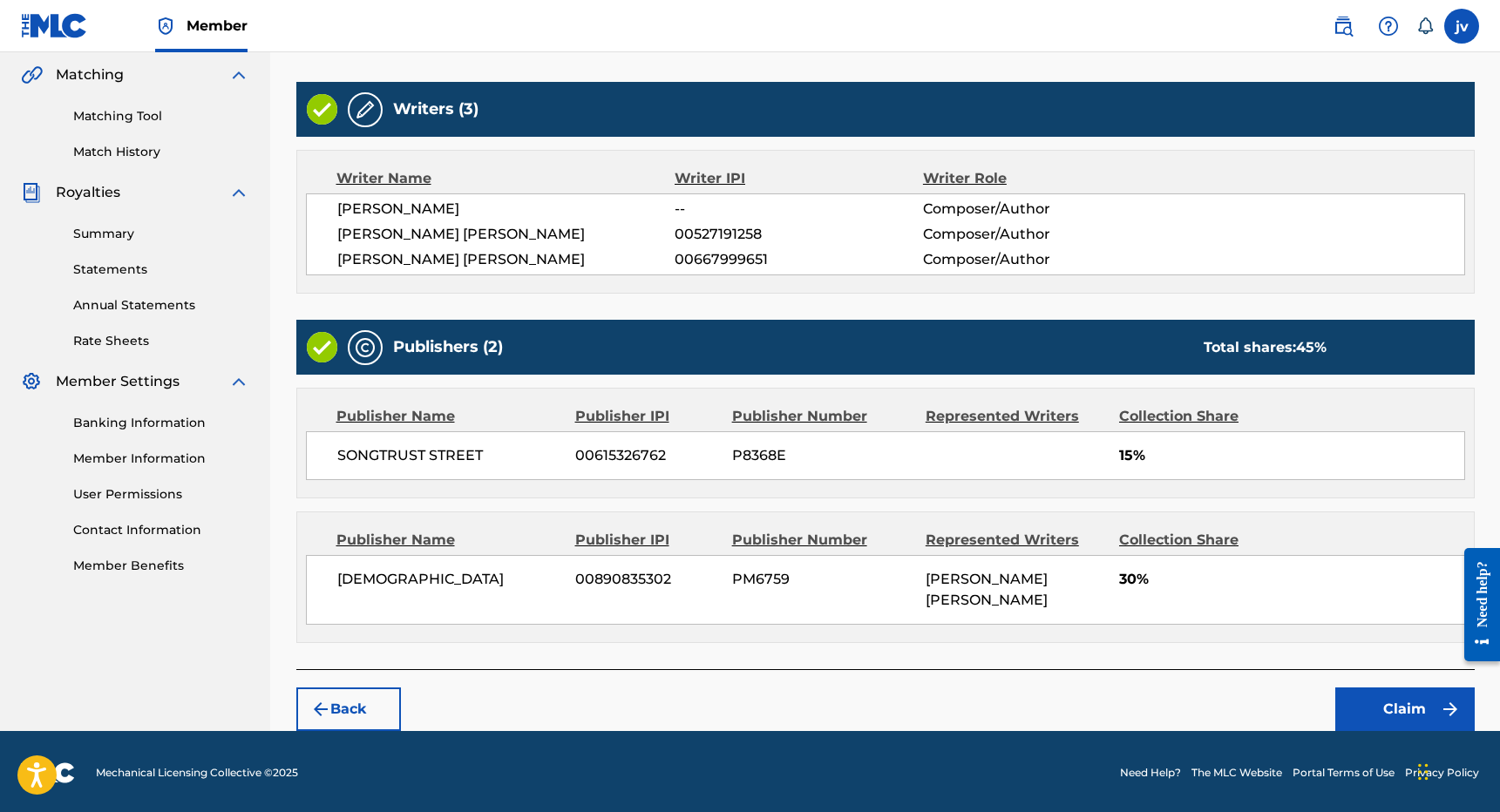
click at [351, 697] on button "Back" at bounding box center [348, 709] width 104 height 43
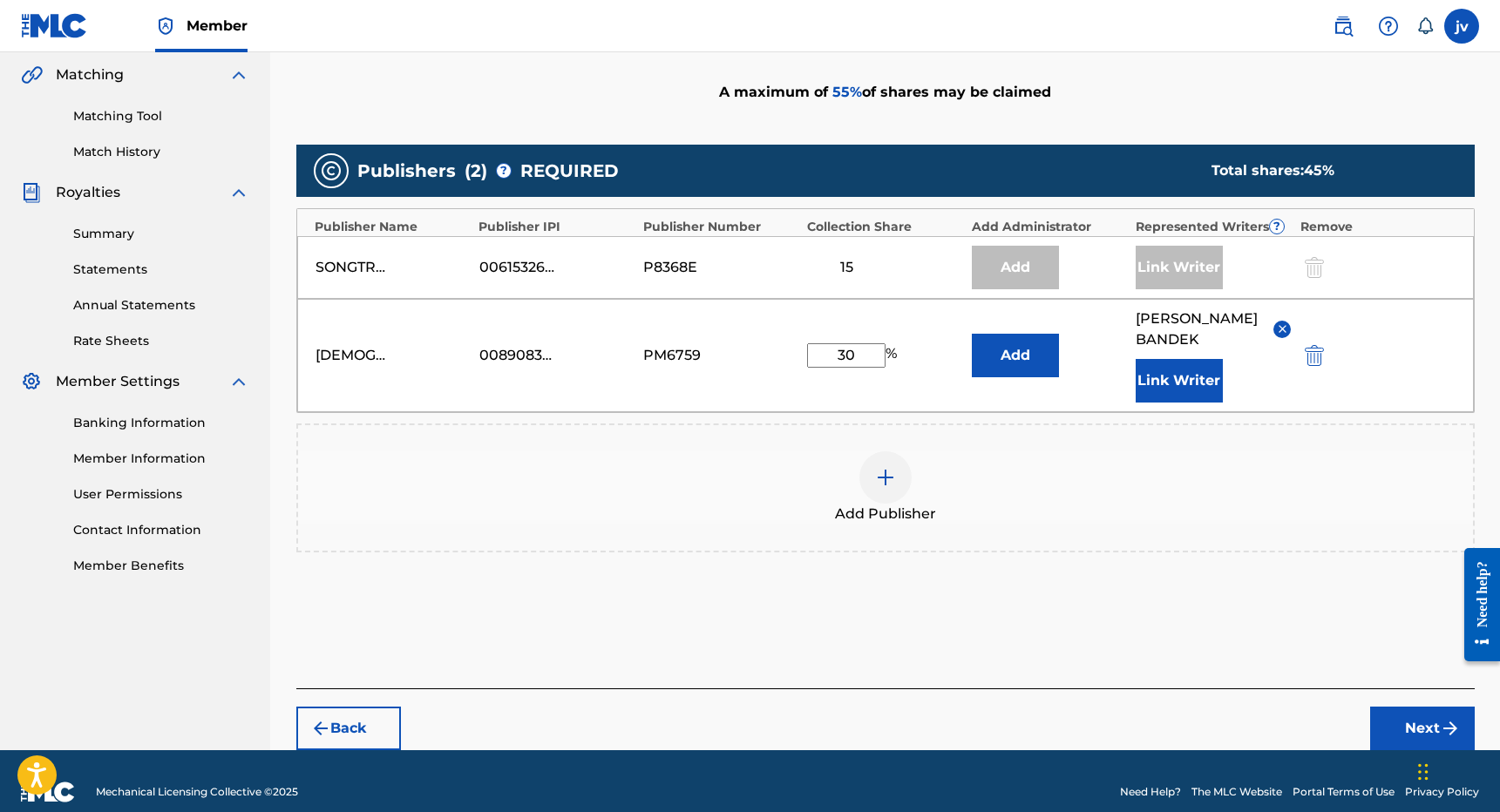
click at [863, 368] on input "30" at bounding box center [846, 356] width 78 height 24
type input "3"
type input "7.5"
click at [1381, 734] on button "Next" at bounding box center [1422, 728] width 104 height 43
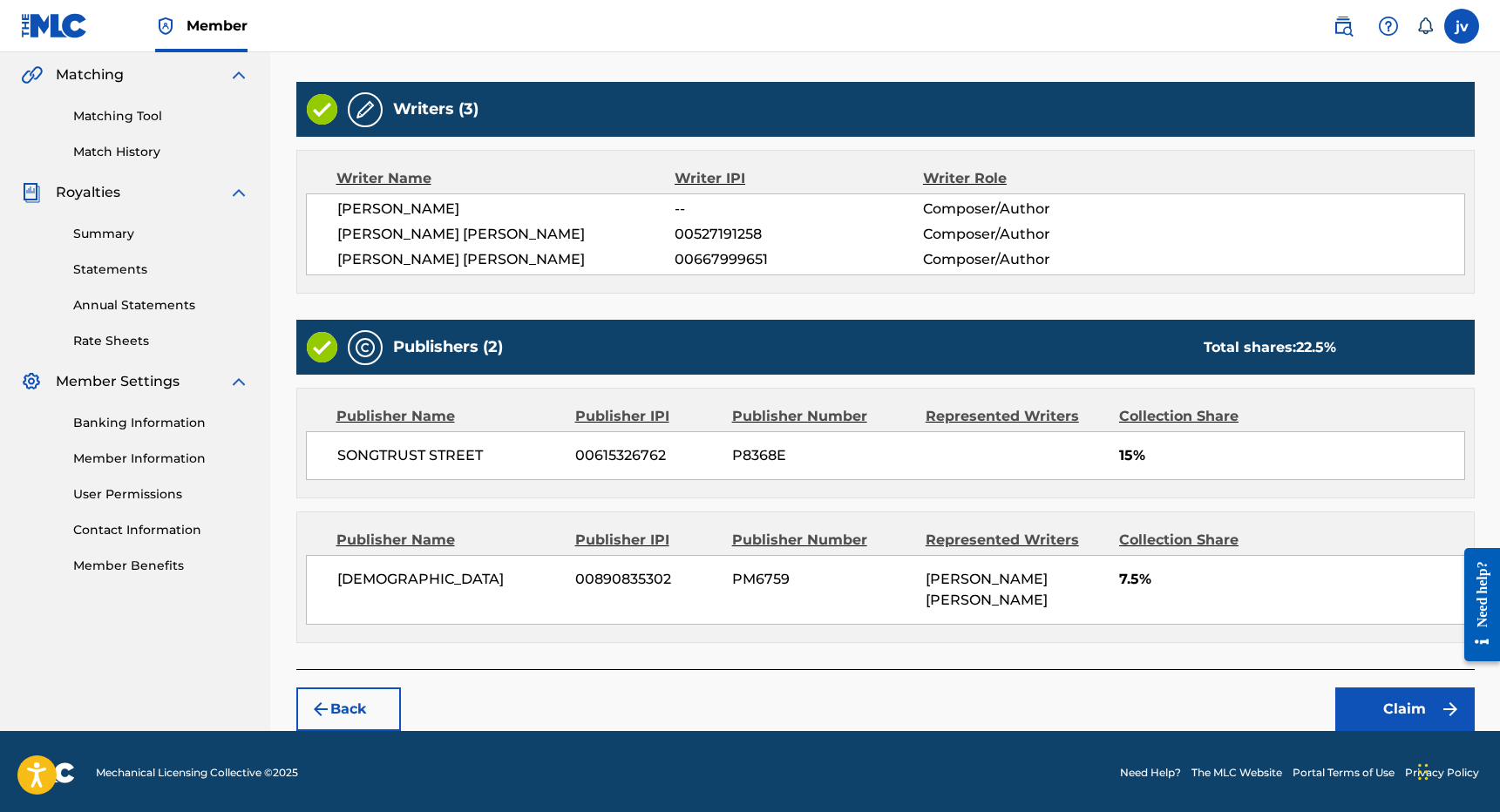
click at [348, 708] on button "Back" at bounding box center [348, 709] width 104 height 43
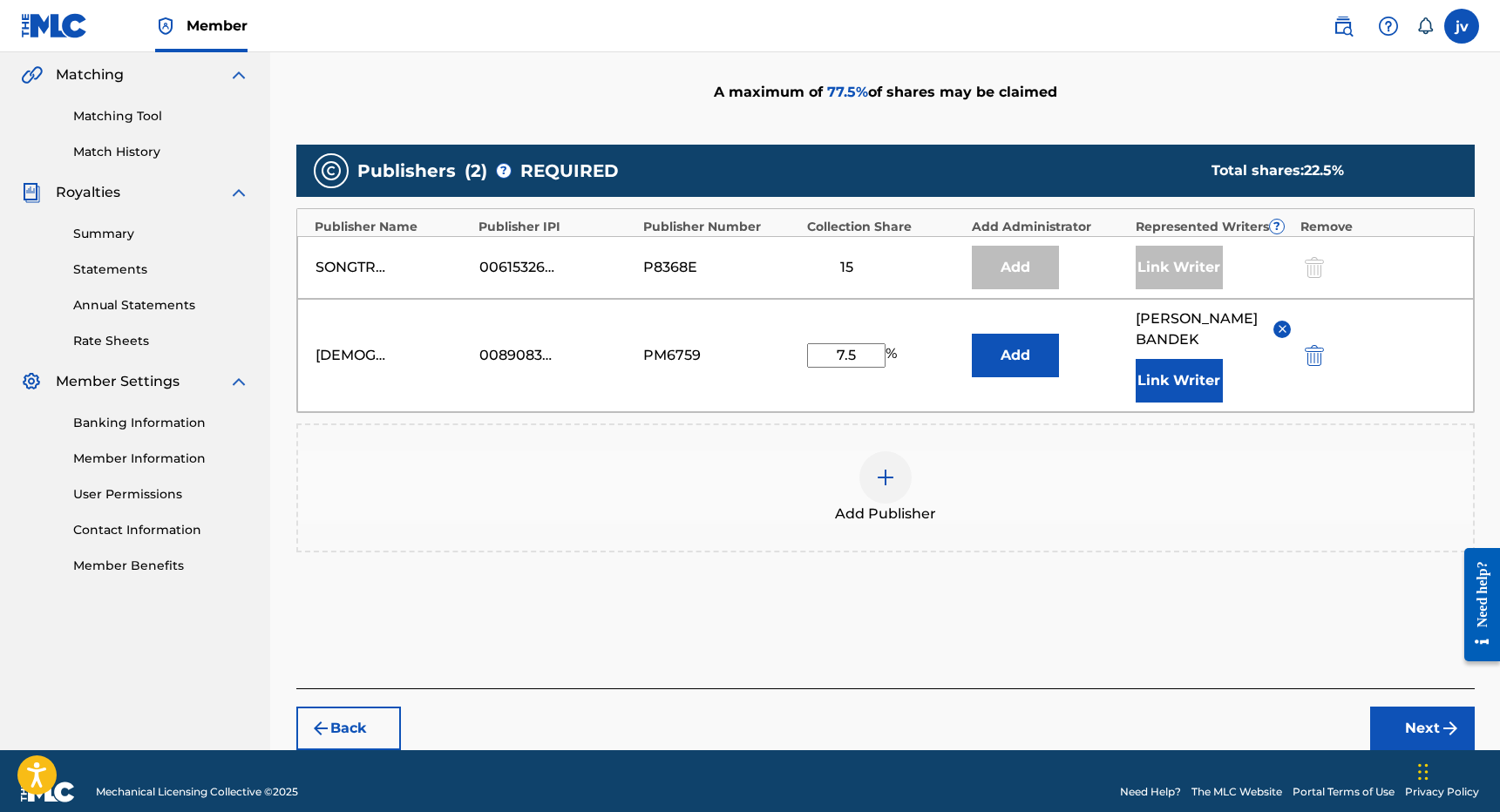
click at [866, 363] on input "7.5" at bounding box center [846, 356] width 78 height 24
type input "15"
click at [1380, 732] on button "Next" at bounding box center [1422, 728] width 104 height 43
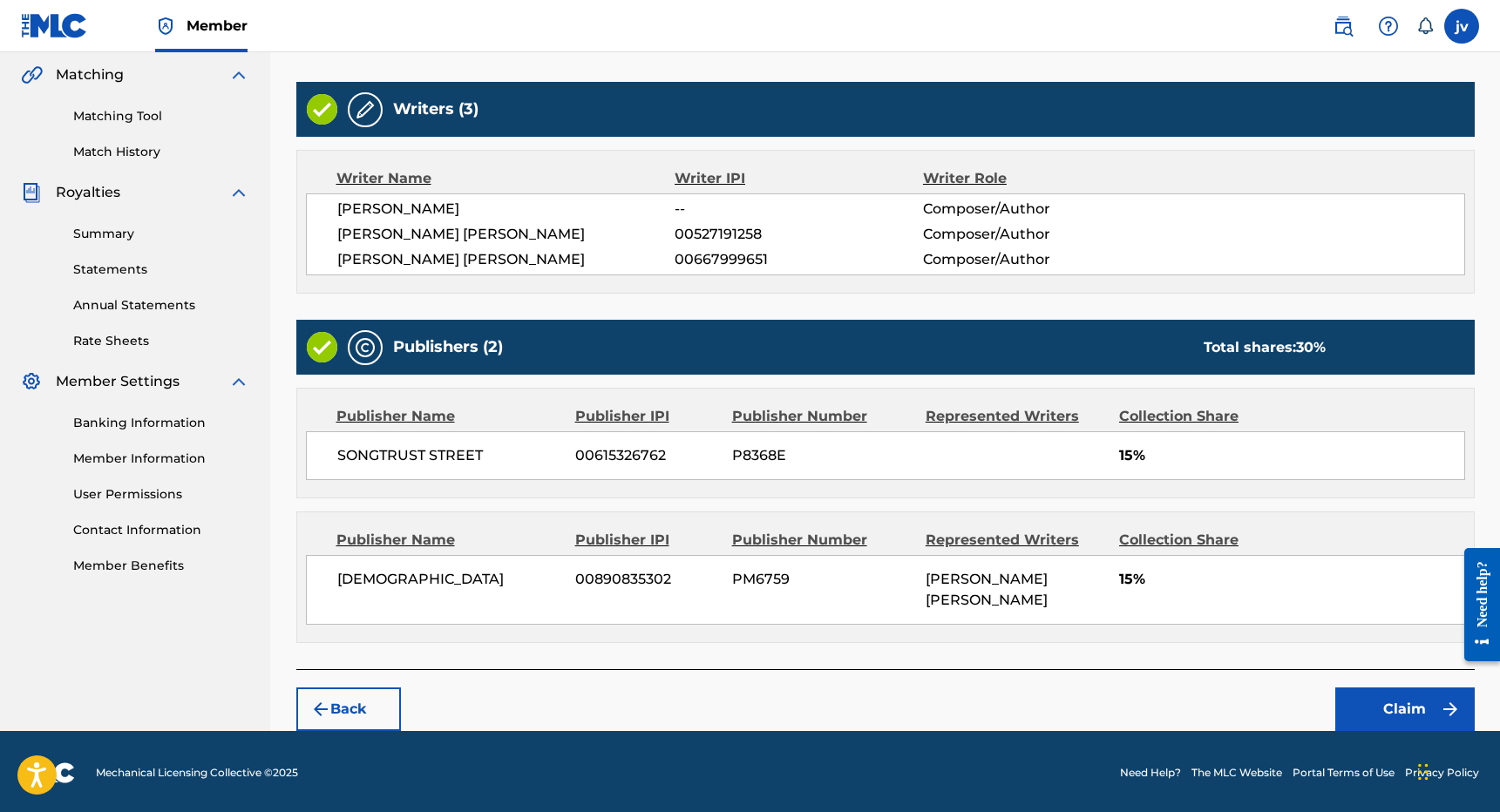
click at [1375, 709] on button "Claim" at bounding box center [1405, 709] width 139 height 43
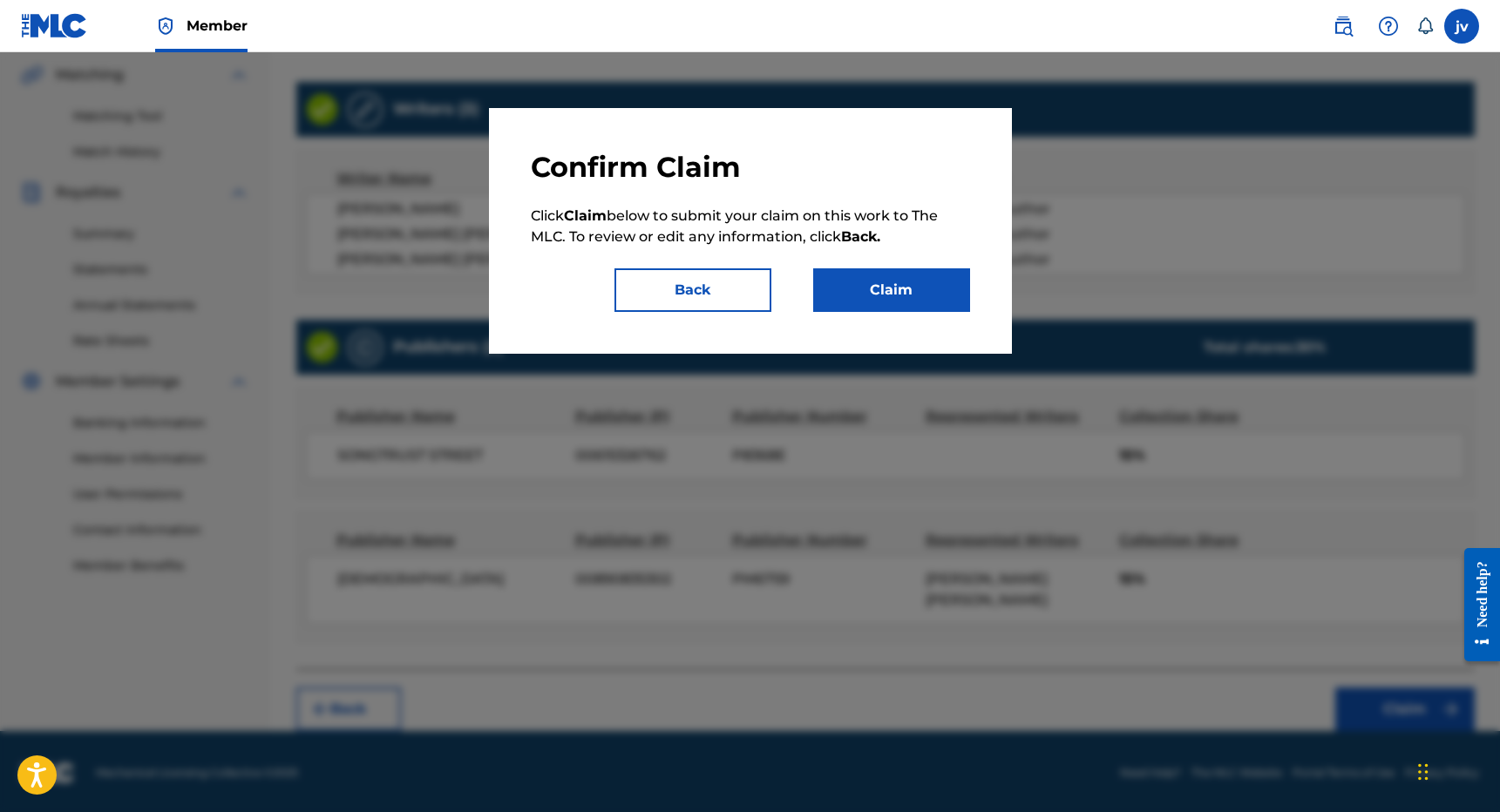
click at [922, 261] on div "Confirm Claim Click Claim below to submit your claim on this work to The MLC. T…" at bounding box center [750, 231] width 439 height 162
click at [917, 286] on button "Claim" at bounding box center [891, 290] width 157 height 43
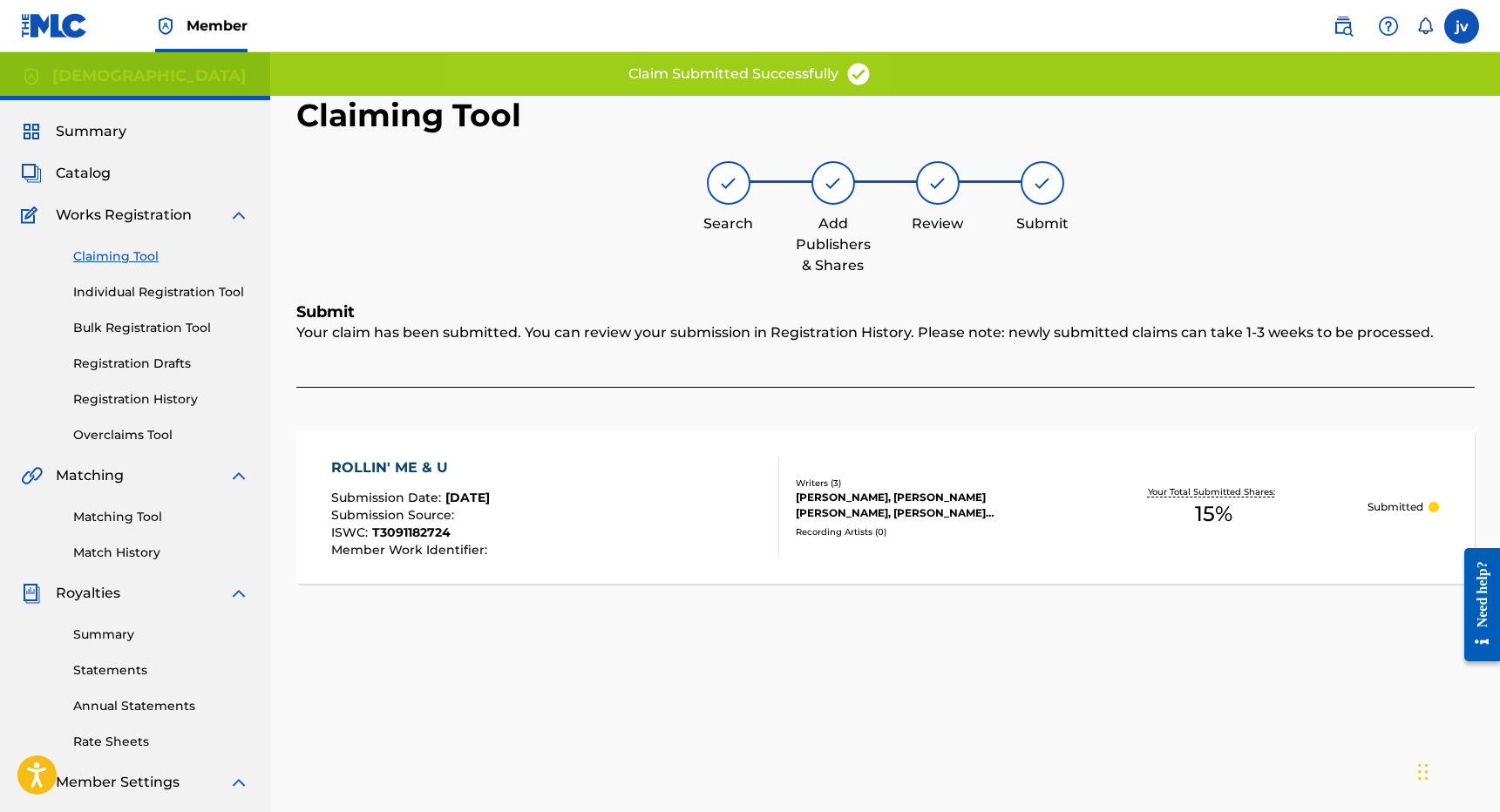
scroll to position [0, 0]
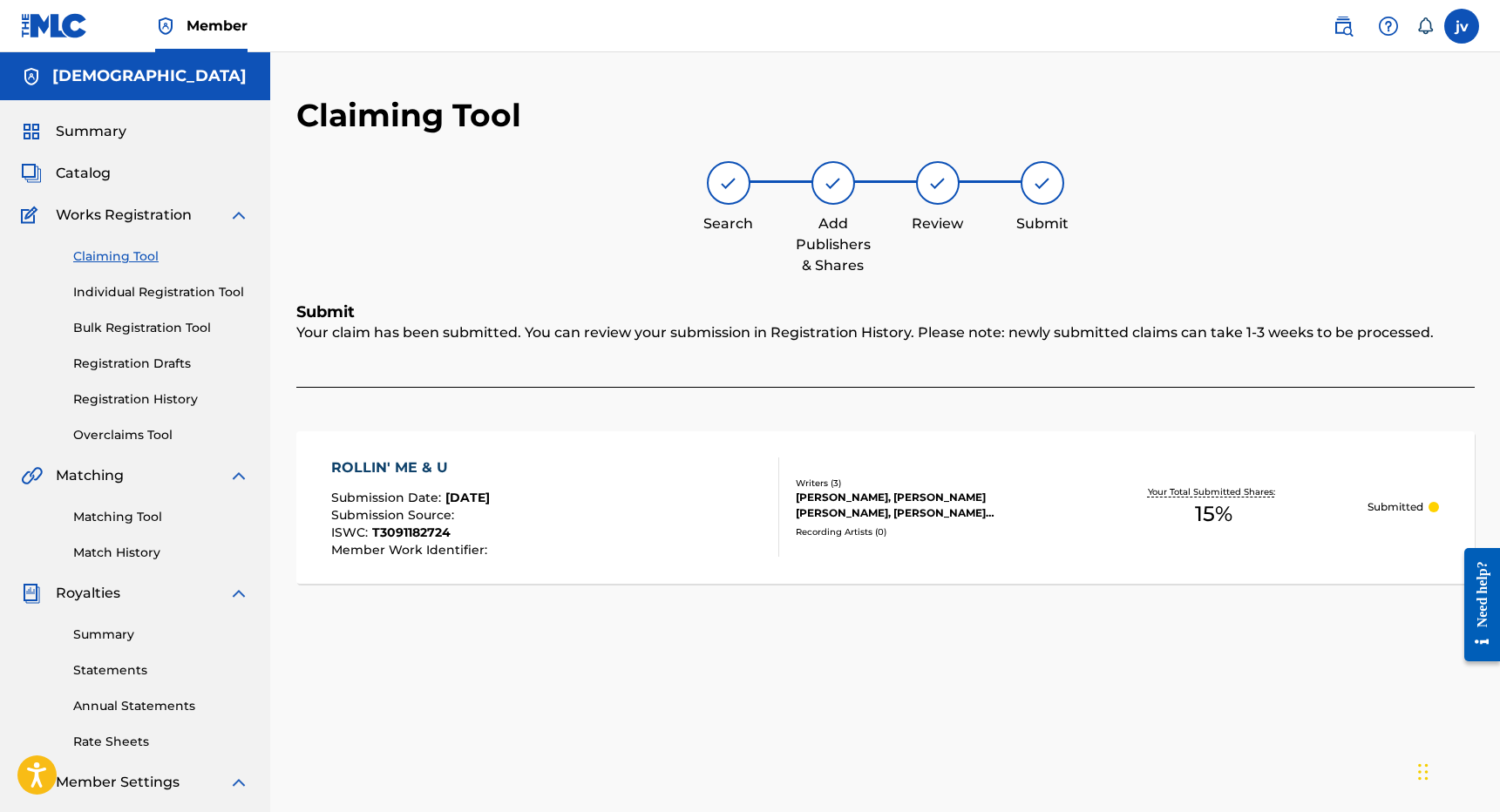
click at [157, 402] on link "Registration History" at bounding box center [161, 399] width 176 height 18
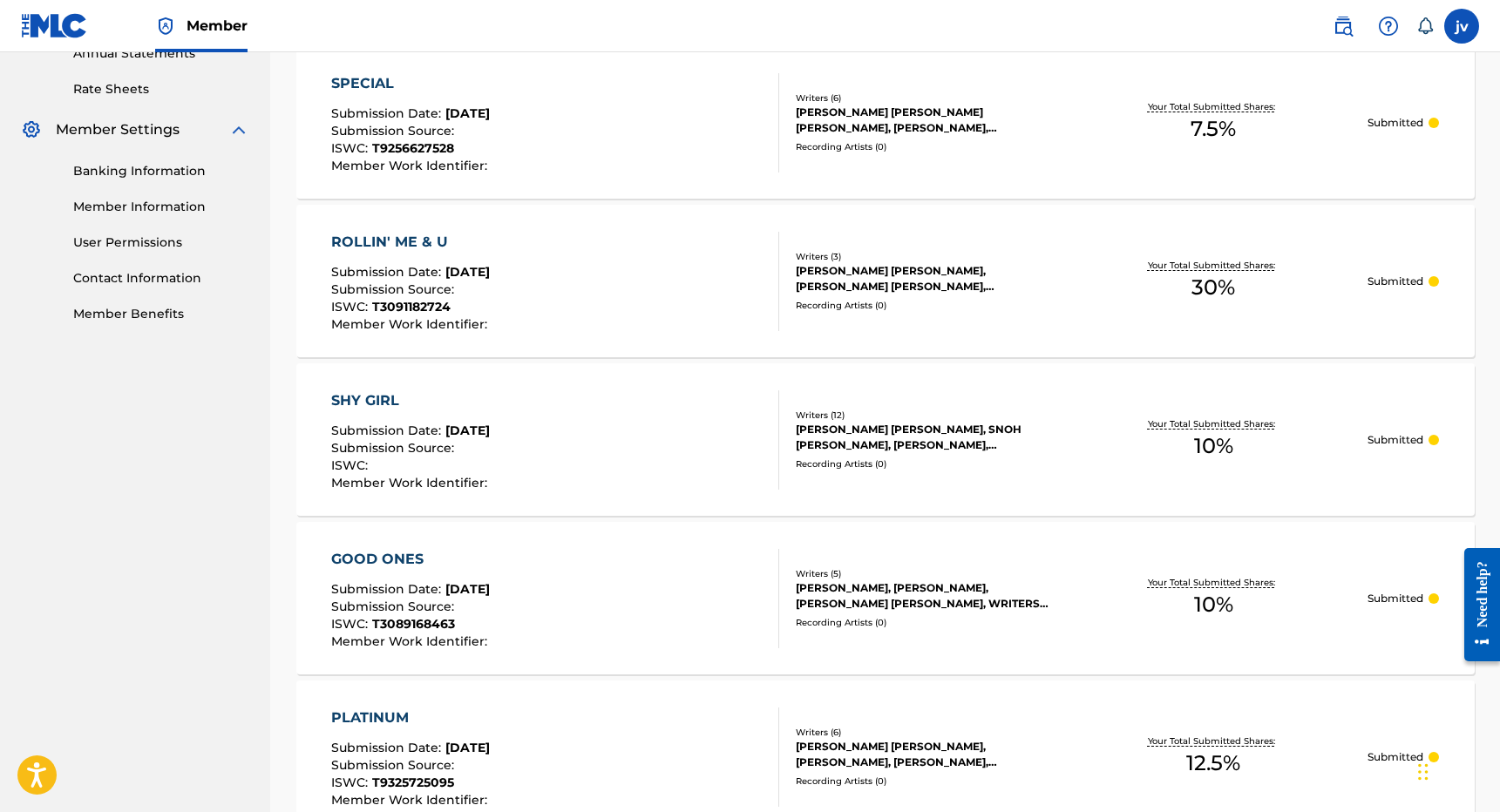
scroll to position [652, 0]
click at [1396, 286] on p "Submitted" at bounding box center [1396, 282] width 56 height 16
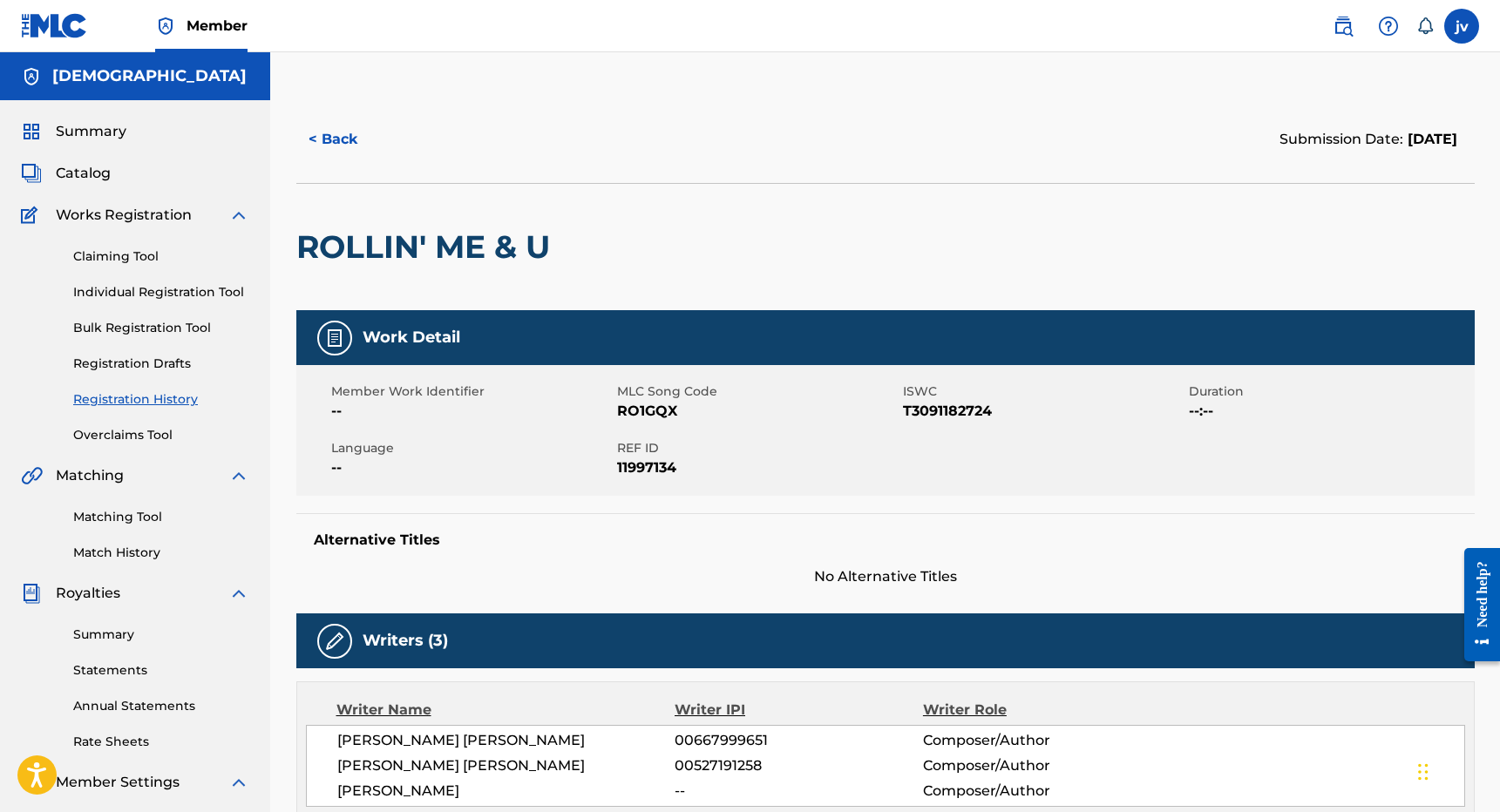
click at [336, 138] on button "< Back" at bounding box center [348, 139] width 104 height 43
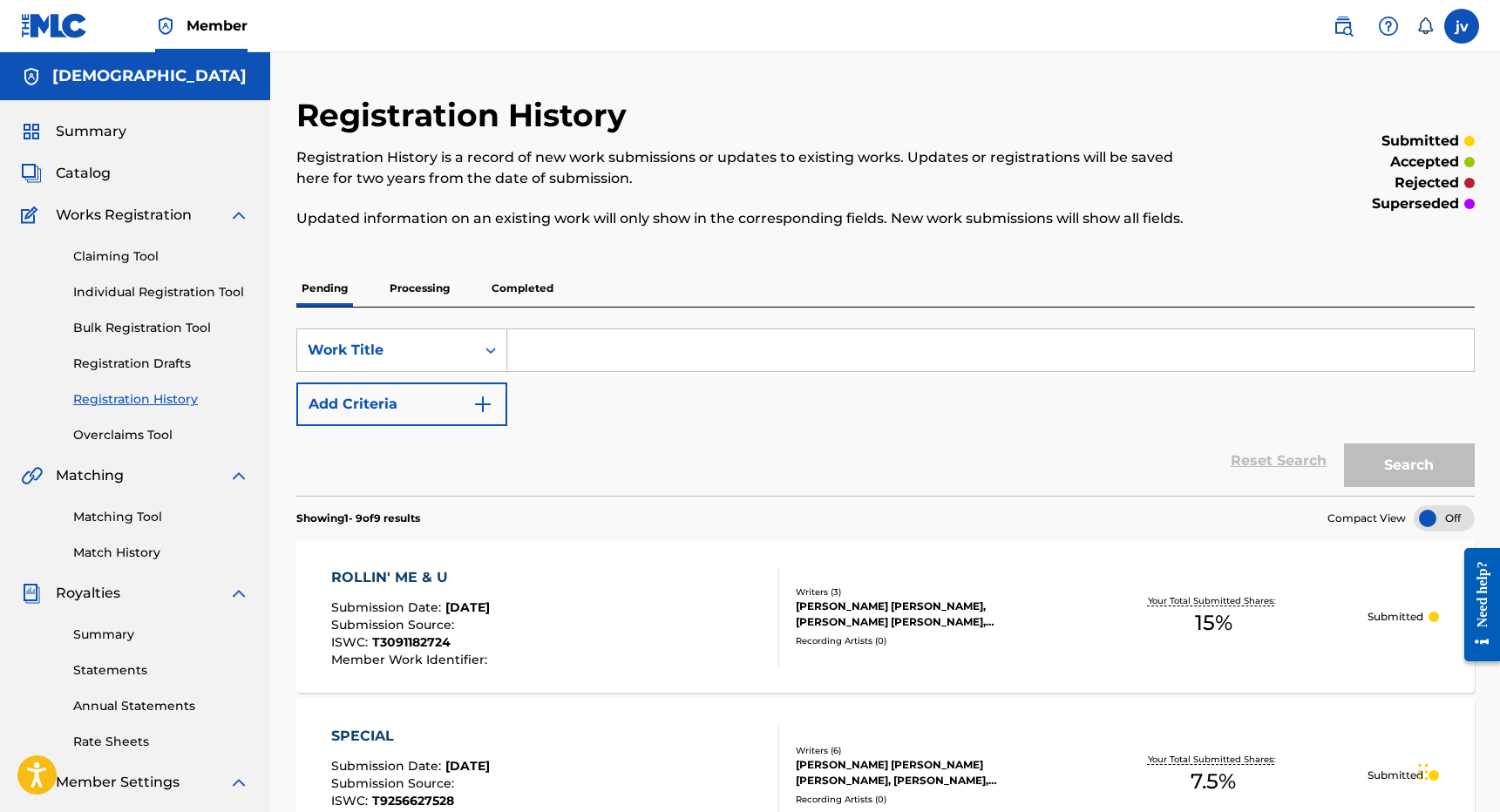
click at [127, 362] on link "Registration Drafts" at bounding box center [161, 363] width 176 height 18
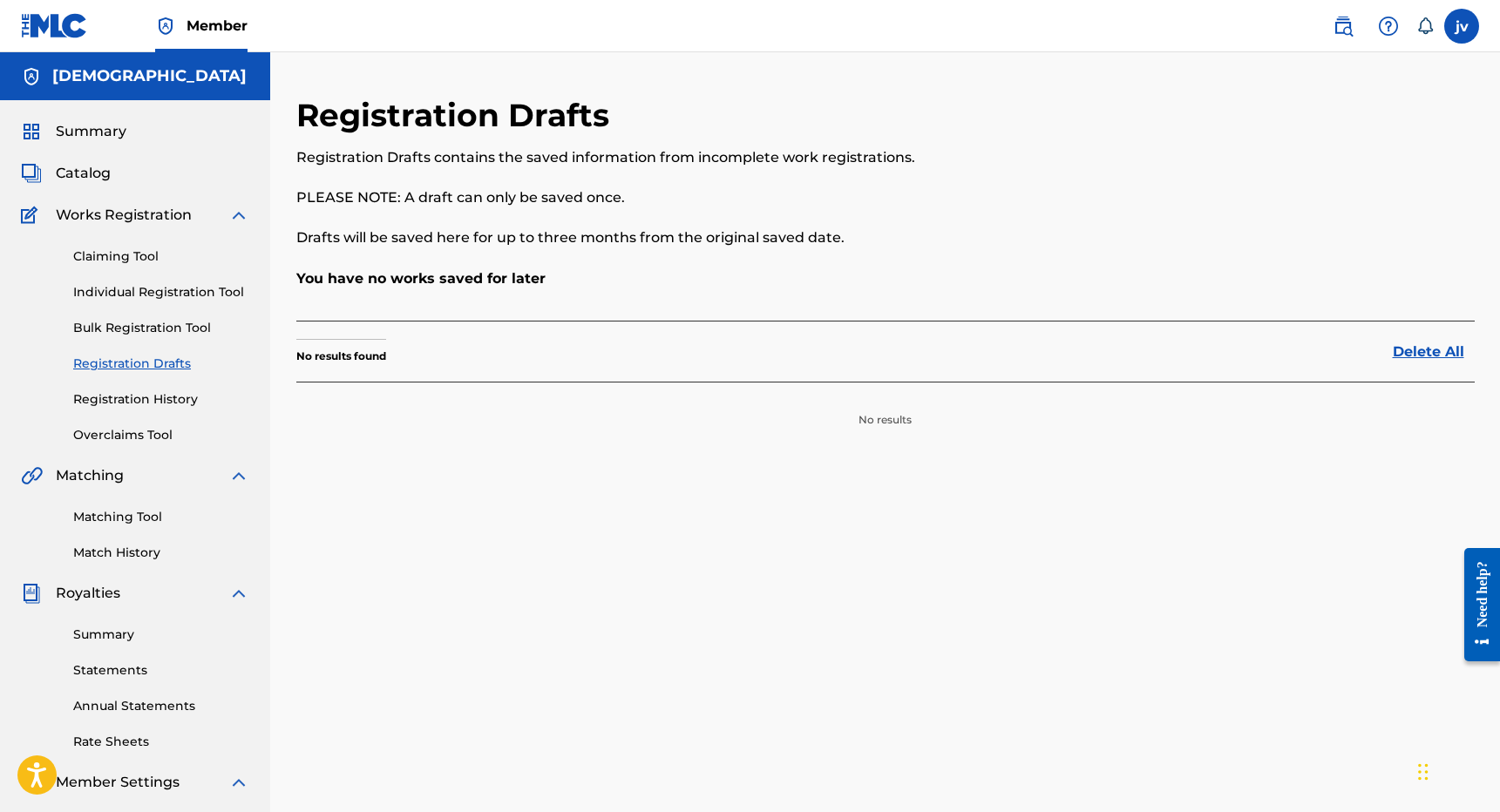
click at [118, 433] on link "Overclaims Tool" at bounding box center [161, 435] width 176 height 18
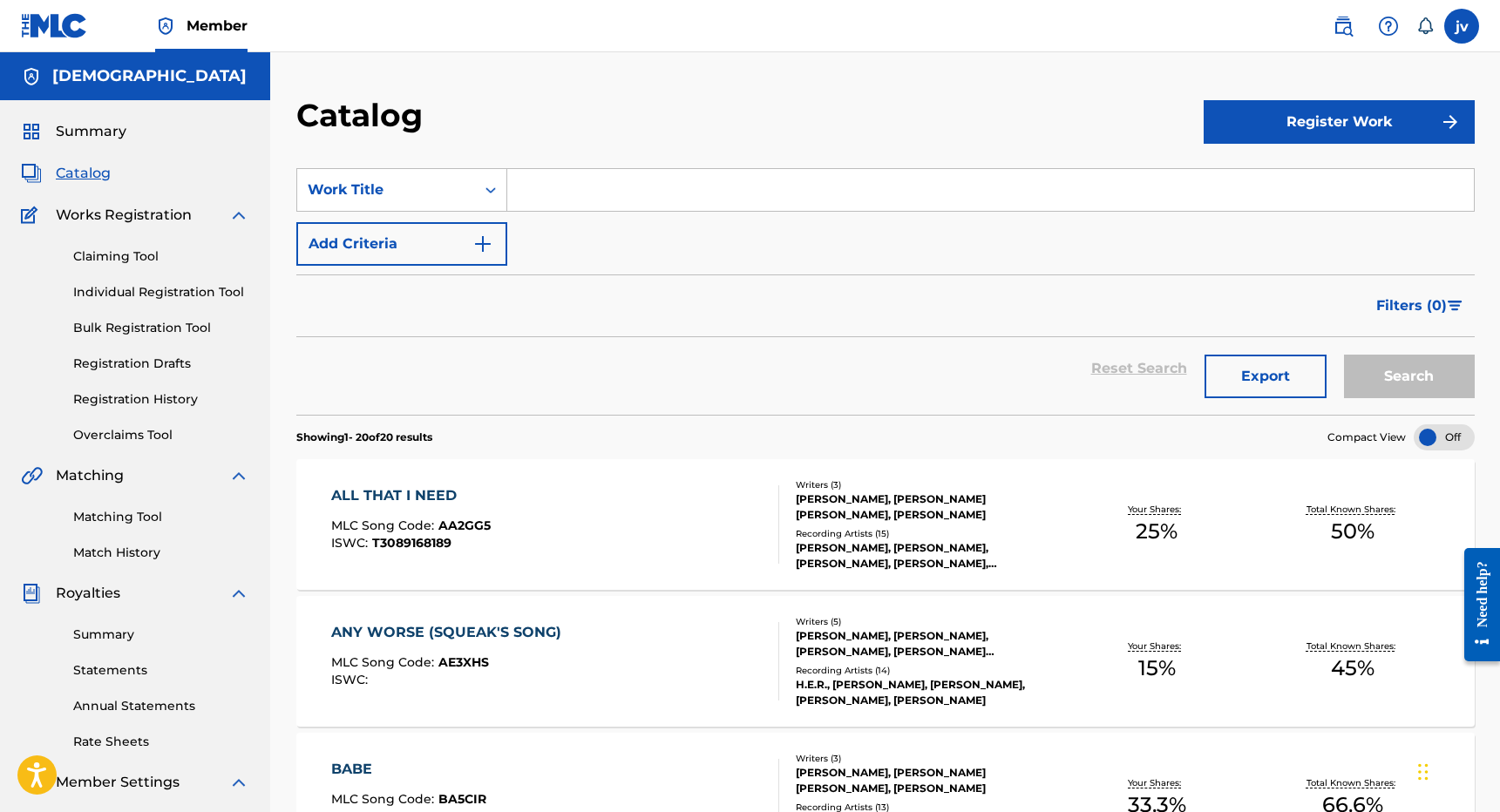
click at [103, 255] on link "Claiming Tool" at bounding box center [161, 256] width 176 height 18
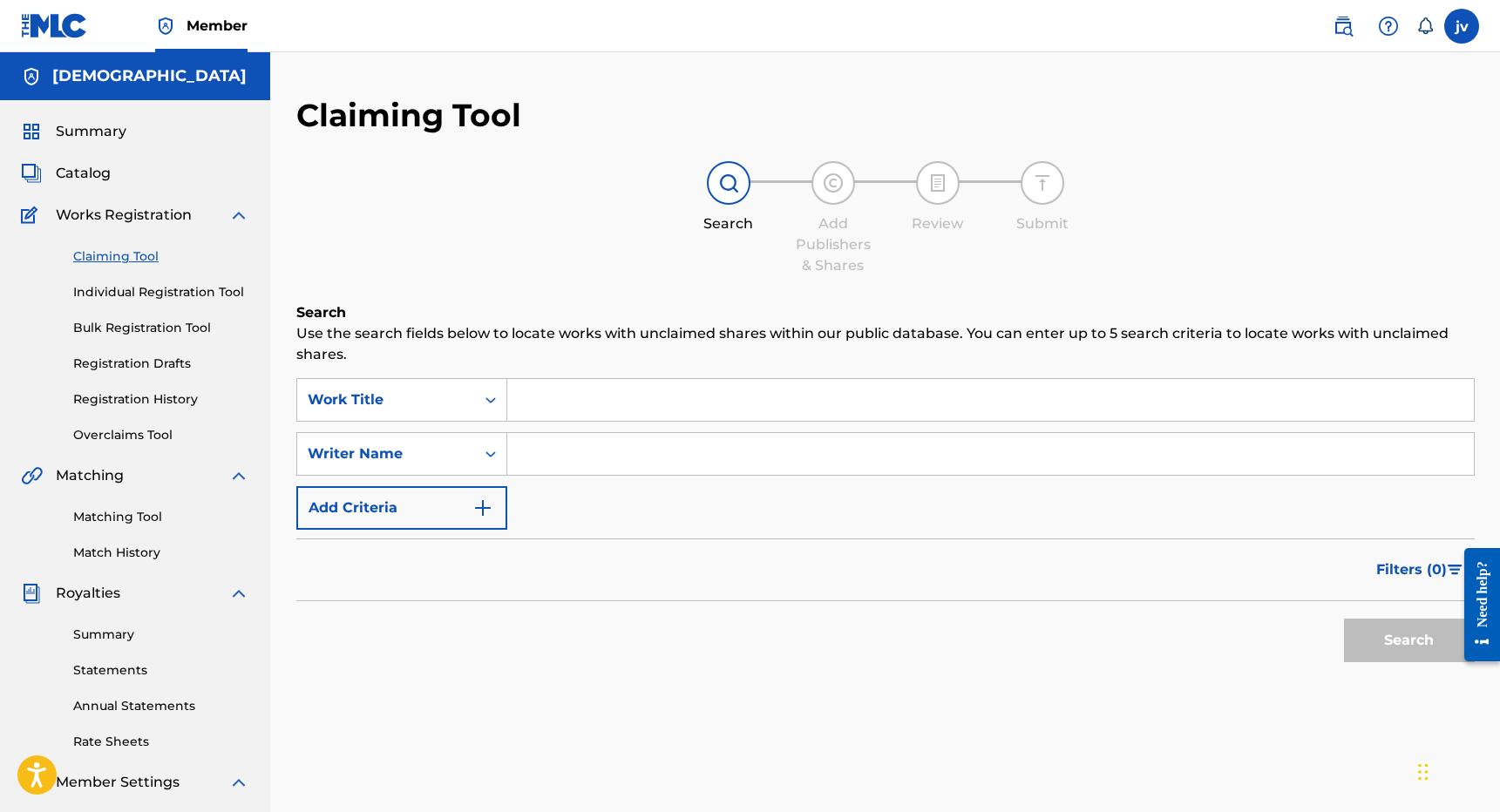
click at [97, 169] on span "Catalog" at bounding box center [83, 173] width 55 height 21
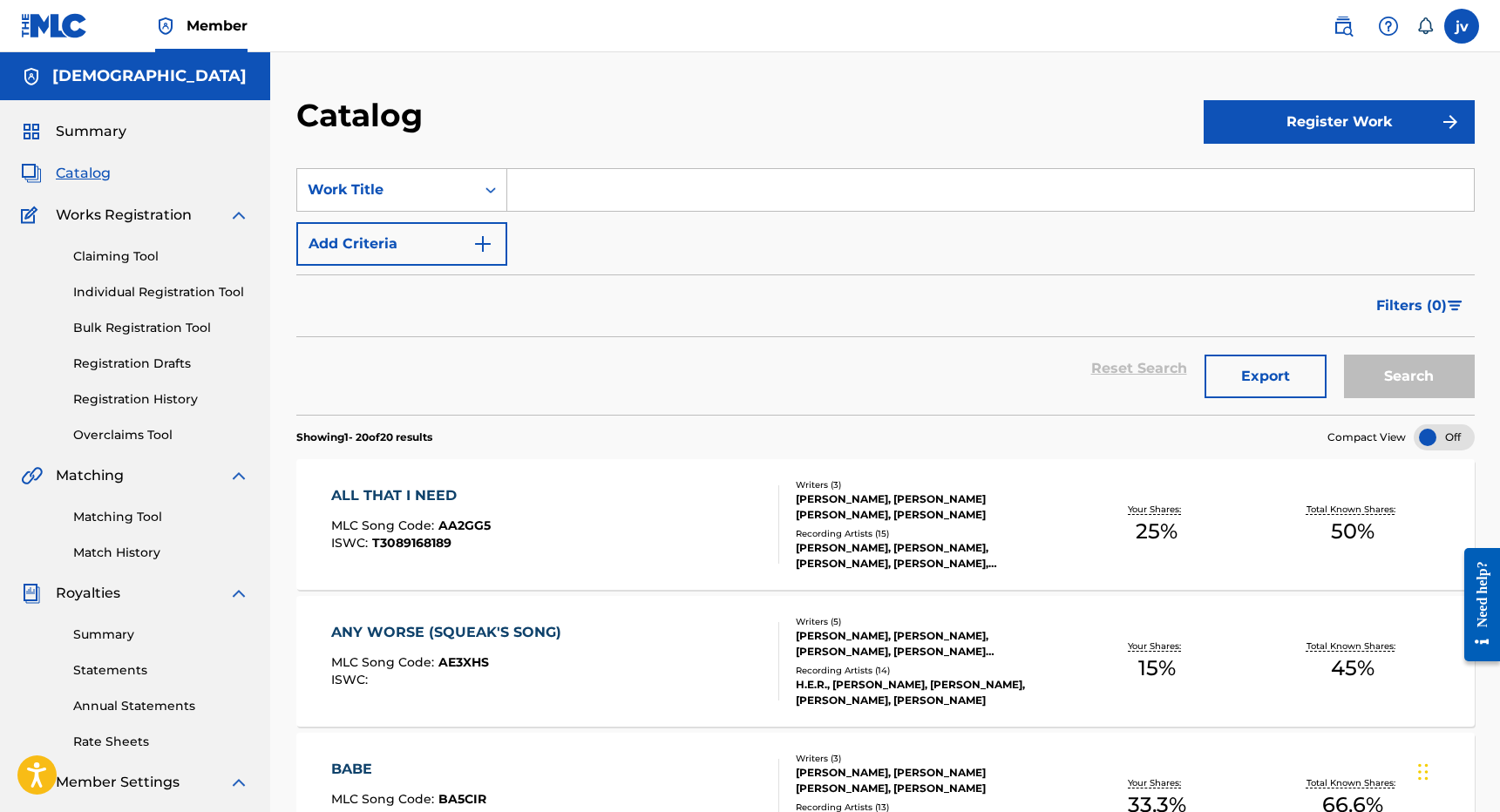
click at [142, 435] on link "Overclaims Tool" at bounding box center [161, 435] width 176 height 18
